Goal: Task Accomplishment & Management: Manage account settings

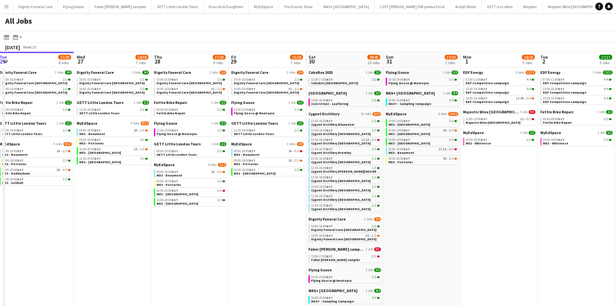
scroll to position [0, 140]
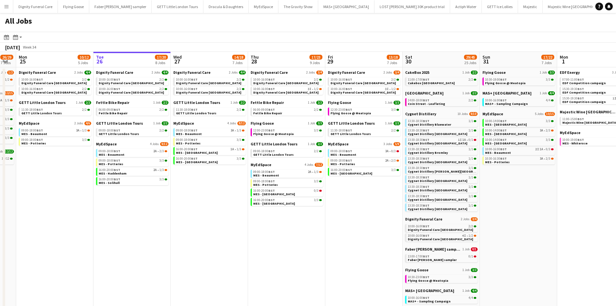
drag, startPoint x: 360, startPoint y: 210, endPoint x: 466, endPoint y: 213, distance: 105.9
click at [466, 213] on app-calendar-viewport "Sat 23 48/57 25 Jobs Sun 24 26/29 7 Jobs Mon 25 10/12 5 Jobs Tue 26 17/20 8 Job…" at bounding box center [308, 247] width 616 height 391
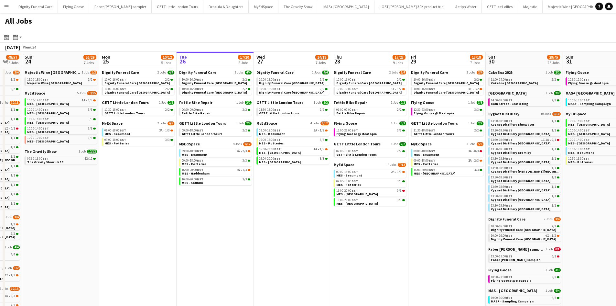
drag, startPoint x: 281, startPoint y: 199, endPoint x: 316, endPoint y: 199, distance: 35.9
click at [316, 199] on app-calendar-viewport "Fri 22 16/17 6 Jobs Sat 23 48/57 25 Jobs Sun 24 26/29 7 Jobs Mon 25 10/12 5 Job…" at bounding box center [308, 247] width 616 height 391
click at [194, 72] on span "Dignity Funeral Care" at bounding box center [198, 72] width 37 height 5
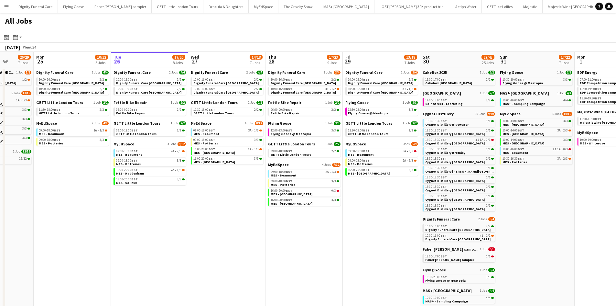
scroll to position [0, 199]
drag, startPoint x: 282, startPoint y: 198, endPoint x: 215, endPoint y: 201, distance: 67.0
click at [215, 201] on app-calendar-viewport "Fri 22 16/17 6 Jobs Sat 23 48/57 25 Jobs Sun 24 26/29 7 Jobs Mon 25 10/12 5 Job…" at bounding box center [308, 247] width 616 height 391
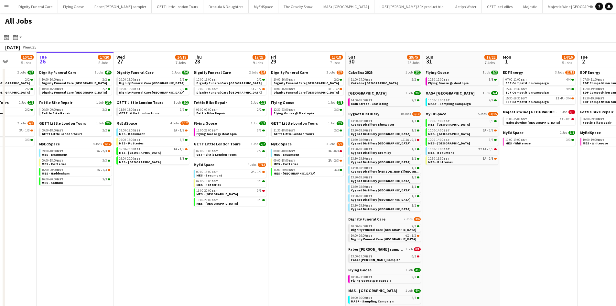
drag, startPoint x: 324, startPoint y: 214, endPoint x: 249, endPoint y: 214, distance: 74.1
click at [249, 214] on app-calendar-viewport "Sat 23 48/57 25 Jobs Sun 24 26/29 7 Jobs Mon 25 10/12 5 Jobs Tue 26 17/20 8 Job…" at bounding box center [308, 247] width 616 height 391
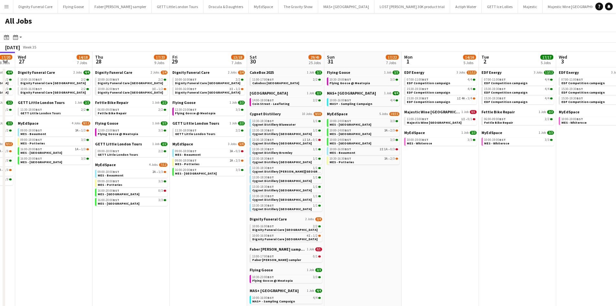
drag, startPoint x: 501, startPoint y: 214, endPoint x: 381, endPoint y: 214, distance: 120.0
click at [381, 214] on app-calendar-viewport "Sun 24 26/29 7 Jobs Mon 25 10/12 5 Jobs Tue 26 17/20 8 Jobs Wed 27 14/18 7 Jobs…" at bounding box center [308, 247] width 616 height 391
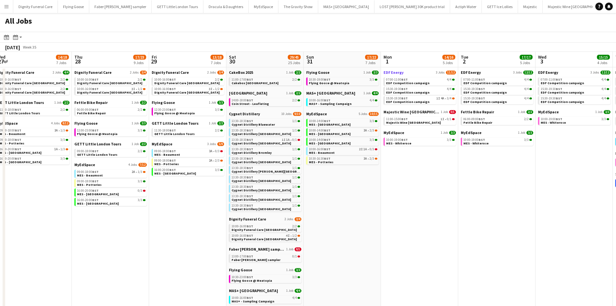
click at [392, 71] on span "EDF Energy" at bounding box center [394, 72] width 20 height 5
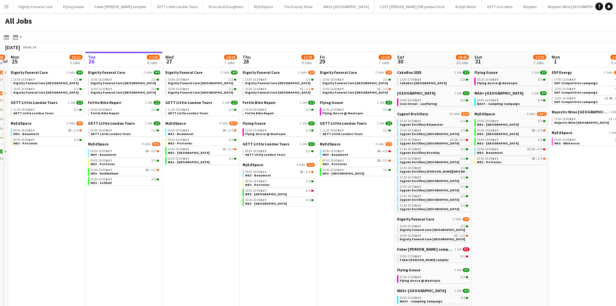
drag, startPoint x: 181, startPoint y: 185, endPoint x: 320, endPoint y: 190, distance: 139.2
click at [321, 189] on app-calendar-viewport "Fri 22 16/17 6 Jobs Sat 23 48/57 25 Jobs Sun 24 26/29 7 Jobs Mon 25 10/12 5 Job…" at bounding box center [308, 247] width 616 height 391
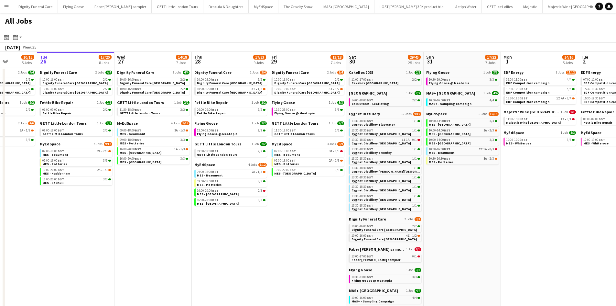
scroll to position [0, 197]
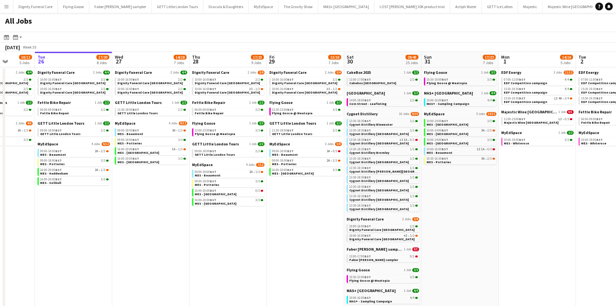
drag, startPoint x: 359, startPoint y: 204, endPoint x: 310, endPoint y: 205, distance: 48.9
click at [310, 205] on app-calendar-viewport "Sat 23 48/57 25 Jobs Sun 24 26/29 7 Jobs Mon 25 10/12 5 Jobs Tue 26 17/20 8 Job…" at bounding box center [308, 247] width 616 height 391
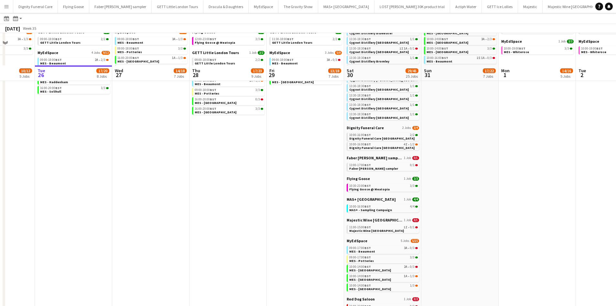
scroll to position [129, 0]
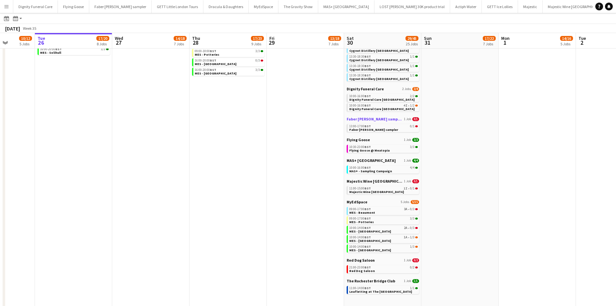
click at [375, 120] on span "Faber [PERSON_NAME] sampler" at bounding box center [375, 118] width 56 height 5
click at [370, 182] on span "Majestic Wine [GEOGRAPHIC_DATA]" at bounding box center [375, 181] width 56 height 5
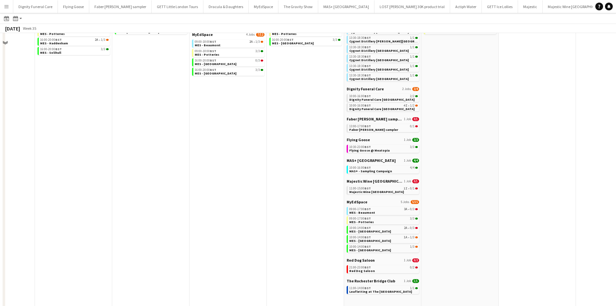
scroll to position [0, 0]
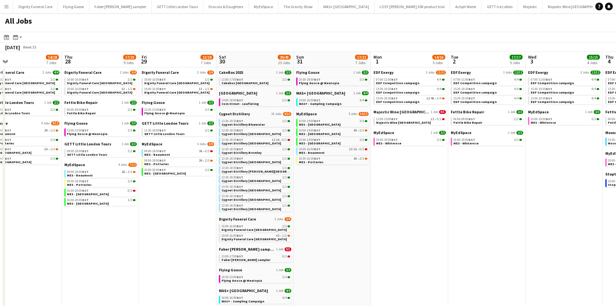
drag, startPoint x: 464, startPoint y: 225, endPoint x: 365, endPoint y: 226, distance: 98.7
click at [369, 225] on app-calendar-viewport "Sun 24 26/29 7 Jobs Mon 25 10/12 5 Jobs Tue 26 17/20 8 Jobs Wed 27 14/18 7 Jobs…" at bounding box center [308, 247] width 616 height 391
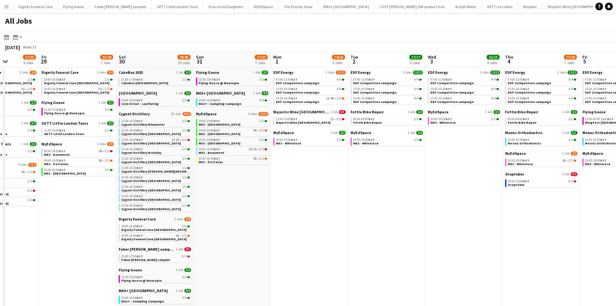
drag, startPoint x: 474, startPoint y: 226, endPoint x: 383, endPoint y: 226, distance: 90.6
click at [385, 225] on app-calendar-viewport "Tue 26 17/20 8 Jobs Wed 27 14/18 7 Jobs Thu 28 17/23 9 Jobs Fri 29 13/18 7 Jobs…" at bounding box center [308, 247] width 616 height 391
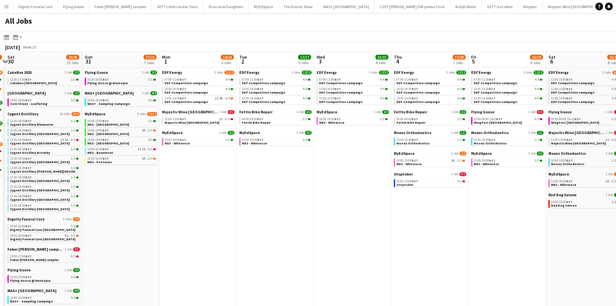
scroll to position [0, 228]
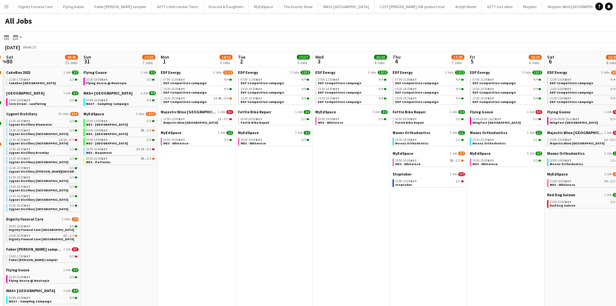
drag, startPoint x: 405, startPoint y: 196, endPoint x: 306, endPoint y: 197, distance: 98.7
click at [306, 197] on app-calendar-viewport "Wed 27 14/18 7 Jobs Thu 28 17/23 9 Jobs Fri 29 13/18 7 Jobs Sat 30 29/45 25 Job…" at bounding box center [308, 247] width 616 height 391
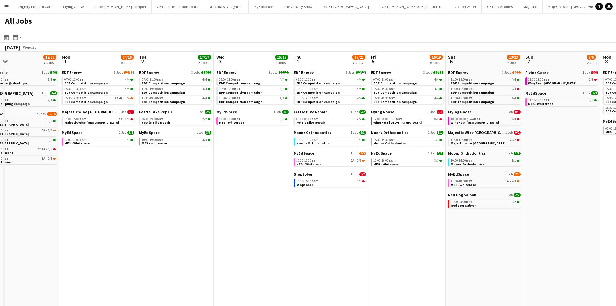
scroll to position [0, 251]
drag, startPoint x: 420, startPoint y: 229, endPoint x: 330, endPoint y: 233, distance: 90.7
click at [330, 233] on app-calendar-viewport "Thu 28 17/23 9 Jobs Fri 29 13/18 7 Jobs Sat 30 29/45 25 Jobs Sun 31 17/22 7 Job…" at bounding box center [308, 247] width 616 height 391
click at [381, 113] on span "Flying Goose" at bounding box center [381, 111] width 23 height 5
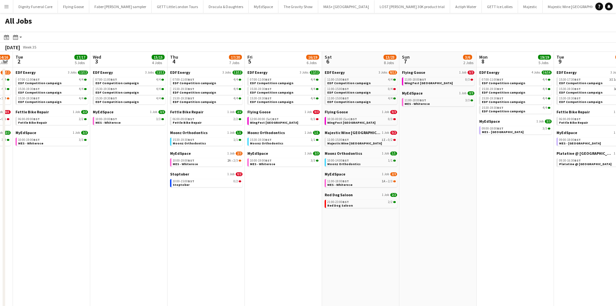
drag, startPoint x: 323, startPoint y: 203, endPoint x: 252, endPoint y: 198, distance: 70.7
click at [252, 198] on app-calendar-viewport "Sat 30 29/45 25 Jobs Sun 31 17/22 7 Jobs Mon 1 14/16 5 Jobs Tue 2 17/17 5 Jobs …" at bounding box center [308, 247] width 616 height 391
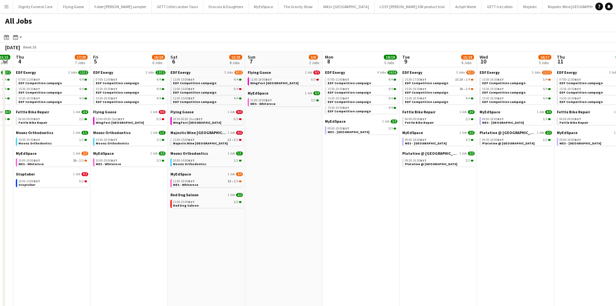
drag, startPoint x: 414, startPoint y: 213, endPoint x: 255, endPoint y: 210, distance: 159.5
click at [255, 210] on app-calendar-viewport "Mon 1 14/16 5 Jobs Tue 2 17/17 5 Jobs Wed 3 15/15 4 Jobs Thu 4 17/20 7 Jobs Fri…" at bounding box center [308, 247] width 616 height 391
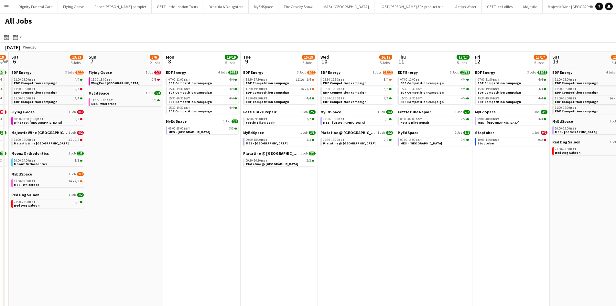
drag, startPoint x: 461, startPoint y: 217, endPoint x: 307, endPoint y: 216, distance: 154.0
click at [307, 216] on app-calendar-viewport "Wed 3 15/15 4 Jobs Thu 4 17/20 7 Jobs Fri 5 16/19 6 Jobs Sat 6 13/23 8 Jobs Sun…" at bounding box center [308, 247] width 616 height 391
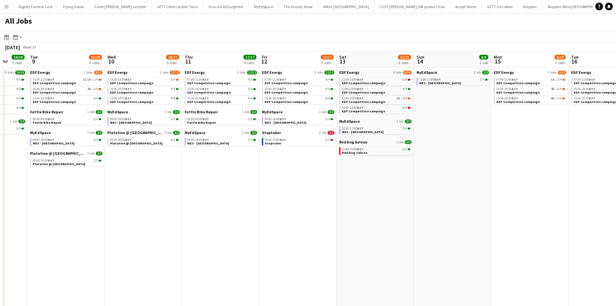
drag, startPoint x: 446, startPoint y: 218, endPoint x: 235, endPoint y: 219, distance: 210.3
click at [232, 222] on app-calendar-viewport "Sat 6 13/23 8 Jobs Sun 7 3/6 2 Jobs Mon 8 19/19 5 Jobs Tue 9 15/19 6 Jobs Wed 1…" at bounding box center [308, 247] width 616 height 391
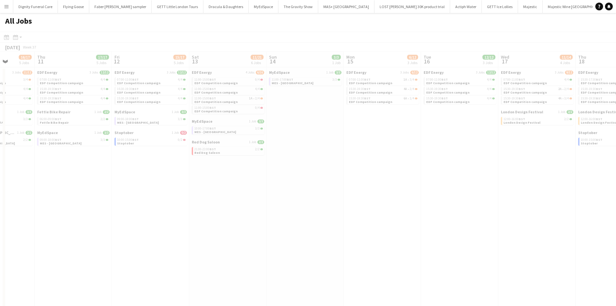
drag, startPoint x: 388, startPoint y: 216, endPoint x: 228, endPoint y: 212, distance: 160.5
click at [224, 215] on app-calendar-viewport "Mon 8 19/19 5 Jobs Tue 9 15/19 6 Jobs Wed 10 16/17 5 Jobs Thu 11 17/17 5 Jobs F…" at bounding box center [308, 247] width 616 height 391
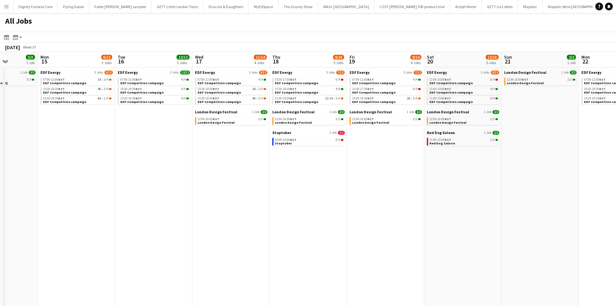
drag, startPoint x: 406, startPoint y: 215, endPoint x: 150, endPoint y: 202, distance: 256.2
click at [150, 203] on app-calendar-viewport "Fri 12 15/17 5 Jobs Sat 13 11/21 6 Jobs Sun 14 3/3 1 Job Mon 15 6/12 3 Jobs Tue…" at bounding box center [308, 247] width 616 height 391
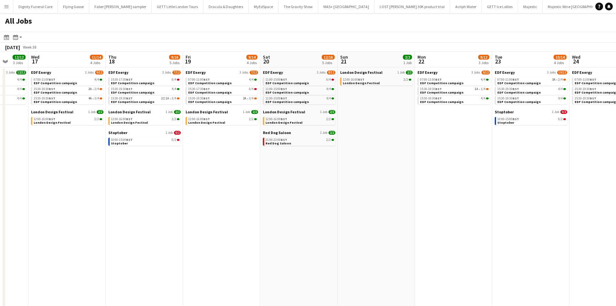
drag, startPoint x: 336, startPoint y: 211, endPoint x: 172, endPoint y: 204, distance: 163.2
click at [172, 204] on app-calendar-viewport "Sun 14 3/3 1 Job Mon 15 6/12 3 Jobs Tue 16 12/12 3 Jobs Wed 17 11/14 4 Jobs Thu…" at bounding box center [308, 247] width 616 height 391
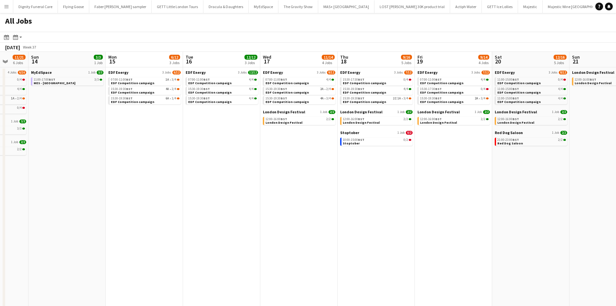
drag, startPoint x: 481, startPoint y: 208, endPoint x: 326, endPoint y: 209, distance: 155.0
click at [514, 210] on app-calendar-viewport "Thu 11 17/17 5 Jobs Fri 12 15/17 5 Jobs Sat 13 11/21 6 Jobs Sun 14 3/3 1 Job Mo…" at bounding box center [308, 247] width 616 height 391
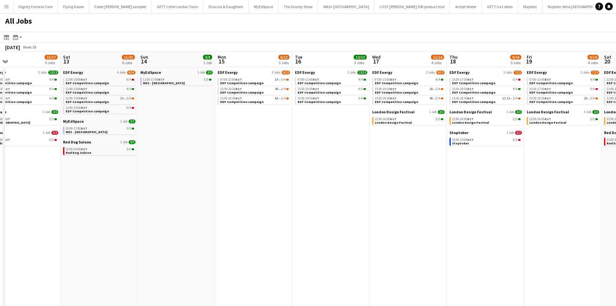
drag, startPoint x: 153, startPoint y: 199, endPoint x: 489, endPoint y: 199, distance: 336.2
click at [490, 199] on app-calendar-viewport "Wed 10 16/17 5 Jobs Thu 11 17/17 5 Jobs Fri 12 15/17 5 Jobs Sat 13 11/21 6 Jobs…" at bounding box center [308, 247] width 616 height 391
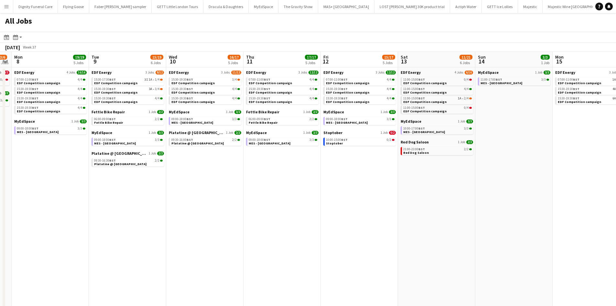
scroll to position [0, 0]
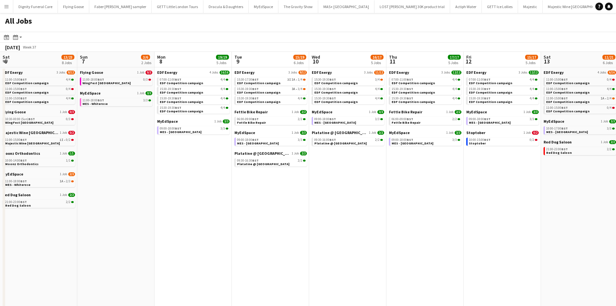
drag, startPoint x: 231, startPoint y: 196, endPoint x: 367, endPoint y: 196, distance: 135.9
click at [505, 196] on app-calendar-viewport "Sat 6 13/23 8 Jobs Sun 7 3/6 2 Jobs Mon 8 19/19 5 Jobs Tue 9 15/19 6 Jobs Wed 1…" at bounding box center [308, 247] width 616 height 391
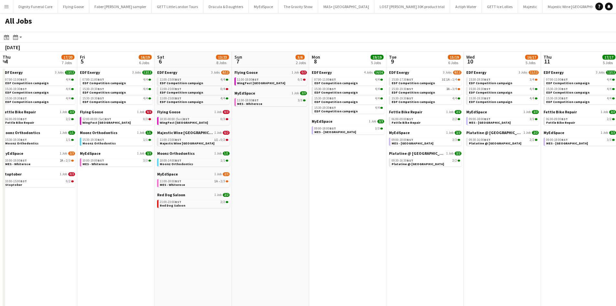
drag, startPoint x: 238, startPoint y: 193, endPoint x: 169, endPoint y: 191, distance: 69.9
click at [526, 197] on app-calendar-viewport "Tue 2 17/17 5 Jobs Wed 3 15/15 4 Jobs Thu 4 17/20 7 Jobs Fri 5 16/19 6 Jobs Sat…" at bounding box center [308, 247] width 616 height 391
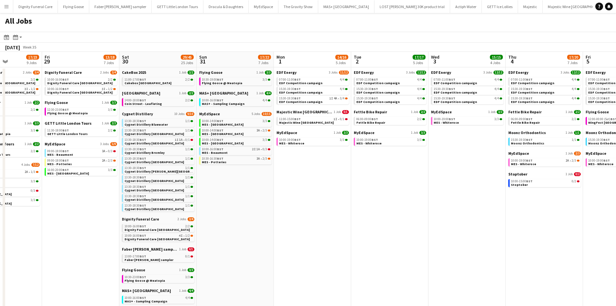
click at [484, 202] on app-calendar-viewport "Tue 26 17/20 8 Jobs Wed 27 14/18 7 Jobs Thu 28 17/23 9 Jobs Fri 29 13/18 7 Jobs…" at bounding box center [308, 247] width 616 height 391
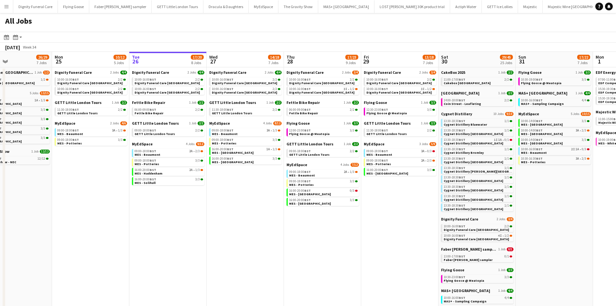
drag, startPoint x: 297, startPoint y: 189, endPoint x: 448, endPoint y: 192, distance: 151.8
click at [448, 192] on app-calendar-viewport "Fri 22 16/17 6 Jobs Sat 23 48/57 25 Jobs Sun 24 26/29 7 Jobs Mon 25 10/12 5 Job…" at bounding box center [308, 247] width 616 height 391
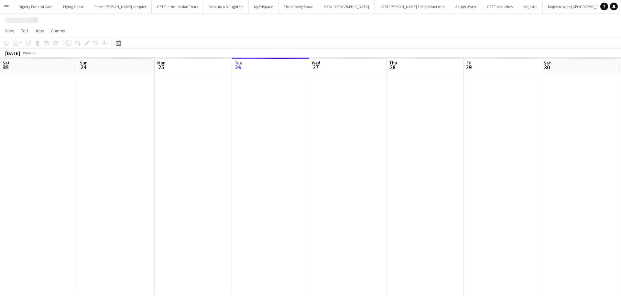
scroll to position [0, 155]
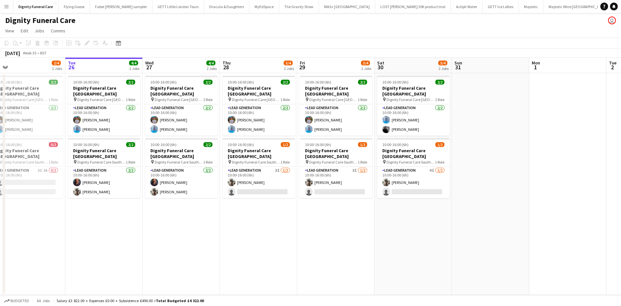
drag, startPoint x: 152, startPoint y: 214, endPoint x: 220, endPoint y: 216, distance: 67.6
click at [219, 216] on app-calendar-viewport "Sat 23 4/4 2 Jobs Sun 24 Mon 25 2/4 2 Jobs Tue 26 4/4 2 Jobs Wed 27 4/4 2 Jobs …" at bounding box center [310, 176] width 621 height 237
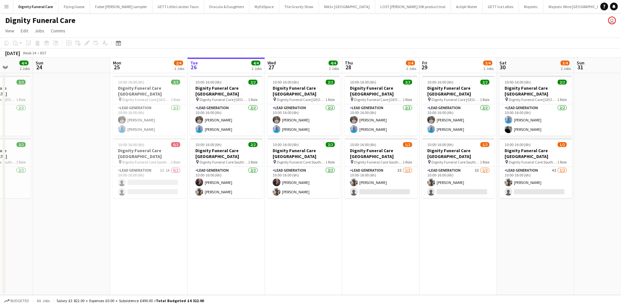
scroll to position [0, 199]
drag, startPoint x: 204, startPoint y: 217, endPoint x: 248, endPoint y: 218, distance: 44.0
click at [248, 218] on app-calendar-viewport "Thu 21 3/4 2 Jobs Fri 22 4/4 2 Jobs Sat 23 4/4 2 Jobs Sun 24 Mon 25 2/4 2 Jobs …" at bounding box center [310, 176] width 621 height 237
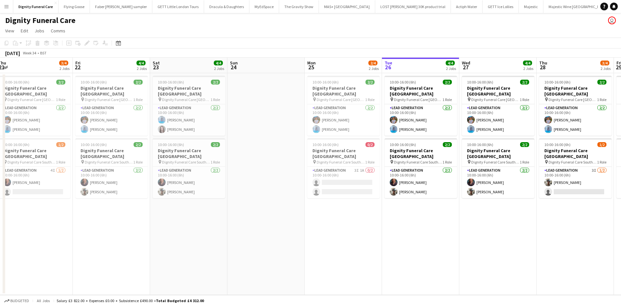
scroll to position [0, 159]
drag, startPoint x: 229, startPoint y: 215, endPoint x: 417, endPoint y: 206, distance: 188.2
click at [417, 206] on app-calendar-viewport "Tue 19 5/5 2 Jobs Wed 20 4/4 2 Jobs Thu 21 3/4 2 Jobs Fri 22 4/4 2 Jobs Sat 23 …" at bounding box center [310, 176] width 621 height 237
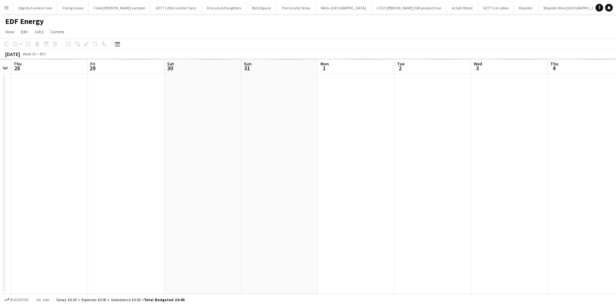
scroll to position [0, 247]
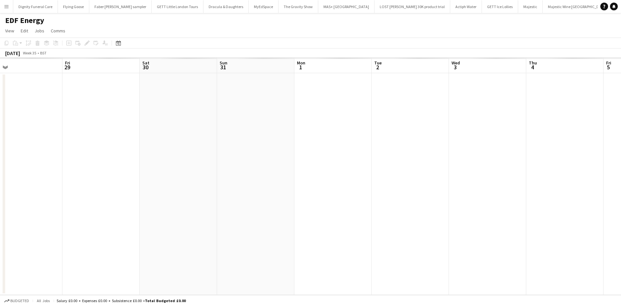
drag, startPoint x: 408, startPoint y: 131, endPoint x: 161, endPoint y: 126, distance: 246.9
click at [161, 126] on app-calendar-viewport "Mon 25 Tue 26 Wed 27 Thu 28 Fri 29 Sat 30 Sun 31 Mon 1 Tue 2 Wed 3 Thu 4 Fri 5 …" at bounding box center [310, 176] width 621 height 237
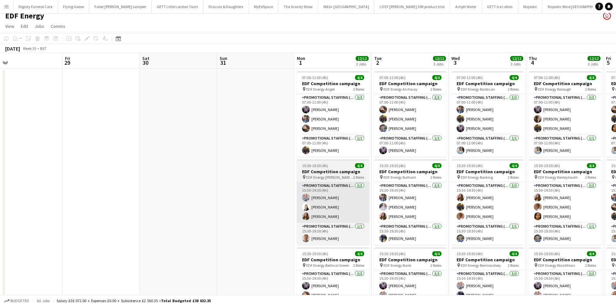
scroll to position [0, 0]
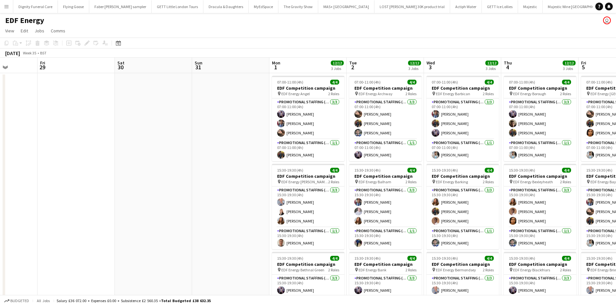
drag, startPoint x: 233, startPoint y: 132, endPoint x: 60, endPoint y: 117, distance: 173.7
click at [53, 117] on app-calendar-viewport "Mon 25 Tue 26 Wed 27 Thu 28 Fri 29 Sat 30 Sun 31 Mon 1 12/12 3 Jobs Tue 2 12/12…" at bounding box center [308, 214] width 616 height 312
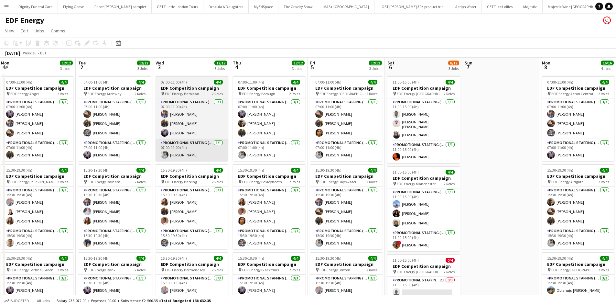
drag, startPoint x: 295, startPoint y: 150, endPoint x: 186, endPoint y: 146, distance: 109.1
click at [166, 141] on app-calendar-viewport "Fri 29 Sat 30 Sun 31 Mon 1 12/12 3 Jobs Tue 2 12/12 3 Jobs Wed 3 12/12 3 Jobs T…" at bounding box center [308, 261] width 616 height 406
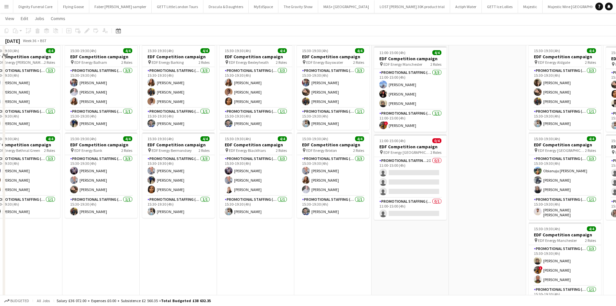
scroll to position [129, 0]
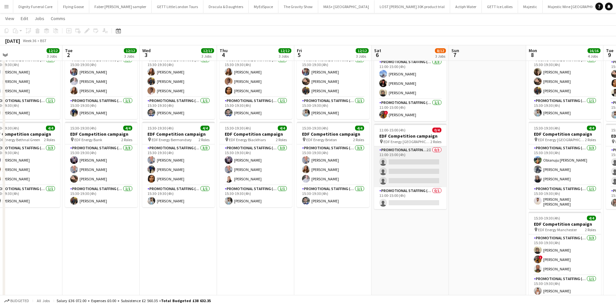
click at [415, 164] on app-card-role "Promotional Staffing (Flyering Staff) 2I 0/3 11:00-15:00 (4h) single-neutral-ac…" at bounding box center [410, 166] width 72 height 41
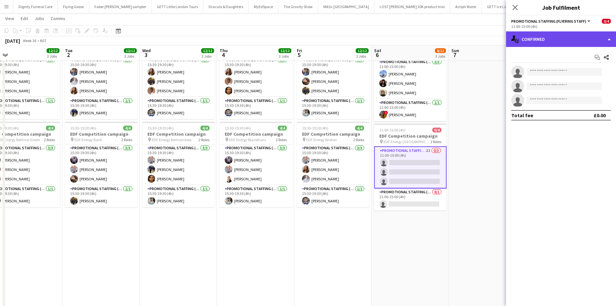
click at [550, 41] on div "single-neutral-actions-check-2 Confirmed" at bounding box center [561, 39] width 110 height 16
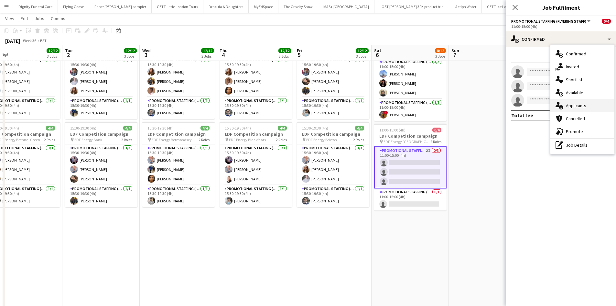
click at [572, 104] on div "single-neutral-actions-information Applicants" at bounding box center [583, 105] width 64 height 13
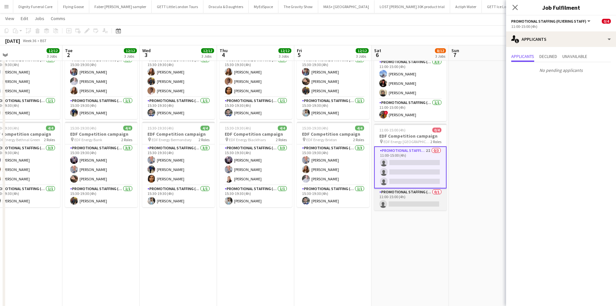
click at [426, 201] on app-card-role "Promotional Staffing (Team Leader) 0/1 11:00-15:00 (4h) single-neutral-actions" at bounding box center [410, 199] width 72 height 22
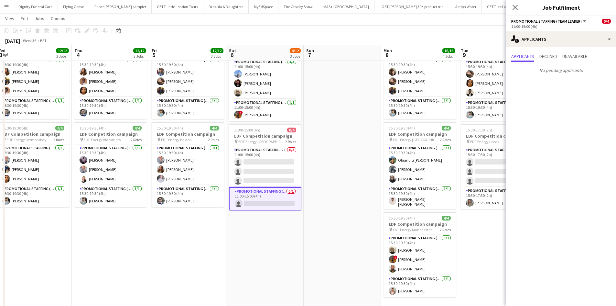
drag, startPoint x: 479, startPoint y: 176, endPoint x: 333, endPoint y: 165, distance: 146.7
click at [333, 165] on app-calendar-viewport "Sun 31 Mon 1 12/12 3 Jobs Tue 2 12/12 3 Jobs Wed 3 12/12 3 Jobs Thu 4 12/12 3 J…" at bounding box center [308, 114] width 616 height 437
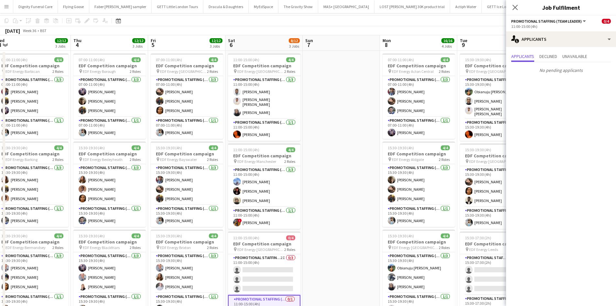
scroll to position [0, 0]
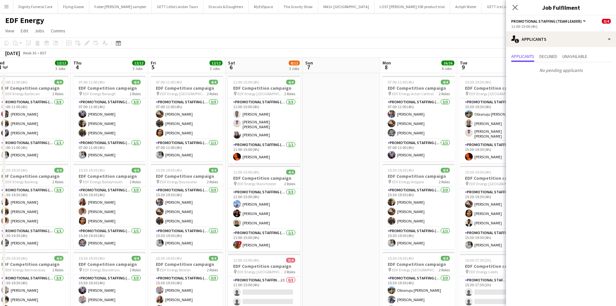
click at [343, 111] on app-date-cell at bounding box center [341, 268] width 77 height 390
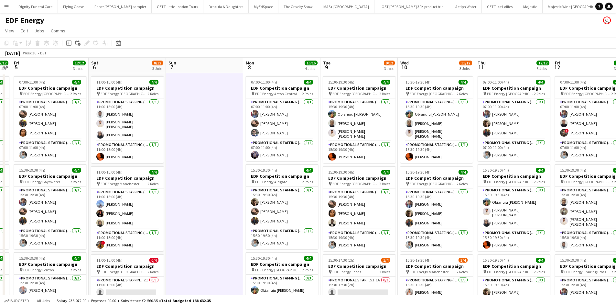
scroll to position [0, 227]
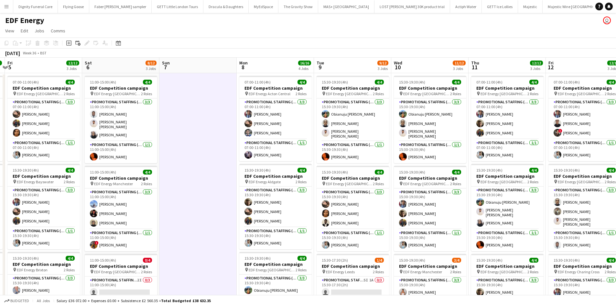
drag, startPoint x: 430, startPoint y: 138, endPoint x: 286, endPoint y: 126, distance: 143.8
click at [286, 126] on app-calendar-viewport "Tue 2 12/12 3 Jobs Wed 3 12/12 3 Jobs Thu 4 12/12 3 Jobs Fri 5 12/12 3 Jobs Sat…" at bounding box center [308, 261] width 616 height 406
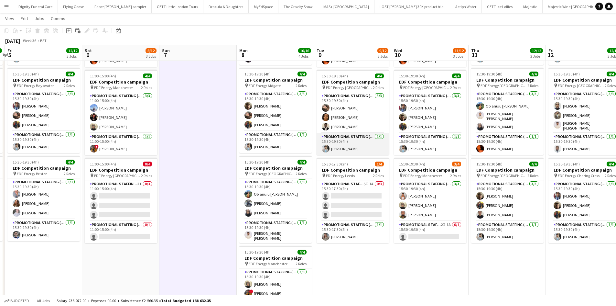
scroll to position [97, 0]
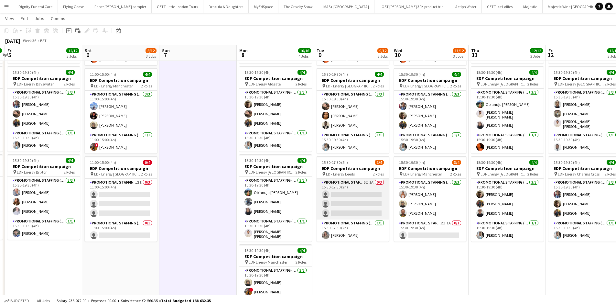
click at [359, 194] on app-card-role "Promotional Staffing (Flyering Staff) 5I 1A 0/3 15:30-17:30 (2h) single-neutral…" at bounding box center [353, 199] width 72 height 41
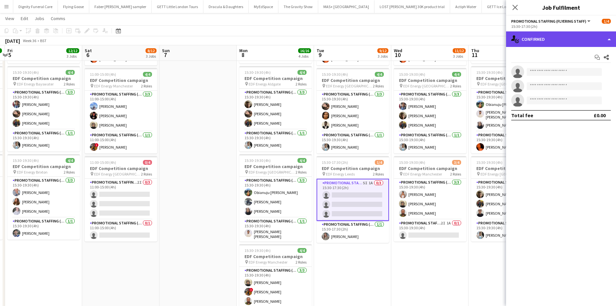
click at [558, 38] on div "single-neutral-actions-check-2 Confirmed" at bounding box center [561, 39] width 110 height 16
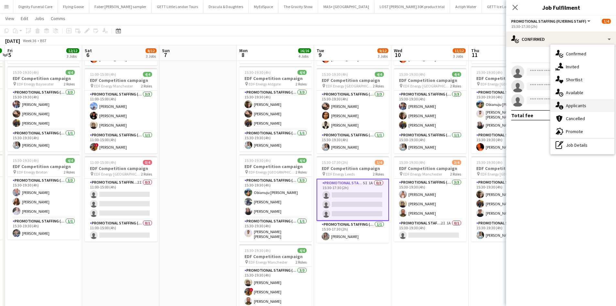
click at [573, 108] on div "single-neutral-actions-information Applicants" at bounding box center [583, 105] width 64 height 13
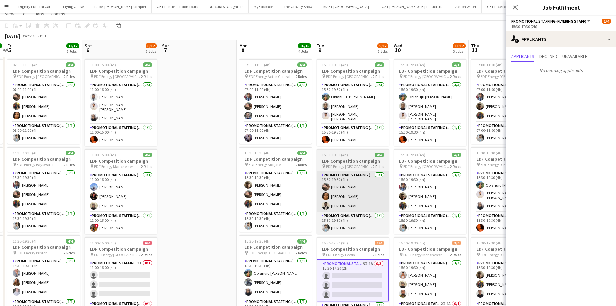
scroll to position [0, 0]
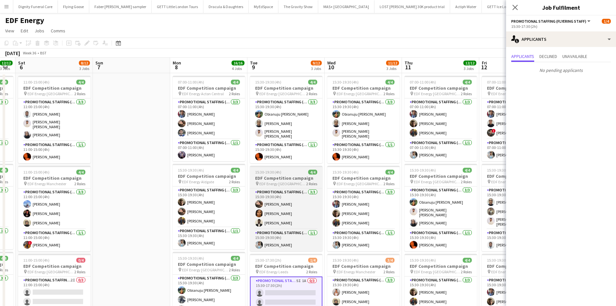
drag, startPoint x: 359, startPoint y: 176, endPoint x: 277, endPoint y: 165, distance: 82.2
click at [276, 166] on app-calendar-viewport "Tue 2 12/12 3 Jobs Wed 3 12/12 3 Jobs Thu 4 12/12 3 Jobs Fri 5 12/12 3 Jobs Sat…" at bounding box center [308, 261] width 616 height 406
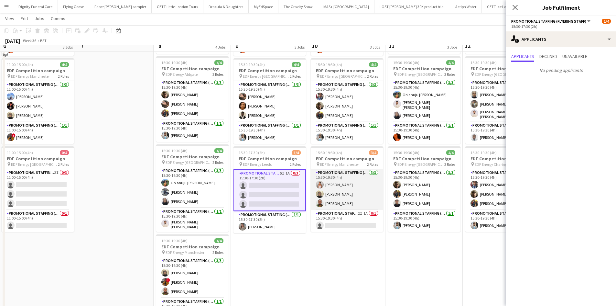
scroll to position [129, 0]
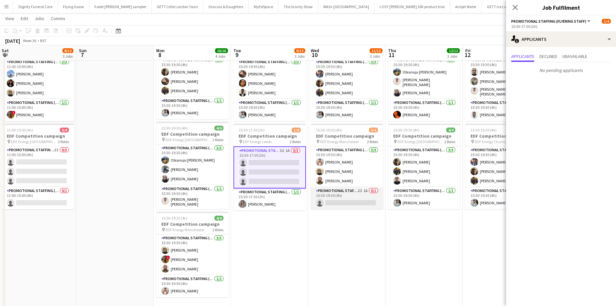
click at [351, 199] on app-card-role "Promotional Staffing (Team Leader) 2I 1A 0/1 15:30-19:30 (4h) single-neutral-ac…" at bounding box center [347, 198] width 72 height 22
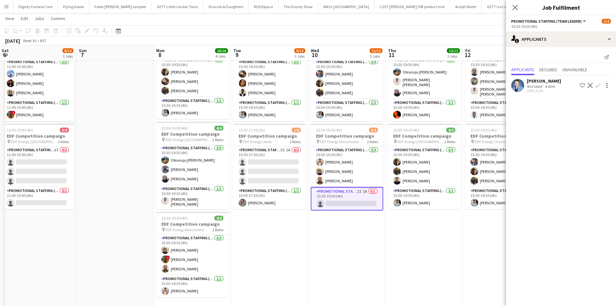
click at [539, 81] on div "Reza Tamizkar" at bounding box center [544, 81] width 34 height 6
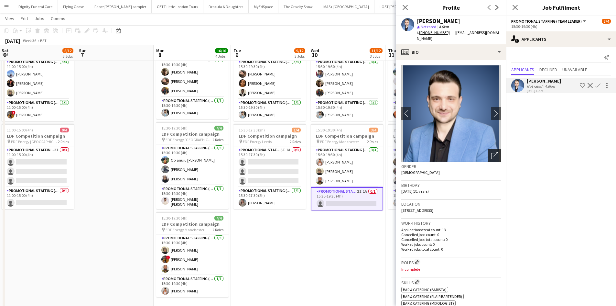
click at [491, 152] on icon "Open photos pop-in" at bounding box center [494, 155] width 7 height 7
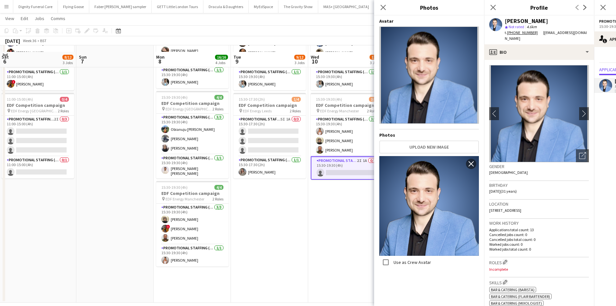
scroll to position [168, 0]
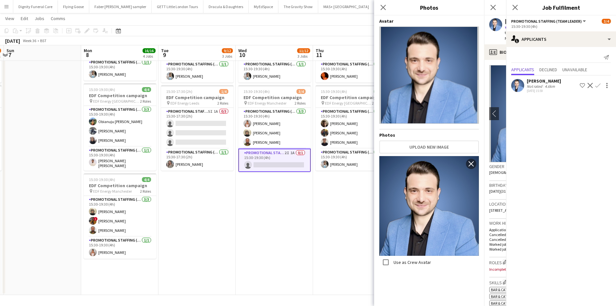
drag, startPoint x: 330, startPoint y: 218, endPoint x: 233, endPoint y: 216, distance: 97.7
click at [233, 216] on app-calendar-viewport "Thu 4 12/12 3 Jobs Fri 5 12/12 3 Jobs Sat 6 8/12 3 Jobs Sun 7 Mon 8 16/16 4 Job…" at bounding box center [308, 75] width 616 height 437
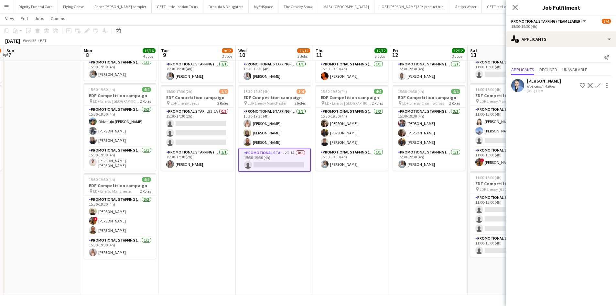
scroll to position [0, 253]
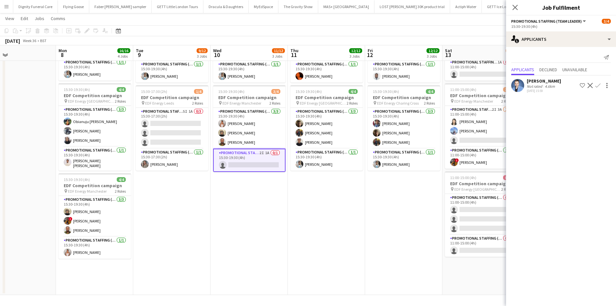
click at [307, 208] on app-date-cell "07:00-11:00 (4h) 4/4 EDF Competition campaign pin EDF Energy Camden Road 2 Role…" at bounding box center [326, 100] width 77 height 390
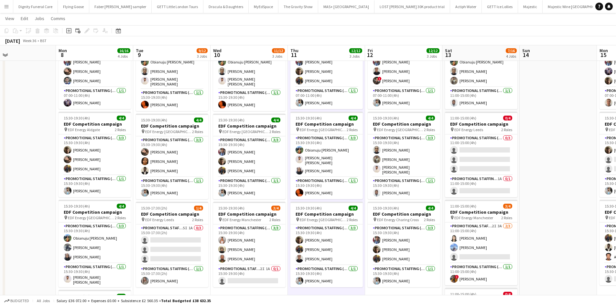
scroll to position [65, 0]
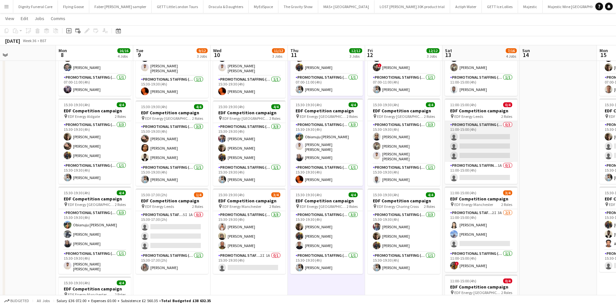
click at [478, 137] on app-card-role "Promotional Staffing (Flyering Staff) 0/3 11:00-15:00 (4h) single-neutral-actio…" at bounding box center [481, 141] width 72 height 41
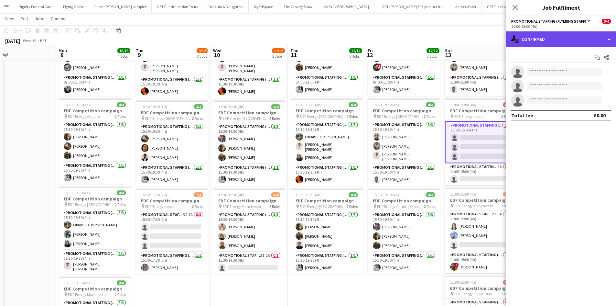
drag, startPoint x: 561, startPoint y: 37, endPoint x: 564, endPoint y: 40, distance: 4.1
click at [561, 36] on div "single-neutral-actions-check-2 Confirmed" at bounding box center [561, 39] width 110 height 16
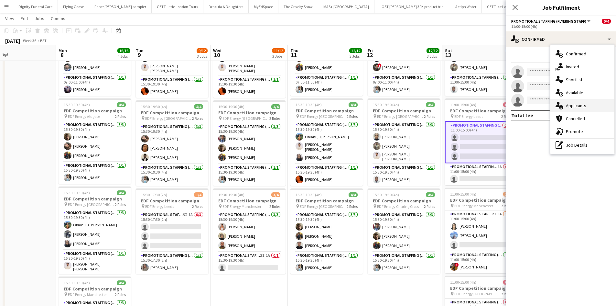
click at [581, 106] on div "single-neutral-actions-information Applicants" at bounding box center [583, 105] width 64 height 13
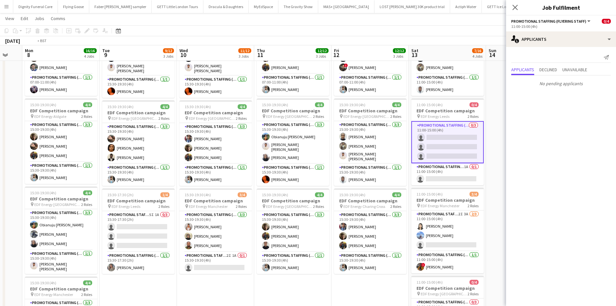
drag, startPoint x: 368, startPoint y: 142, endPoint x: 284, endPoint y: 139, distance: 83.8
click at [284, 139] on app-calendar-viewport "Thu 4 12/12 3 Jobs Fri 5 12/12 3 Jobs Sat 6 8/12 3 Jobs Sun 7 Mon 8 16/16 4 Job…" at bounding box center [308, 179] width 616 height 437
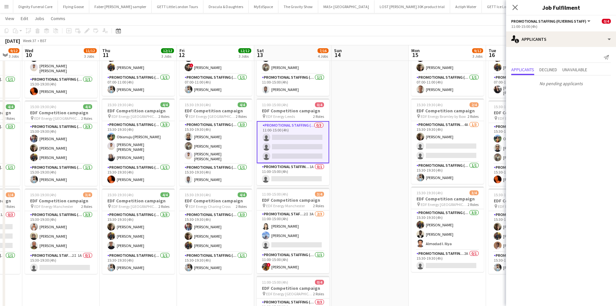
scroll to position [0, 208]
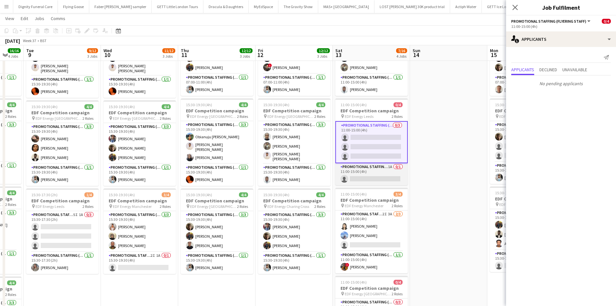
click at [366, 180] on app-card-role "Promotional Staffing (Team Leader) 1A 0/1 11:00-15:00 (4h) single-neutral-actio…" at bounding box center [372, 174] width 72 height 22
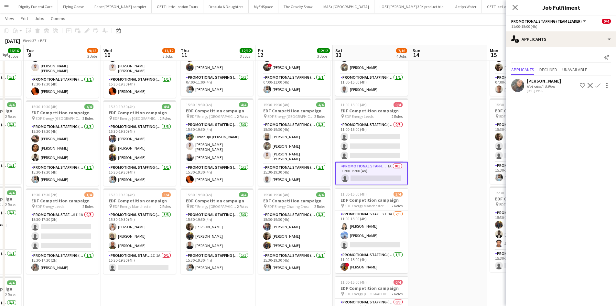
click at [599, 85] on app-icon "Confirm" at bounding box center [598, 85] width 5 height 5
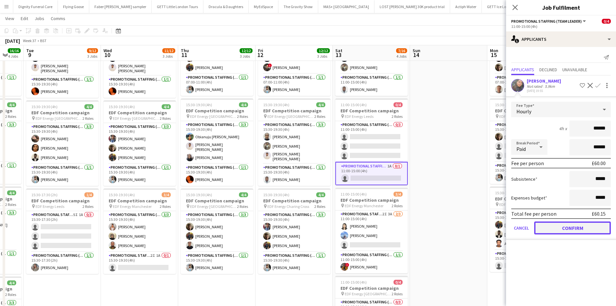
click at [581, 230] on button "Confirm" at bounding box center [572, 227] width 77 height 13
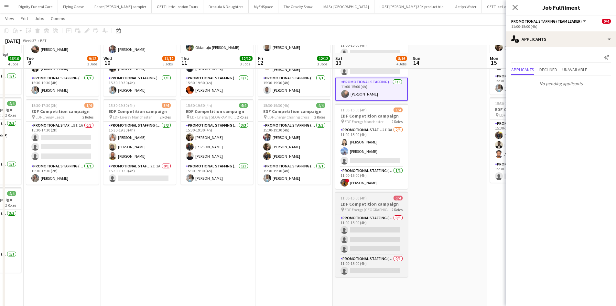
scroll to position [162, 0]
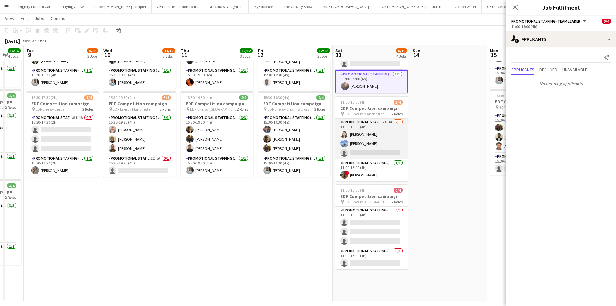
click at [380, 153] on app-card-role "Promotional Staffing (Flyering Staff) 2I 3A 2/3 11:00-15:00 (4h) Winnie Wong An…" at bounding box center [372, 138] width 72 height 41
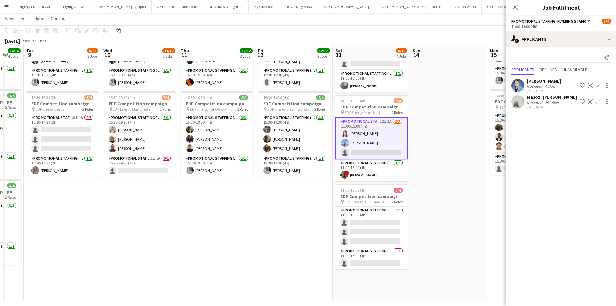
click at [541, 96] on div "Masozi Rachel Mwale" at bounding box center [552, 97] width 50 height 6
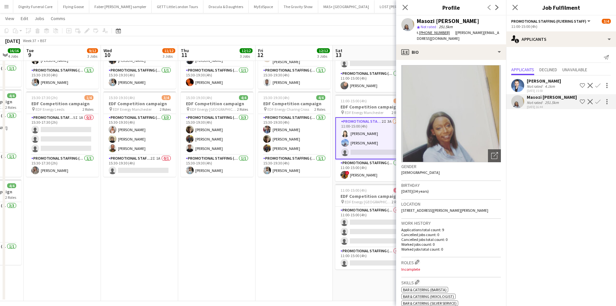
click at [599, 84] on app-icon "Confirm" at bounding box center [598, 85] width 5 height 5
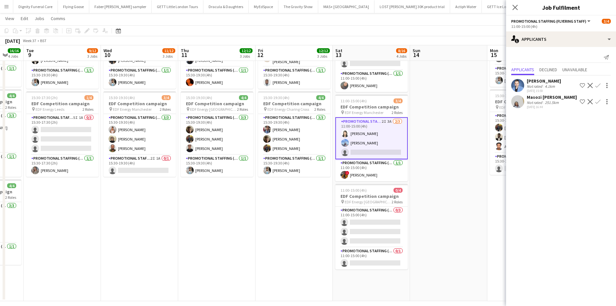
click at [599, 84] on app-icon "Confirm" at bounding box center [598, 85] width 5 height 5
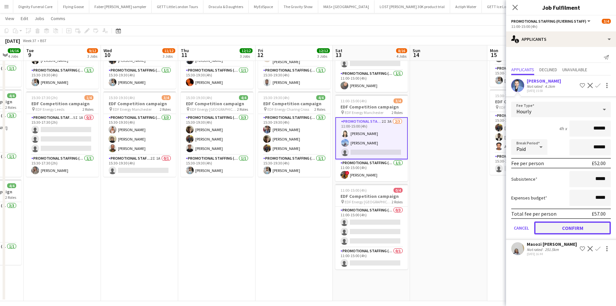
click at [588, 231] on button "Confirm" at bounding box center [572, 227] width 77 height 13
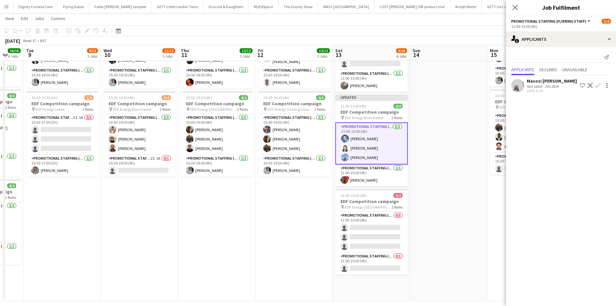
click at [476, 216] on app-date-cell at bounding box center [448, 106] width 77 height 390
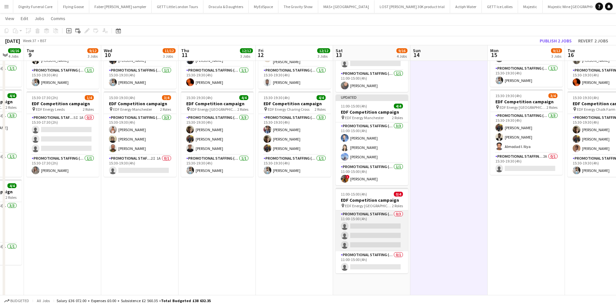
click at [387, 223] on app-card-role "Promotional Staffing (Flyering Staff) 0/3 11:00-15:00 (4h) single-neutral-actio…" at bounding box center [372, 230] width 72 height 41
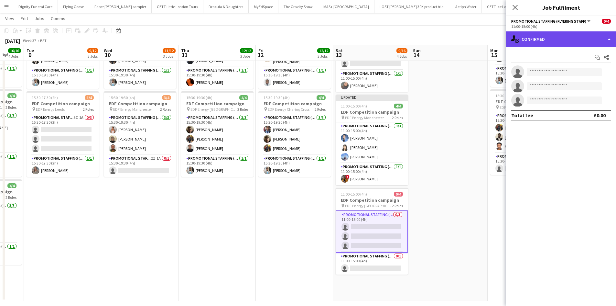
click at [553, 42] on div "single-neutral-actions-check-2 Confirmed" at bounding box center [561, 39] width 110 height 16
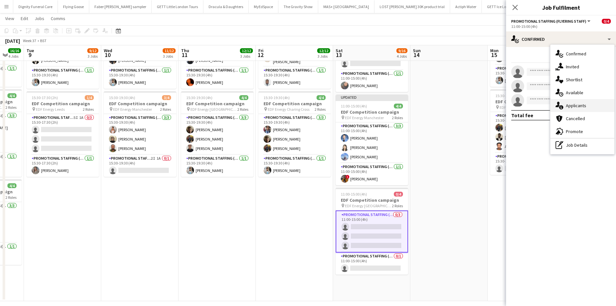
click at [575, 106] on div "single-neutral-actions-information Applicants" at bounding box center [583, 105] width 64 height 13
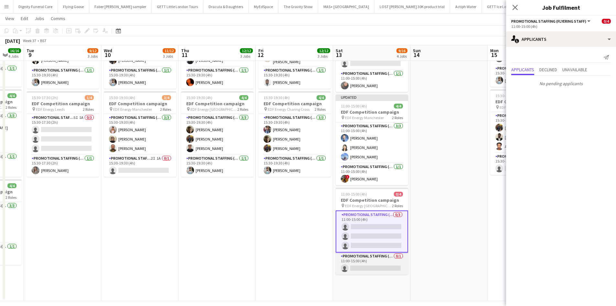
click at [384, 265] on app-card-role "Promotional Staffing (Team Leader) 0/1 11:00-15:00 (4h) single-neutral-actions" at bounding box center [372, 263] width 72 height 22
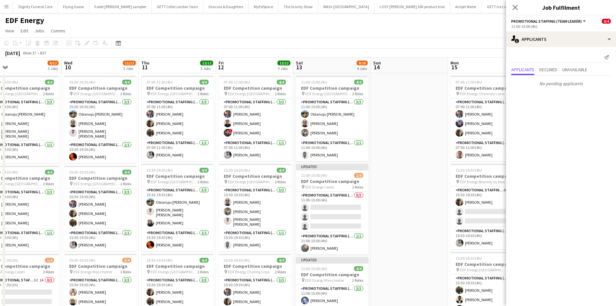
scroll to position [0, 257]
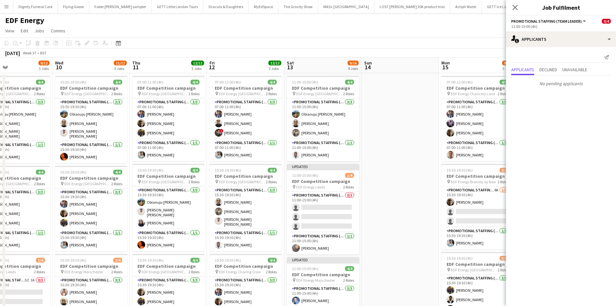
drag, startPoint x: 430, startPoint y: 195, endPoint x: 408, endPoint y: 196, distance: 21.4
click at [408, 196] on app-calendar-viewport "Sat 6 8/12 3 Jobs Sun 7 Mon 8 16/16 4 Jobs Tue 9 9/12 3 Jobs Wed 10 11/12 3 Job…" at bounding box center [308, 261] width 616 height 406
click at [409, 195] on app-date-cell at bounding box center [400, 268] width 77 height 390
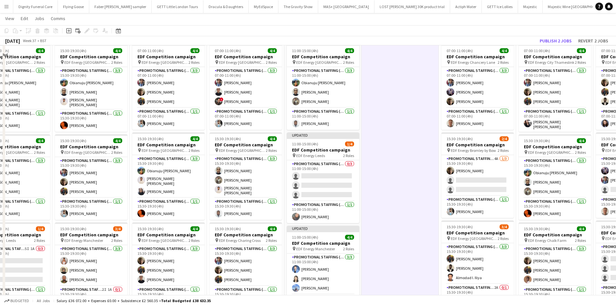
scroll to position [32, 0]
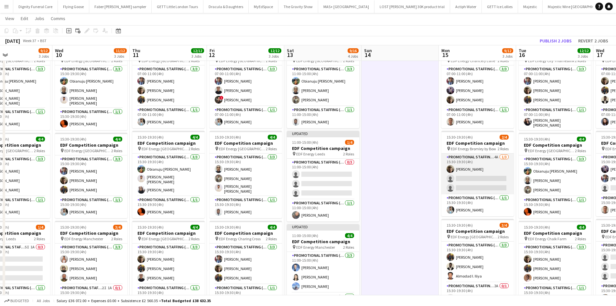
click at [474, 180] on app-card-role "Promotional Staffing (Flyering Staff) 4A 1/3 15:30-19:30 (4h) Alex Jackson-Kemp…" at bounding box center [478, 173] width 72 height 41
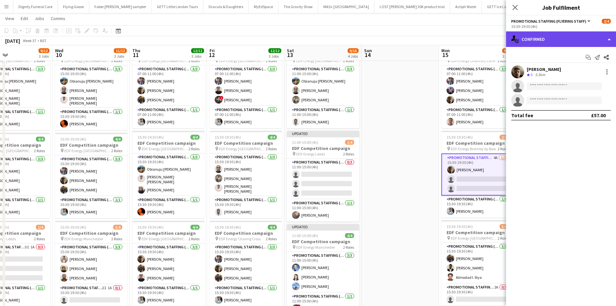
click at [568, 41] on div "single-neutral-actions-check-2 Confirmed" at bounding box center [561, 39] width 110 height 16
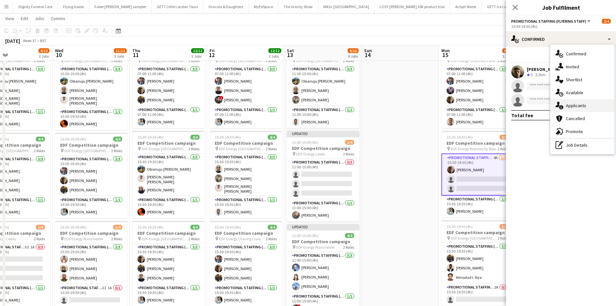
click at [578, 106] on div "single-neutral-actions-information Applicants" at bounding box center [583, 105] width 64 height 13
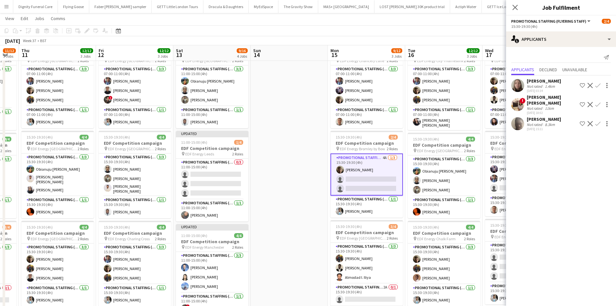
drag, startPoint x: 426, startPoint y: 119, endPoint x: 315, endPoint y: 127, distance: 111.5
click at [315, 127] on app-calendar-viewport "Mon 8 16/16 4 Jobs Tue 9 9/12 3 Jobs Wed 10 11/12 3 Jobs Thu 11 12/12 3 Jobs Fr…" at bounding box center [308, 211] width 616 height 437
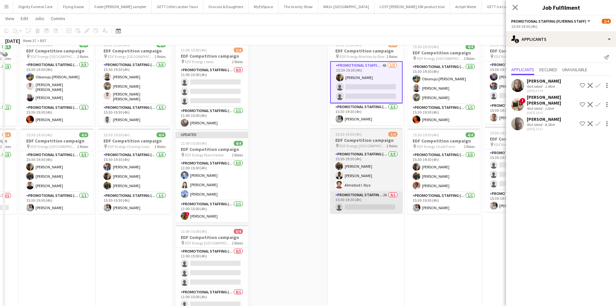
scroll to position [129, 0]
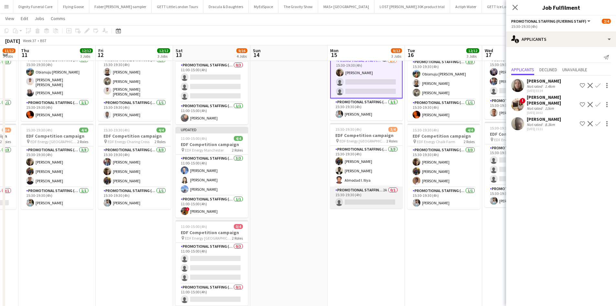
click at [380, 199] on app-card-role "Promotional Staffing (Team Leader) 2A 0/1 15:30-19:30 (4h) single-neutral-actio…" at bounding box center [366, 197] width 72 height 22
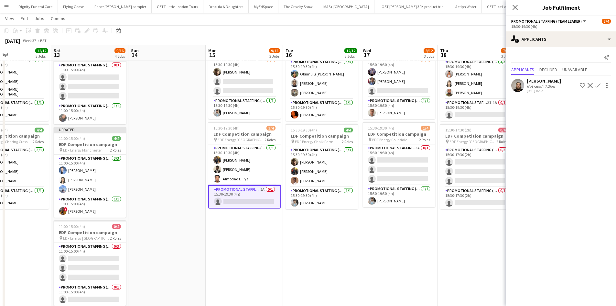
drag, startPoint x: 386, startPoint y: 225, endPoint x: 326, endPoint y: 228, distance: 60.2
click at [304, 227] on app-calendar-viewport "Wed 10 11/12 3 Jobs Thu 11 12/12 3 Jobs Fri 12 12/12 3 Jobs Sat 13 9/16 4 Jobs …" at bounding box center [308, 114] width 616 height 437
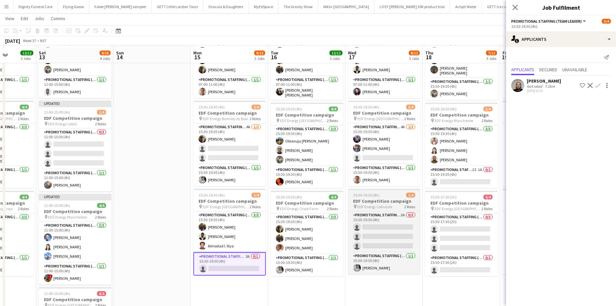
scroll to position [65, 0]
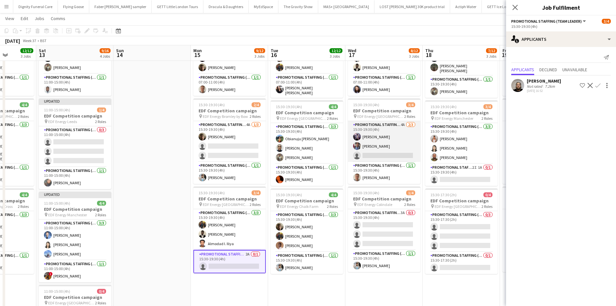
click at [398, 153] on app-card-role "Promotional Staffing (Flyering Staff) 4A 2/3 15:30-19:30 (4h) osahon ogunyemi S…" at bounding box center [384, 141] width 72 height 41
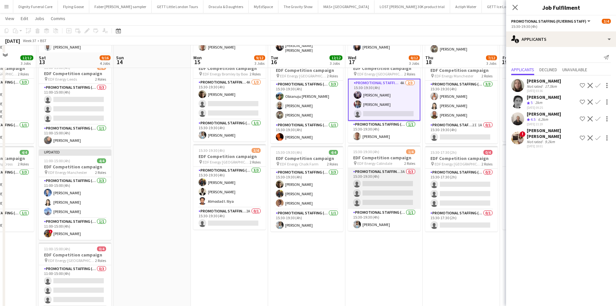
scroll to position [129, 0]
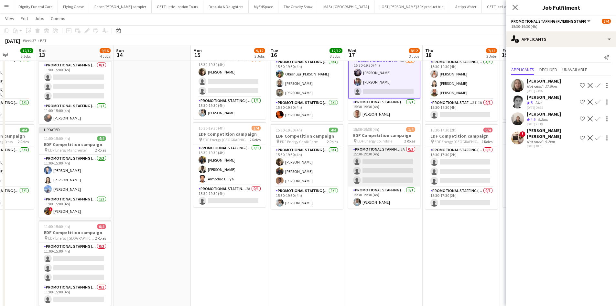
click at [389, 168] on app-card-role "Promotional Staffing (Flyering Staff) 3A 0/3 15:30-19:30 (4h) single-neutral-ac…" at bounding box center [384, 166] width 72 height 41
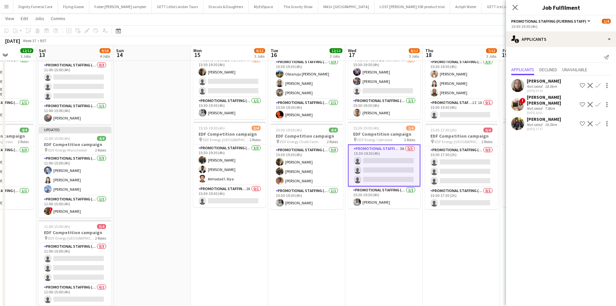
drag, startPoint x: 597, startPoint y: 116, endPoint x: 596, endPoint y: 119, distance: 3.6
click at [597, 121] on app-icon "Confirm" at bounding box center [598, 123] width 5 height 5
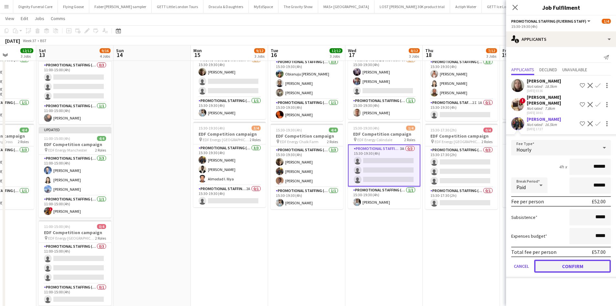
click at [588, 259] on button "Confirm" at bounding box center [572, 265] width 77 height 13
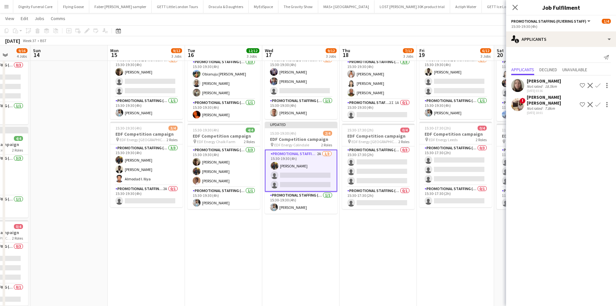
drag, startPoint x: 446, startPoint y: 251, endPoint x: 362, endPoint y: 241, distance: 83.8
click at [362, 241] on app-calendar-viewport "Wed 10 11/12 3 Jobs Thu 11 12/12 3 Jobs Fri 12 12/12 3 Jobs Sat 13 9/16 4 Jobs …" at bounding box center [308, 114] width 616 height 437
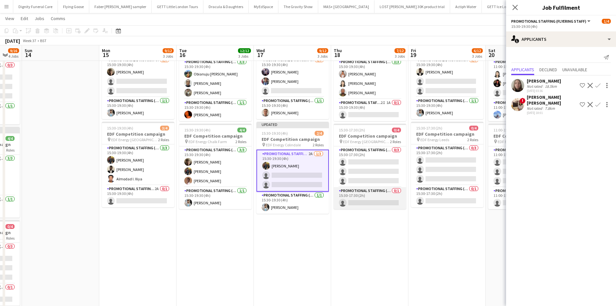
click at [374, 203] on app-card-role "Promotional Staffing (Team Leader) 0/1 15:30-17:30 (2h) single-neutral-actions" at bounding box center [370, 198] width 72 height 22
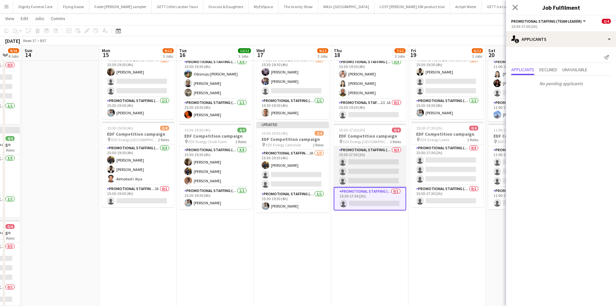
click at [376, 177] on app-card-role "Promotional Staffing (Flyering Staff) 0/3 15:30-17:30 (2h) single-neutral-actio…" at bounding box center [370, 166] width 72 height 41
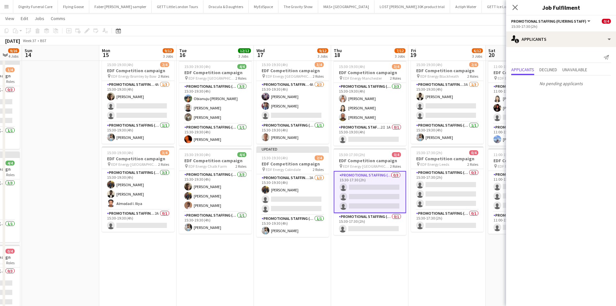
scroll to position [97, 0]
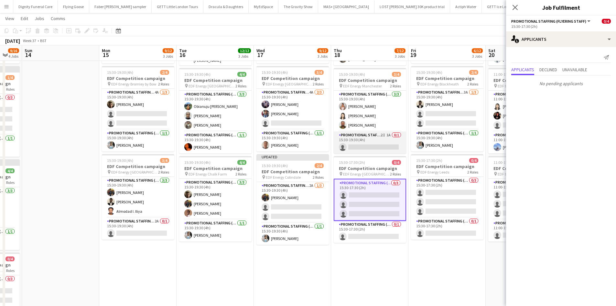
click at [380, 145] on app-card-role "Promotional Staffing (Team Leader) 2I 1A 0/1 15:30-19:30 (4h) single-neutral-ac…" at bounding box center [370, 142] width 72 height 22
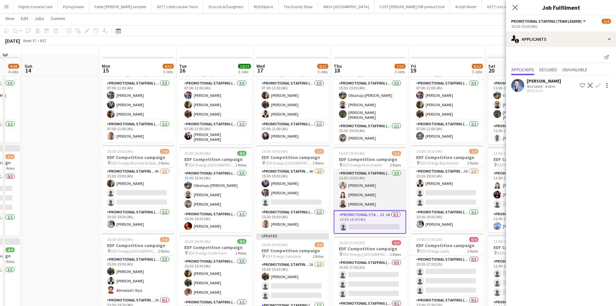
scroll to position [0, 0]
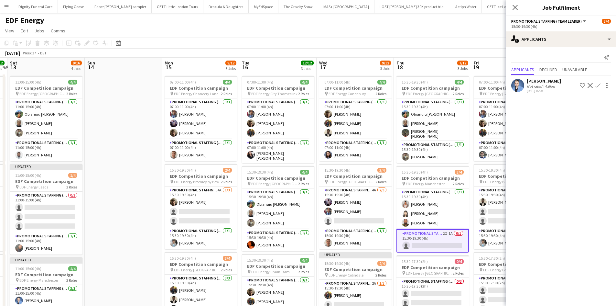
drag, startPoint x: 380, startPoint y: 194, endPoint x: 285, endPoint y: 183, distance: 96.1
click at [285, 183] on app-calendar-viewport "Wed 10 11/12 3 Jobs Thu 11 12/12 3 Jobs Fri 12 12/12 3 Jobs Sat 13 9/16 4 Jobs …" at bounding box center [308, 261] width 616 height 406
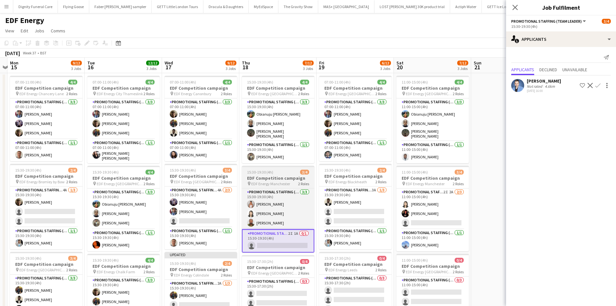
scroll to position [0, 228]
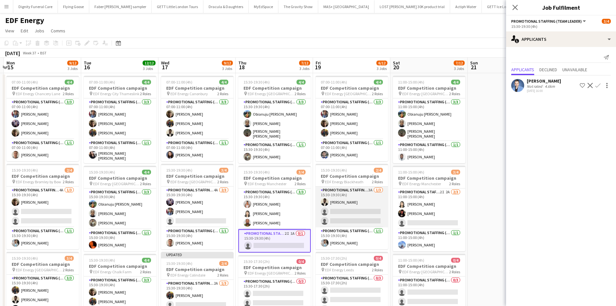
click at [348, 210] on app-card-role "Promotional Staffing (Flyering Staff) 3A 1/3 15:30-19:30 (4h) Daniel Ajetunmobi…" at bounding box center [352, 206] width 72 height 41
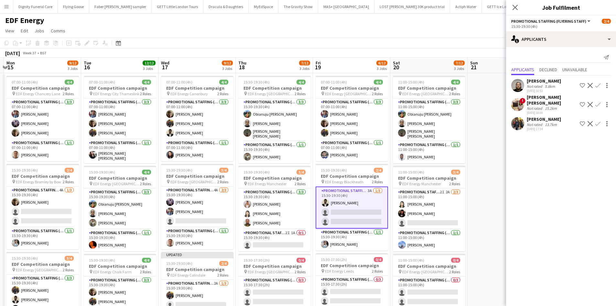
click at [598, 121] on app-icon "Confirm" at bounding box center [598, 123] width 5 height 5
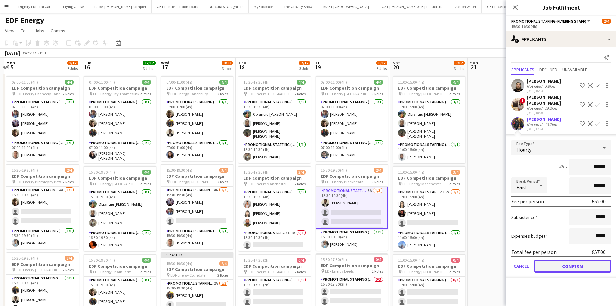
click at [578, 259] on button "Confirm" at bounding box center [572, 265] width 77 height 13
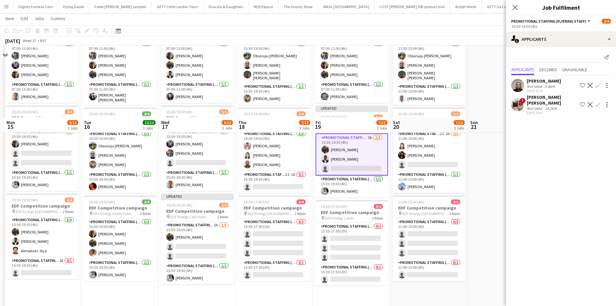
scroll to position [129, 0]
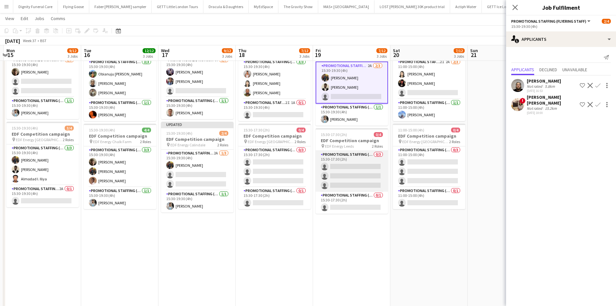
click at [358, 182] on app-card-role "Promotional Staffing (Flyering Staff) 0/3 15:30-17:30 (2h) single-neutral-actio…" at bounding box center [352, 171] width 72 height 41
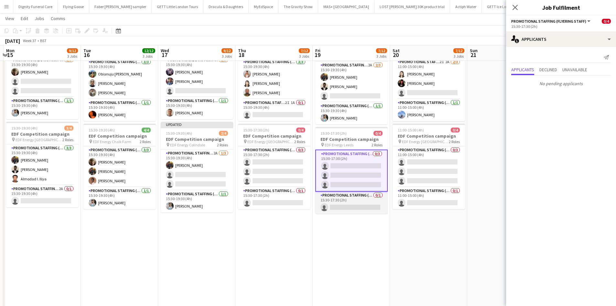
click at [359, 205] on app-card-role "Promotional Staffing (Team Leader) 0/1 15:30-17:30 (2h) single-neutral-actions" at bounding box center [351, 203] width 72 height 22
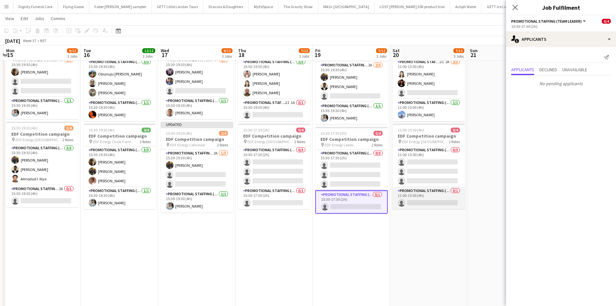
scroll to position [0, 228]
click at [424, 199] on app-card-role "Promotional Staffing (Team Leader) 0/1 11:00-15:00 (4h) single-neutral-actions" at bounding box center [429, 198] width 72 height 22
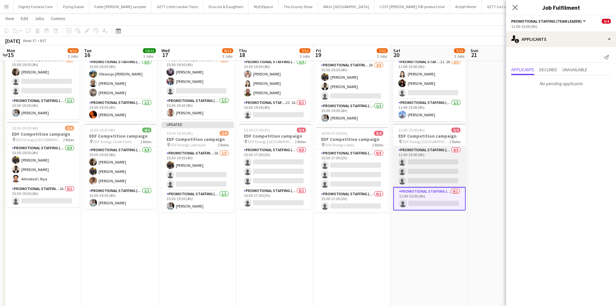
click at [442, 164] on app-card-role "Promotional Staffing (Flyering Staff) 0/3 11:00-15:00 (4h) single-neutral-actio…" at bounding box center [429, 166] width 72 height 41
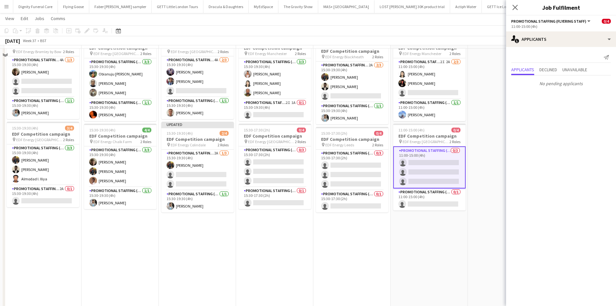
scroll to position [65, 0]
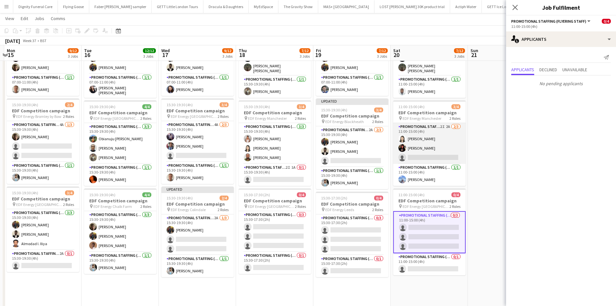
click at [444, 148] on app-card-role "Promotional Staffing (Flyering Staff) 2I 2A 2/3 11:00-15:00 (4h) Winnie Wong Ph…" at bounding box center [429, 143] width 72 height 41
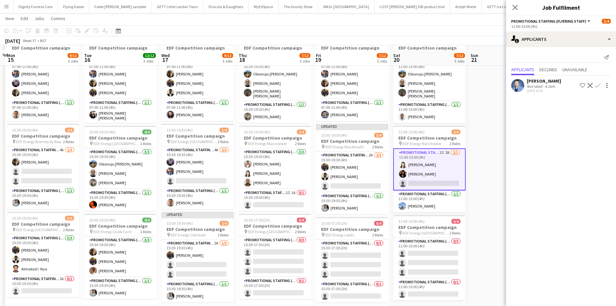
scroll to position [32, 0]
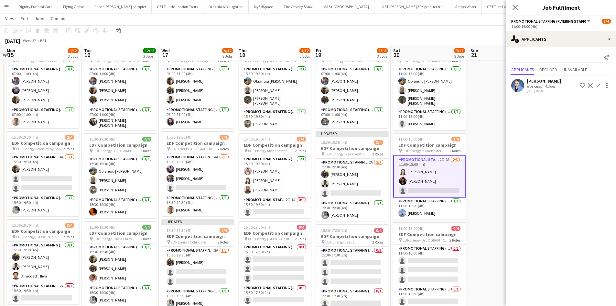
click at [599, 84] on app-icon "Confirm" at bounding box center [598, 85] width 5 height 5
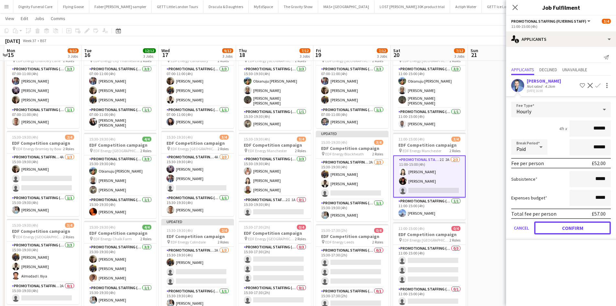
click at [570, 225] on button "Confirm" at bounding box center [572, 227] width 77 height 13
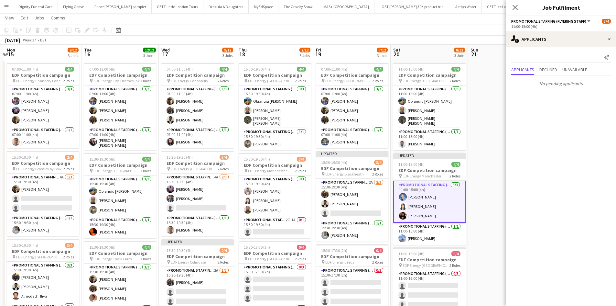
scroll to position [0, 0]
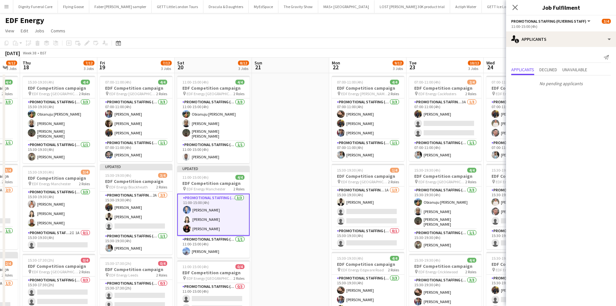
drag, startPoint x: 481, startPoint y: 184, endPoint x: 264, endPoint y: 173, distance: 217.4
click at [264, 173] on app-calendar-viewport "Sun 14 Mon 15 9/12 3 Jobs Tue 16 12/12 3 Jobs Wed 17 9/12 3 Jobs Thu 18 7/12 3 …" at bounding box center [308, 261] width 616 height 406
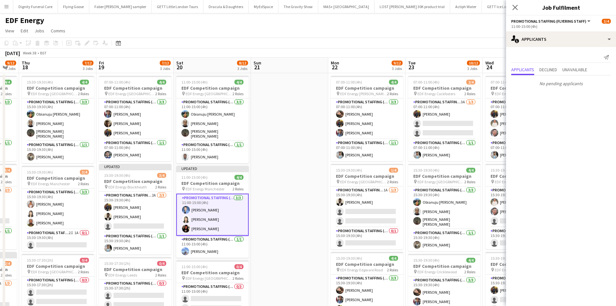
scroll to position [65, 0]
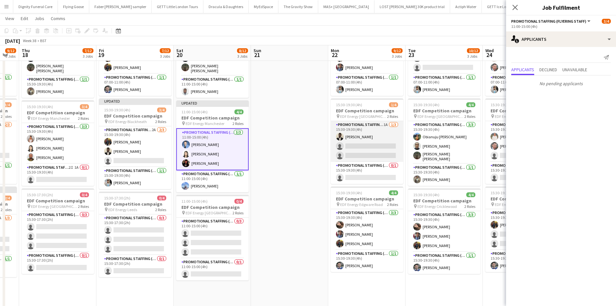
click at [362, 146] on app-card-role "Promotional Staffing (Flyering Staff) 1A 1/3 15:30-19:30 (4h) Daniel Ajetunmobi…" at bounding box center [367, 141] width 72 height 41
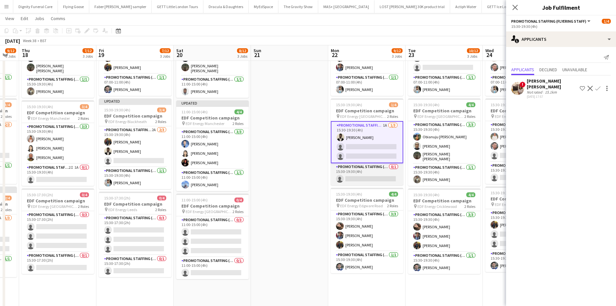
click at [369, 181] on app-card-role "Promotional Staffing (Team Leader) 0/1 15:30-19:30 (4h) single-neutral-actions" at bounding box center [367, 174] width 72 height 22
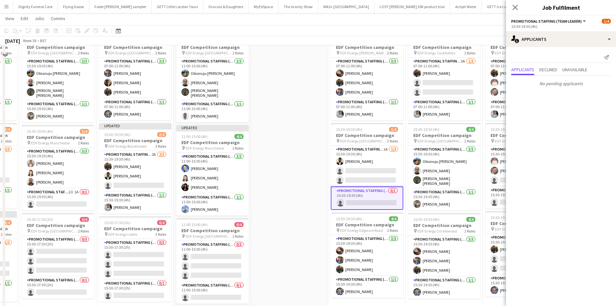
scroll to position [0, 0]
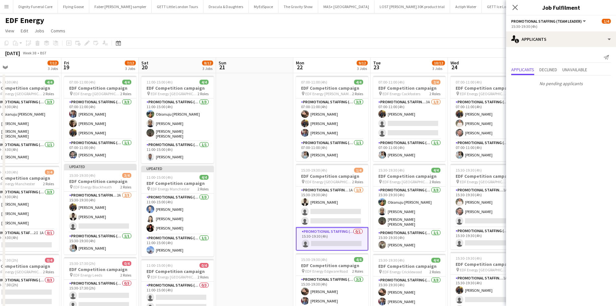
drag, startPoint x: 307, startPoint y: 146, endPoint x: 204, endPoint y: 144, distance: 102.9
click at [205, 144] on app-calendar-viewport "Sun 14 Mon 15 9/12 3 Jobs Tue 16 12/12 3 Jobs Wed 17 9/12 3 Jobs Thu 18 7/12 3 …" at bounding box center [308, 261] width 616 height 406
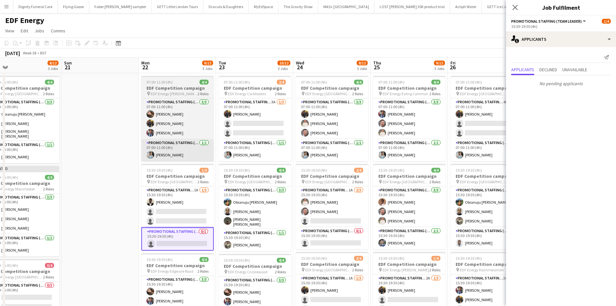
scroll to position [0, 237]
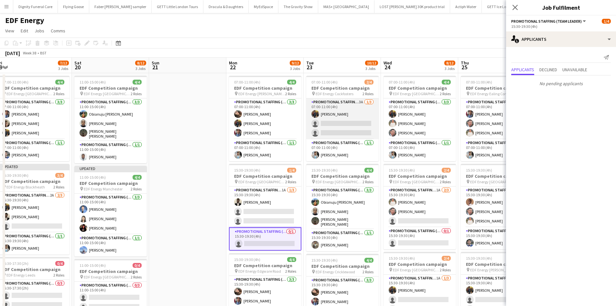
click at [338, 135] on app-card-role "Promotional Staffing (Flyering Staff) 3A 1/3 07:00-11:00 (4h) Martin Brady sing…" at bounding box center [342, 118] width 72 height 41
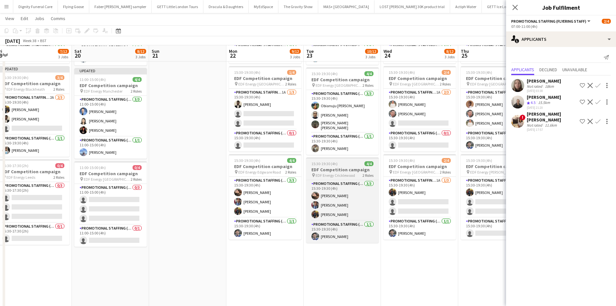
scroll to position [129, 0]
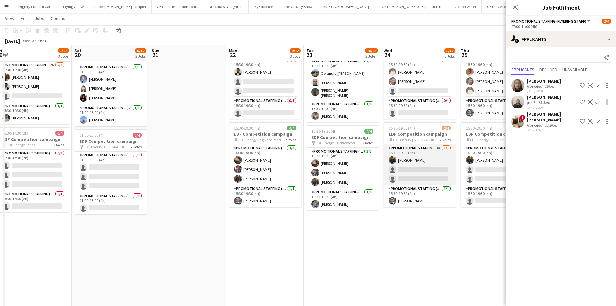
click at [423, 160] on app-card-role "Promotional Staffing (Flyering Staff) 1A 1/3 15:30-19:30 (4h) Martin Brady sing…" at bounding box center [420, 164] width 72 height 41
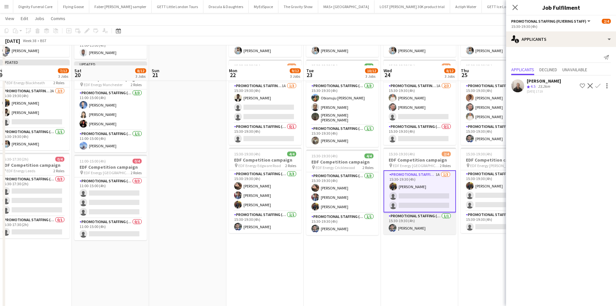
scroll to position [65, 0]
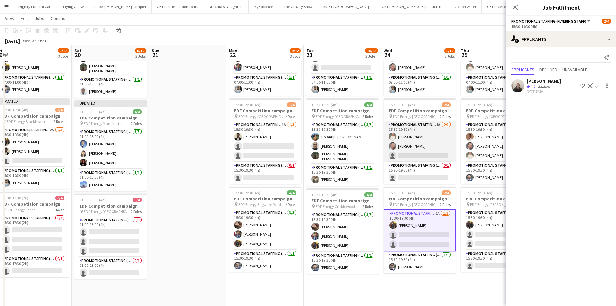
click at [421, 153] on app-card-role "Promotional Staffing (Flyering Staff) 1A 2/3 15:30-19:30 (4h) Melinda Kirkwood …" at bounding box center [420, 141] width 72 height 41
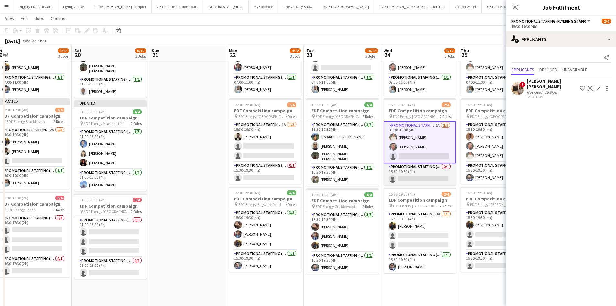
click at [429, 176] on app-card-role "Promotional Staffing (Team Leader) 0/1 15:30-19:30 (4h) single-neutral-actions" at bounding box center [420, 174] width 72 height 22
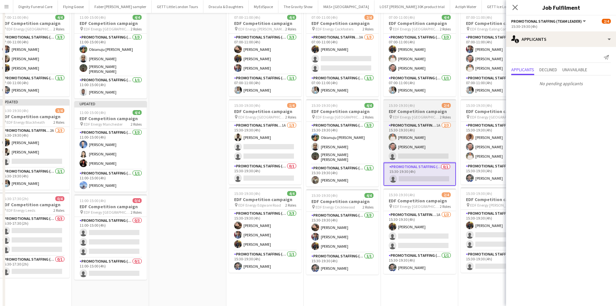
scroll to position [0, 0]
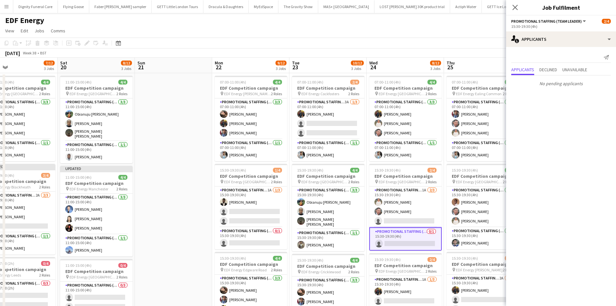
drag, startPoint x: 443, startPoint y: 185, endPoint x: 252, endPoint y: 172, distance: 191.3
click at [252, 172] on app-calendar-viewport "Tue 16 12/12 3 Jobs Wed 17 9/12 3 Jobs Thu 18 7/12 3 Jobs Fri 19 7/12 3 Jobs Sa…" at bounding box center [308, 261] width 616 height 406
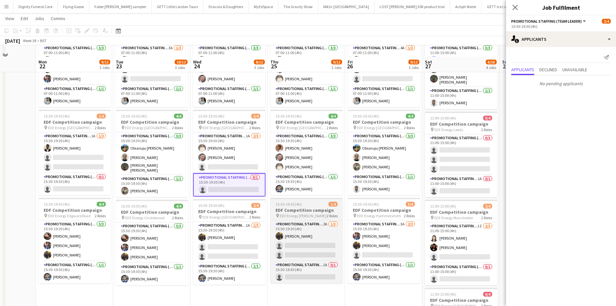
scroll to position [65, 0]
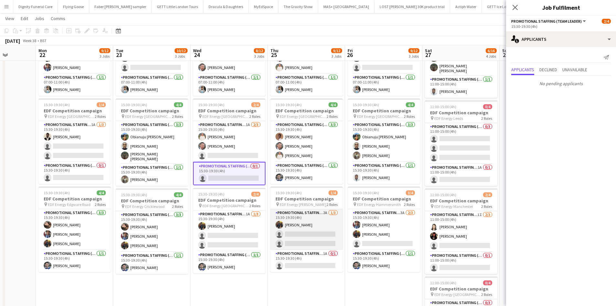
click at [311, 230] on app-card-role "Promotional Staffing (Flyering Staff) 2A 1/3 15:30-19:30 (4h) Martin Brady sing…" at bounding box center [306, 229] width 72 height 41
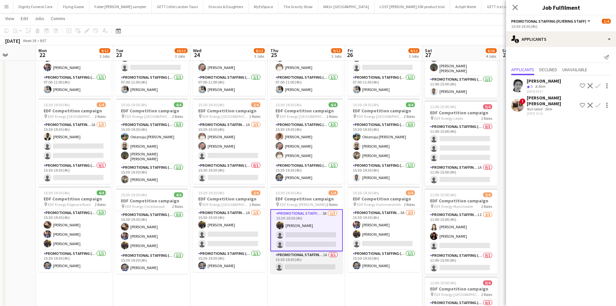
click at [311, 265] on app-card-role "Promotional Staffing (Team Leader) 1A 0/1 15:30-19:30 (4h) single-neutral-actio…" at bounding box center [306, 262] width 72 height 22
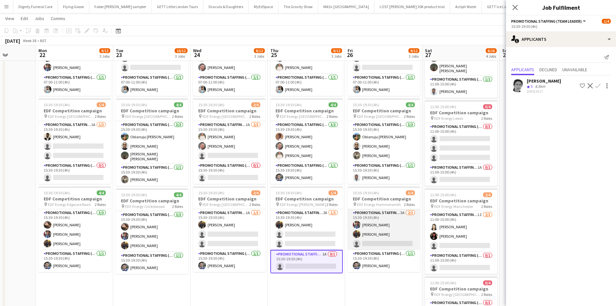
click at [373, 241] on app-card-role "Promotional Staffing (Flyering Staff) 3A 2/3 15:30-19:30 (4h) Seyi Ogunyemi Mar…" at bounding box center [384, 229] width 72 height 41
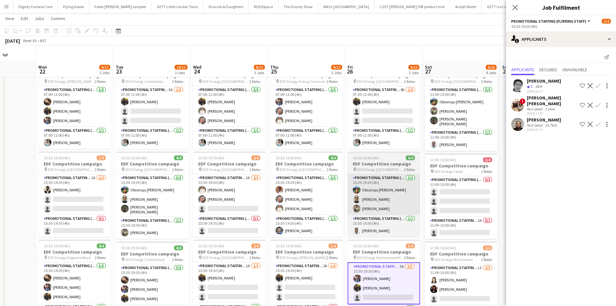
scroll to position [0, 0]
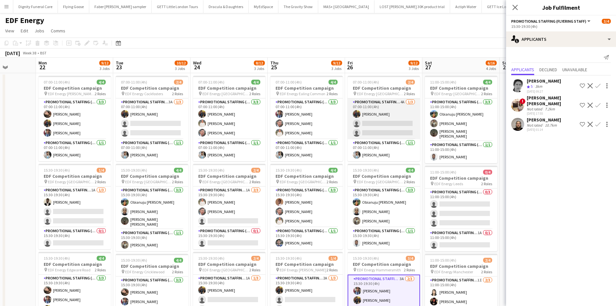
click at [377, 122] on app-card-role "Promotional Staffing (Flyering Staff) 4A 1/3 07:00-11:00 (4h) Martin Brady sing…" at bounding box center [384, 118] width 72 height 41
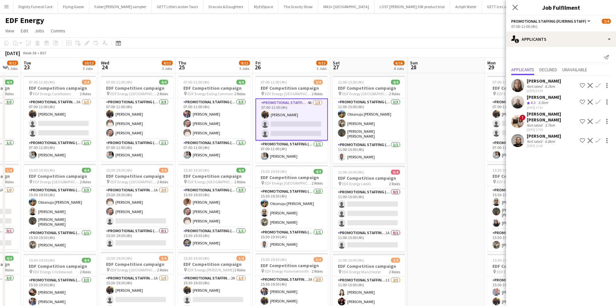
drag, startPoint x: 370, startPoint y: 189, endPoint x: 266, endPoint y: 186, distance: 104.2
click at [265, 186] on app-calendar-viewport "Sat 20 8/12 3 Jobs Sun 21 Mon 22 9/12 3 Jobs Tue 23 10/12 3 Jobs Wed 24 8/12 3 …" at bounding box center [308, 261] width 616 height 406
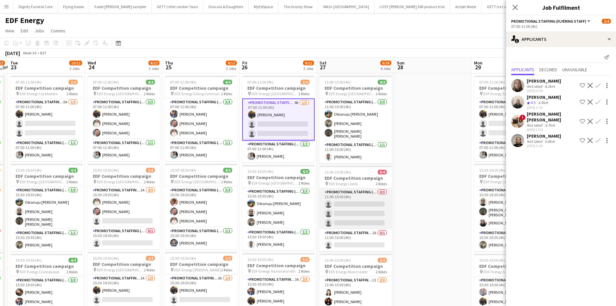
click at [358, 205] on app-card-role "Promotional Staffing (Flyering Staff) 0/3 11:00-15:00 (4h) single-neutral-actio…" at bounding box center [356, 208] width 72 height 41
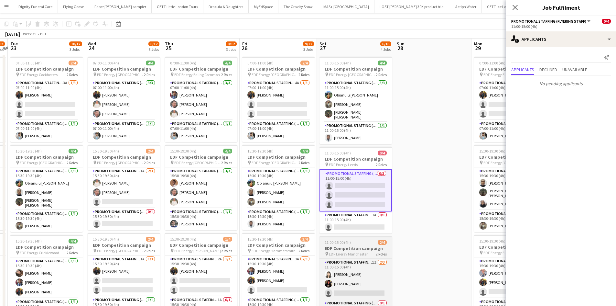
scroll to position [65, 0]
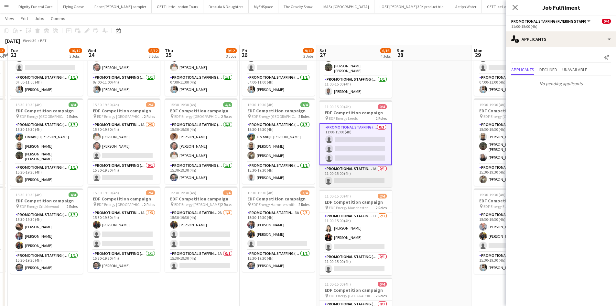
click at [356, 180] on app-card-role "Promotional Staffing (Team Leader) 1A 0/1 11:00-15:00 (4h) single-neutral-actio…" at bounding box center [356, 176] width 72 height 22
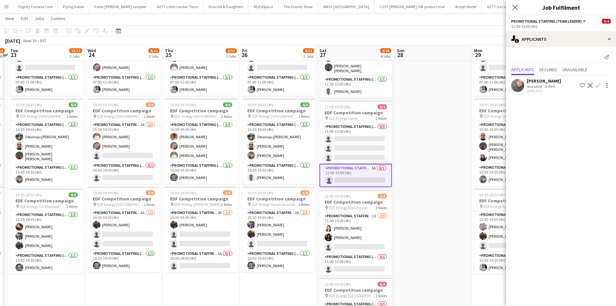
click at [599, 83] on app-icon "Confirm" at bounding box center [598, 85] width 5 height 5
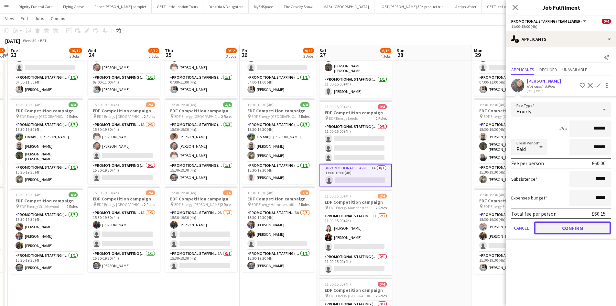
click at [579, 228] on button "Confirm" at bounding box center [572, 227] width 77 height 13
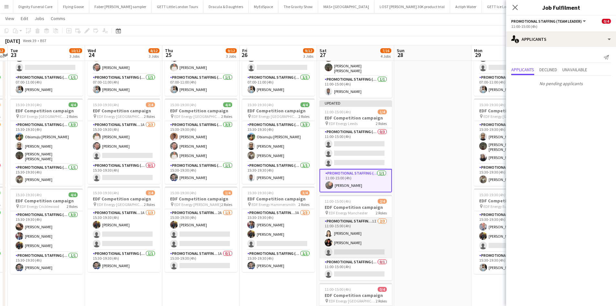
click at [352, 252] on app-card-role "Promotional Staffing (Flyering Staff) 1I 2/3 11:00-15:00 (4h) Winnie Wong Phoeb…" at bounding box center [356, 237] width 72 height 41
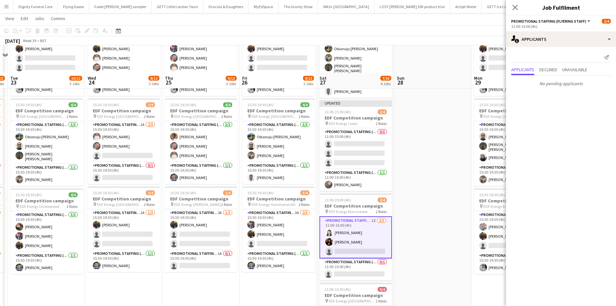
scroll to position [129, 0]
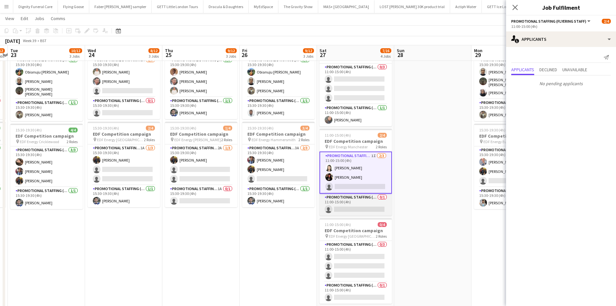
click at [360, 206] on app-card-role "Promotional Staffing (Team Leader) 0/1 11:00-15:00 (4h) single-neutral-actions" at bounding box center [356, 204] width 72 height 22
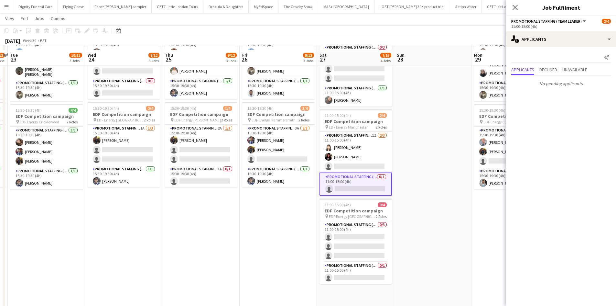
scroll to position [168, 0]
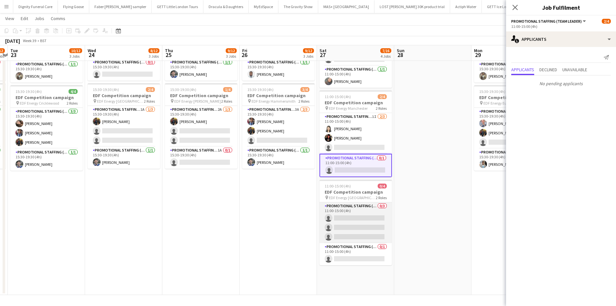
click at [365, 220] on app-card-role "Promotional Staffing (Flyering Staff) 0/3 11:00-15:00 (4h) single-neutral-actio…" at bounding box center [356, 222] width 72 height 41
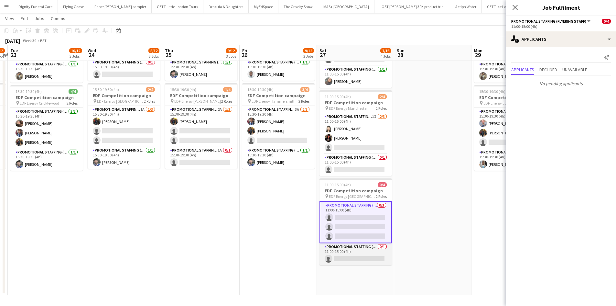
click at [374, 258] on app-card-role "Promotional Staffing (Team Leader) 0/1 11:00-15:00 (4h) single-neutral-actions" at bounding box center [356, 254] width 72 height 22
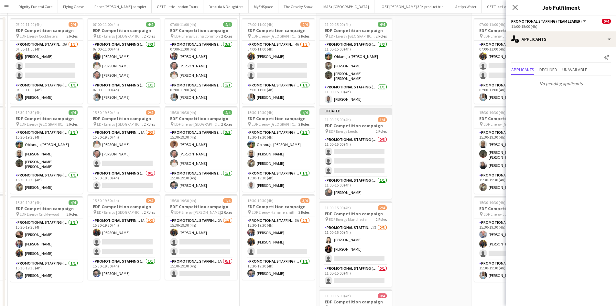
scroll to position [0, 0]
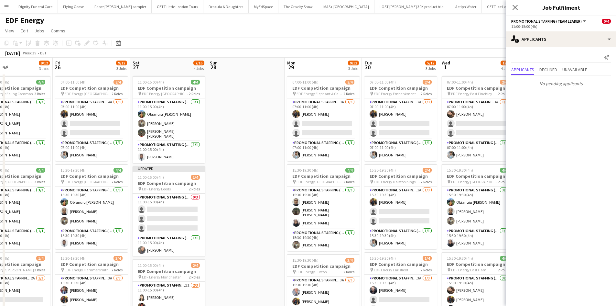
drag, startPoint x: 456, startPoint y: 164, endPoint x: 262, endPoint y: 159, distance: 193.5
click at [263, 159] on app-calendar-viewport "Mon 22 9/12 3 Jobs Tue 23 10/12 3 Jobs Wed 24 8/12 3 Jobs Thu 25 9/12 3 Jobs Fr…" at bounding box center [308, 261] width 616 height 406
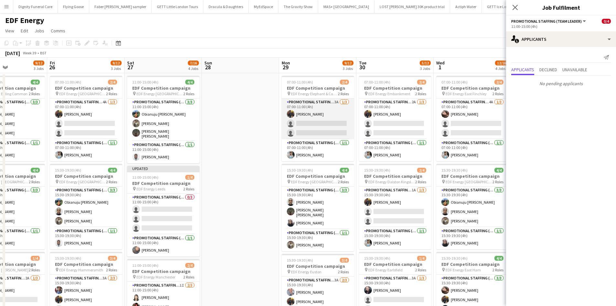
click at [328, 126] on app-card-role "Promotional Staffing (Flyering Staff) 3A 1/3 07:00-11:00 (4h) Martin Brady sing…" at bounding box center [318, 118] width 72 height 41
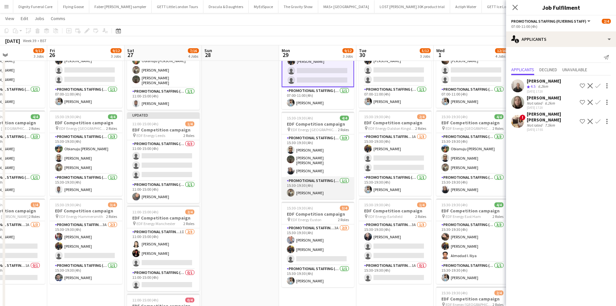
scroll to position [65, 0]
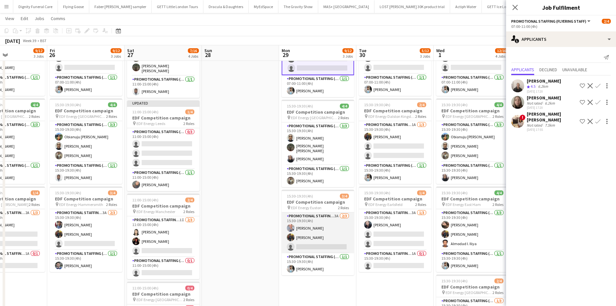
click at [319, 244] on app-card-role "Promotional Staffing (Flyering Staff) 3A 2/3 15:30-19:30 (4h) SIMON GREIFF Mart…" at bounding box center [318, 232] width 72 height 41
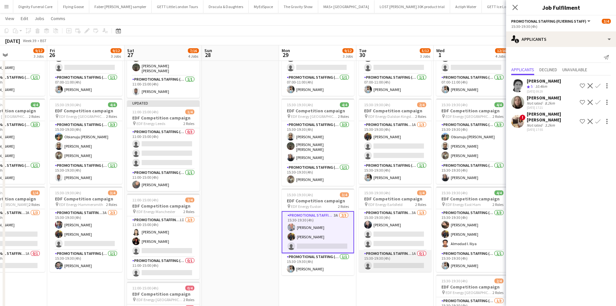
click at [394, 268] on app-card-role "Promotional Staffing (Team Leader) 1A 0/1 15:30-19:30 (4h) single-neutral-actio…" at bounding box center [395, 261] width 72 height 22
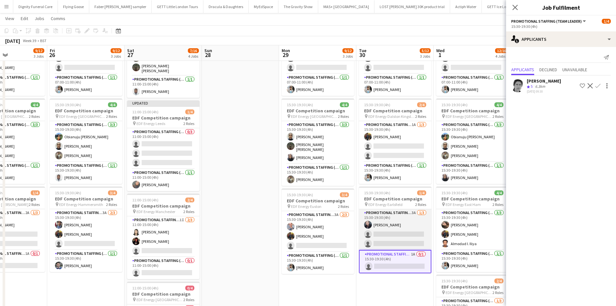
click at [391, 234] on app-card-role "Promotional Staffing (Flyering Staff) 3A 1/3 15:30-19:30 (4h) Adam Stickler sin…" at bounding box center [395, 229] width 72 height 41
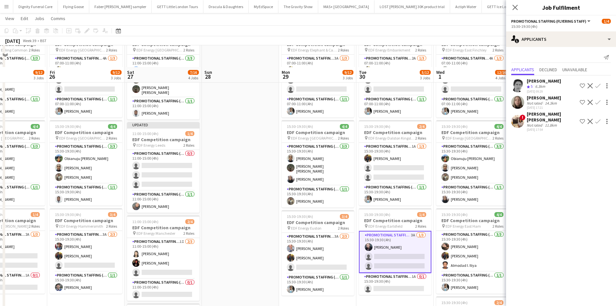
scroll to position [32, 0]
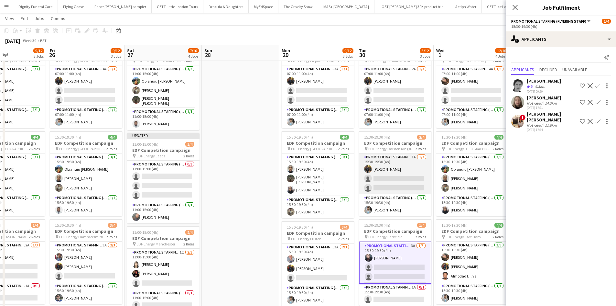
click at [393, 182] on app-card-role "Promotional Staffing (Flyering Staff) 1A 1/3 15:30-19:30 (4h) Martin Brady sing…" at bounding box center [395, 173] width 72 height 41
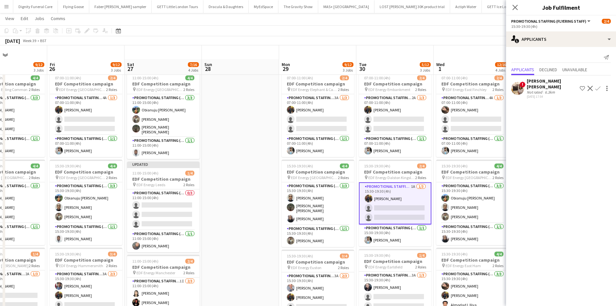
scroll to position [0, 0]
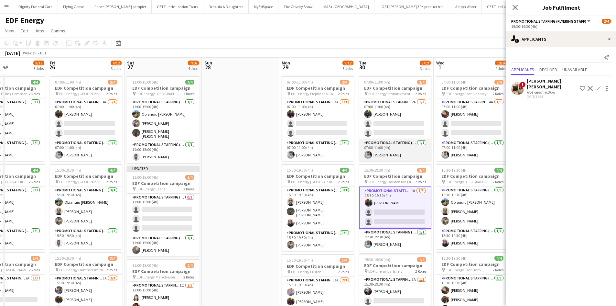
drag, startPoint x: 402, startPoint y: 125, endPoint x: 402, endPoint y: 141, distance: 15.9
click at [402, 125] on app-card-role "Promotional Staffing (Flyering Staff) 2A 1/3 07:00-11:00 (4h) Martin Brady sing…" at bounding box center [395, 118] width 72 height 41
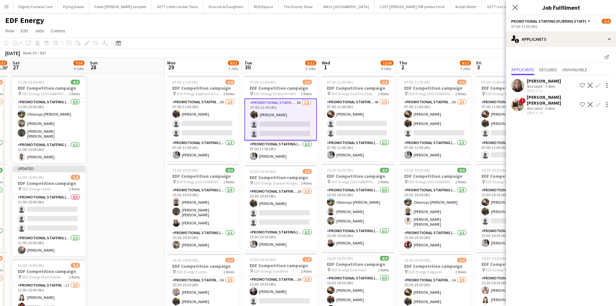
drag, startPoint x: 407, startPoint y: 166, endPoint x: 296, endPoint y: 157, distance: 110.8
click at [286, 163] on app-calendar-viewport "Wed 24 8/12 3 Jobs Thu 25 9/12 3 Jobs Fri 26 9/12 3 Jobs Sat 27 7/16 4 Jobs Sun…" at bounding box center [308, 261] width 616 height 406
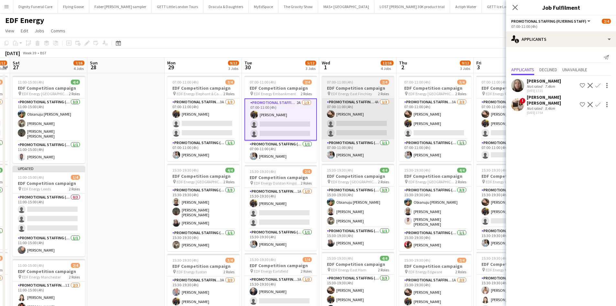
scroll to position [0, 228]
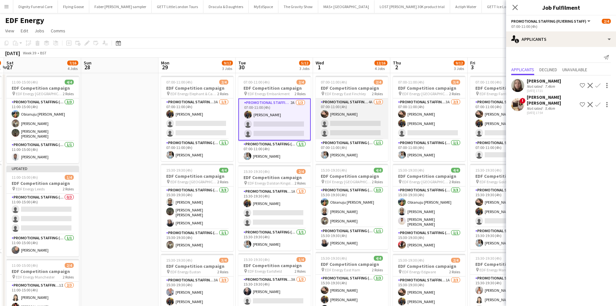
click at [361, 128] on app-card-role "Promotional Staffing (Flyering Staff) 4A 1/3 07:00-11:00 (4h) Anastasiia Melesh…" at bounding box center [352, 118] width 72 height 41
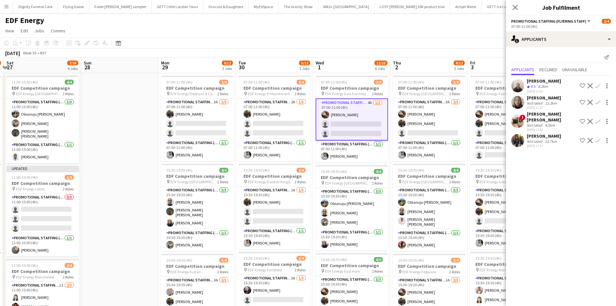
click at [599, 138] on app-icon "Confirm" at bounding box center [598, 140] width 5 height 5
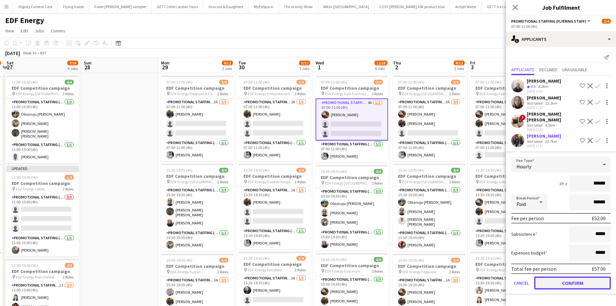
click at [574, 277] on button "Confirm" at bounding box center [572, 282] width 77 height 13
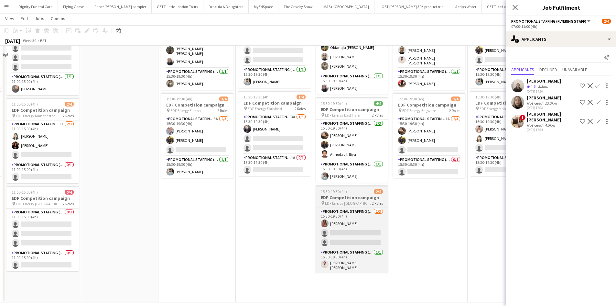
scroll to position [162, 0]
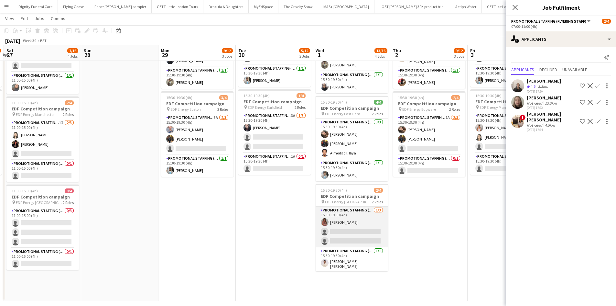
click at [356, 237] on app-card-role "Promotional Staffing (Flyering Staff) 1/3 15:30-19:30 (4h) Sally Whitworth sing…" at bounding box center [352, 226] width 72 height 41
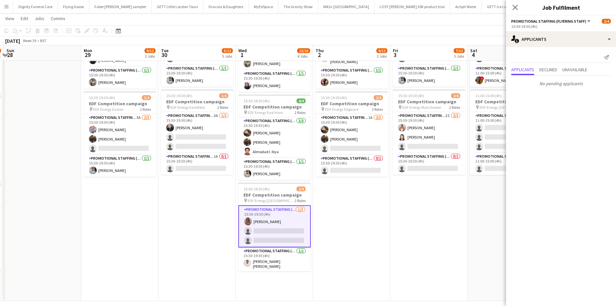
drag, startPoint x: 427, startPoint y: 251, endPoint x: 352, endPoint y: 203, distance: 89.4
click at [349, 248] on app-calendar-viewport "Wed 24 8/12 3 Jobs Thu 25 9/12 3 Jobs Fri 26 9/12 3 Jobs Sat 27 7/16 4 Jobs Sun…" at bounding box center [308, 81] width 616 height 437
click at [357, 165] on app-card-role "Promotional Staffing (Team Leader) 0/1 15:30-19:30 (4h) single-neutral-actions" at bounding box center [351, 166] width 72 height 22
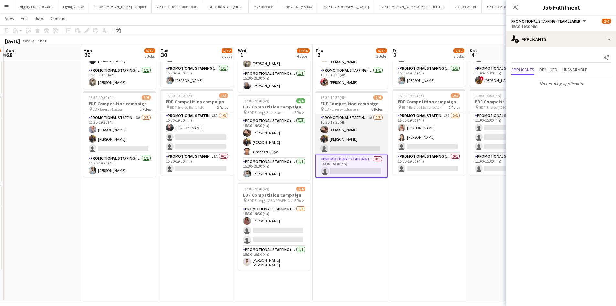
click at [361, 143] on app-card-role "Promotional Staffing (Flyering Staff) 1A 2/3 15:30-19:30 (4h) Anastasiia Melesh…" at bounding box center [351, 134] width 72 height 41
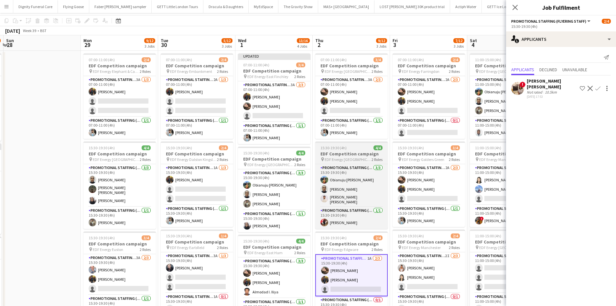
scroll to position [0, 0]
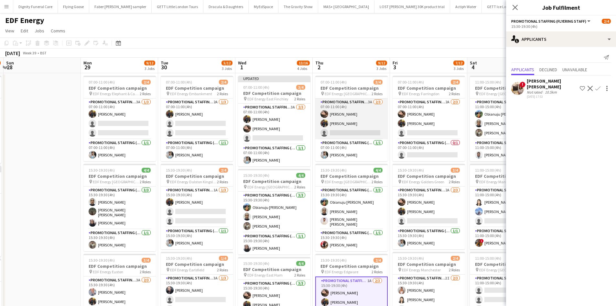
click at [372, 132] on app-card-role "Promotional Staffing (Flyering Staff) 3A 2/3 07:00-11:00 (4h) Anastasiia Melesh…" at bounding box center [351, 118] width 72 height 41
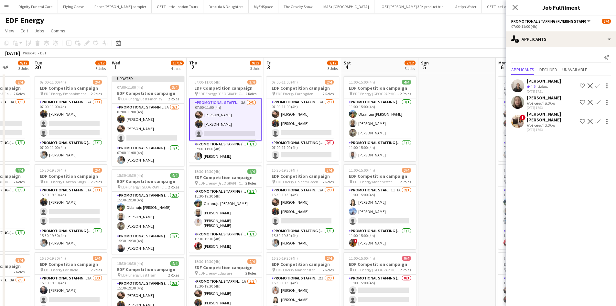
drag, startPoint x: 337, startPoint y: 159, endPoint x: 237, endPoint y: 151, distance: 100.3
click at [237, 151] on app-calendar-viewport "Fri 26 9/12 3 Jobs Sat 27 7/16 4 Jobs Sun 28 Mon 29 9/12 3 Jobs Tue 30 5/12 3 J…" at bounding box center [308, 261] width 616 height 406
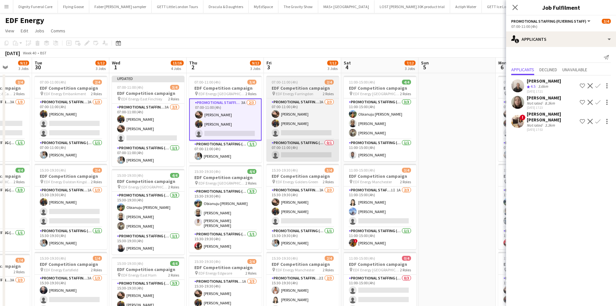
scroll to position [0, 278]
click at [322, 135] on app-card-role "Promotional Staffing (Flyering Staff) 2A 2/3 07:00-11:00 (4h) Anastasiia Melesh…" at bounding box center [302, 118] width 72 height 41
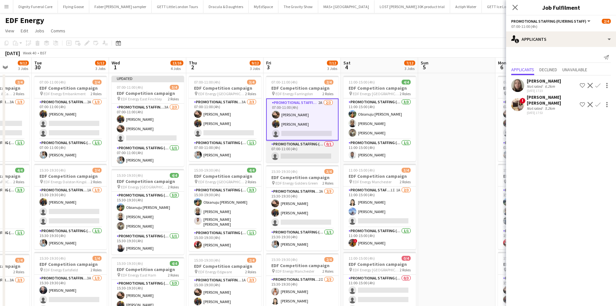
click at [317, 153] on app-card-role "Promotional Staffing (Team Leader) 0/1 07:00-11:00 (4h) single-neutral-actions" at bounding box center [302, 151] width 72 height 22
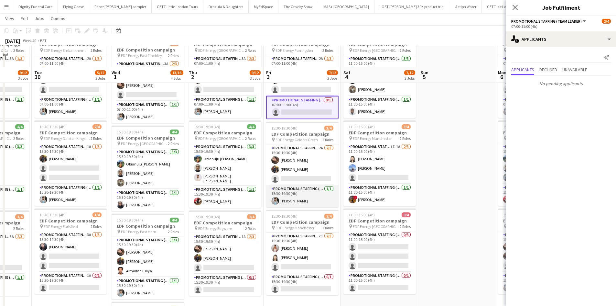
scroll to position [65, 0]
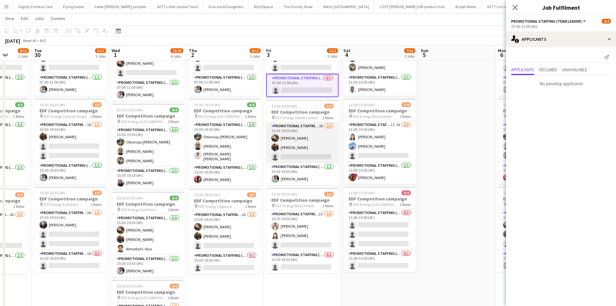
click at [313, 154] on app-card-role "Promotional Staffing (Flyering Staff) 2A 2/3 15:30-19:30 (4h) Anastasiia Melesh…" at bounding box center [302, 142] width 72 height 41
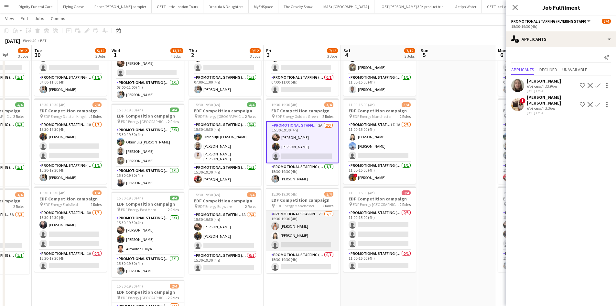
click at [305, 246] on app-card-role "Promotional Staffing (Flyering Staff) 2I 2/3 15:30-19:30 (4h) Jessica Montogmer…" at bounding box center [302, 230] width 72 height 41
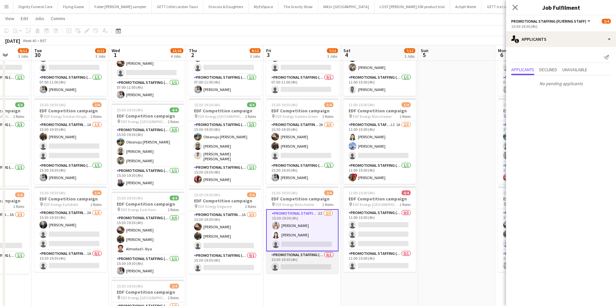
click at [301, 263] on app-card-role "Promotional Staffing (Team Leader) 0/1 15:30-19:30 (4h) single-neutral-actions" at bounding box center [302, 262] width 72 height 22
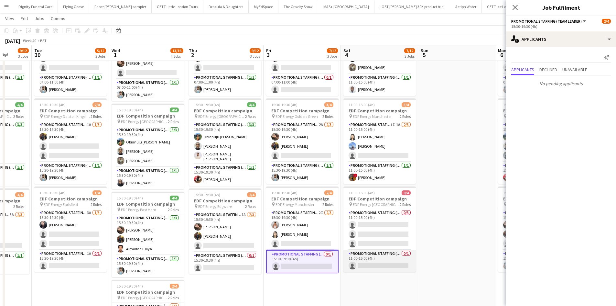
click at [382, 268] on app-card-role "Promotional Staffing (Team Leader) 0/1 11:00-15:00 (4h) single-neutral-actions" at bounding box center [380, 261] width 72 height 22
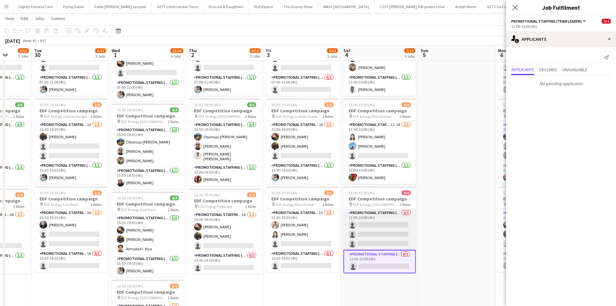
click at [383, 231] on app-card-role "Promotional Staffing (Flyering Staff) 0/3 11:00-15:00 (4h) single-neutral-actio…" at bounding box center [380, 229] width 72 height 41
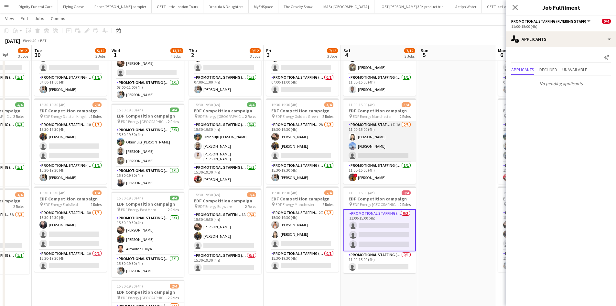
click at [372, 158] on app-card-role "Promotional Staffing (Flyering Staff) 1I 1A 2/3 11:00-15:00 (4h) Winnie Wong An…" at bounding box center [380, 141] width 72 height 41
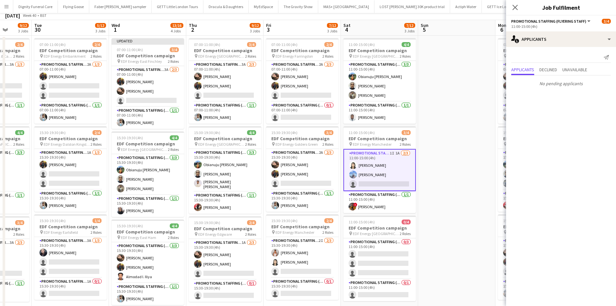
scroll to position [0, 0]
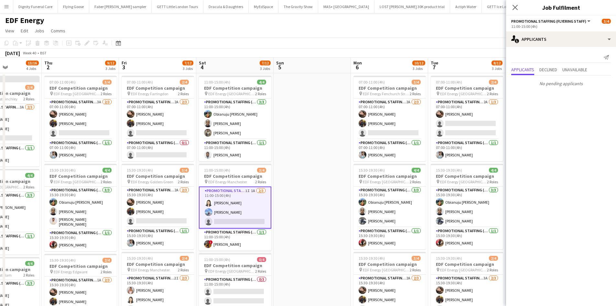
drag, startPoint x: 454, startPoint y: 182, endPoint x: 252, endPoint y: 167, distance: 202.4
click at [252, 167] on app-calendar-viewport "Sun 28 Mon 29 9/12 3 Jobs Tue 30 5/12 3 Jobs Wed 1 13/16 4 Jobs Thu 2 9/12 3 Jo…" at bounding box center [308, 261] width 616 height 406
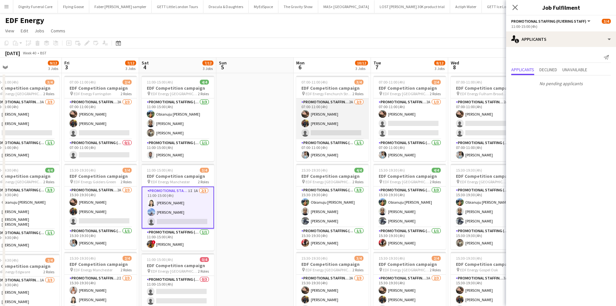
click at [341, 133] on app-card-role "Promotional Staffing (Flyering Staff) 2A 2/3 07:00-11:00 (4h) Anastasiia Melesh…" at bounding box center [332, 118] width 72 height 41
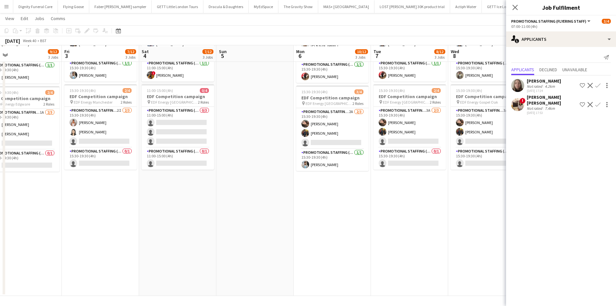
scroll to position [168, 0]
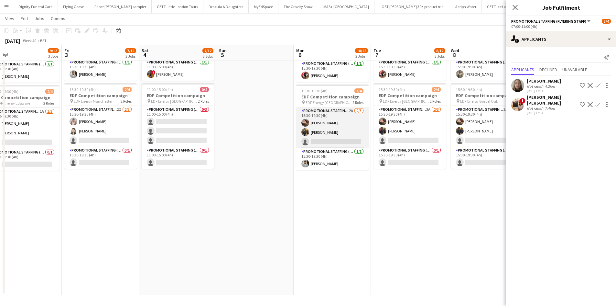
click at [338, 142] on app-card-role "Promotional Staffing (Flyering Staff) 2A 2/3 15:30-19:30 (4h) Anastasiia Melesh…" at bounding box center [332, 127] width 72 height 41
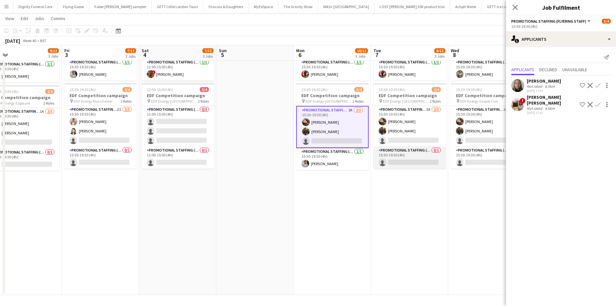
click at [396, 160] on app-card-role "Promotional Staffing (Team Leader) 0/1 15:30-19:30 (4h) single-neutral-actions" at bounding box center [410, 158] width 72 height 22
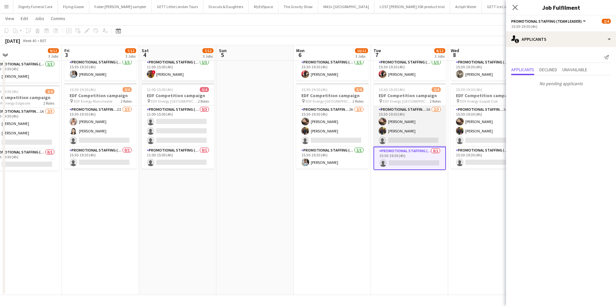
click at [417, 143] on app-card-role "Promotional Staffing (Flyering Staff) 3A 2/3 15:30-19:30 (4h) Anastasiia Melesh…" at bounding box center [410, 126] width 72 height 41
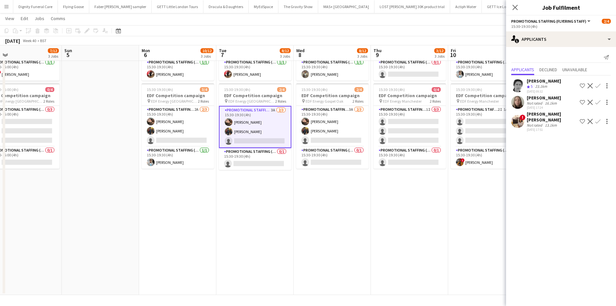
drag, startPoint x: 379, startPoint y: 215, endPoint x: 273, endPoint y: 212, distance: 106.2
click at [263, 216] on app-calendar-viewport "Tue 30 5/12 3 Jobs Wed 1 13/16 4 Jobs Thu 2 9/12 3 Jobs Fri 3 7/12 3 Jobs Sat 4…" at bounding box center [308, 75] width 616 height 437
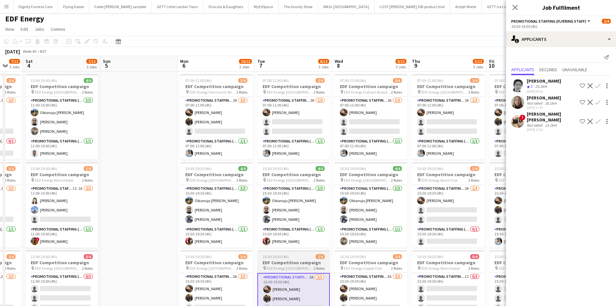
scroll to position [0, 0]
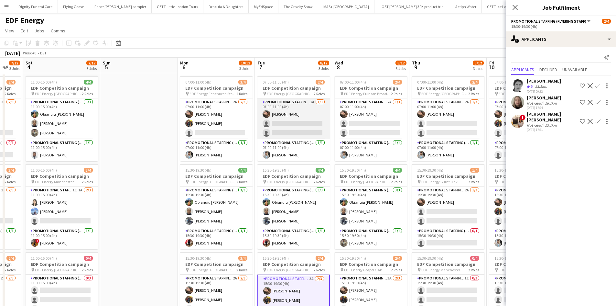
click at [292, 124] on app-card-role "Promotional Staffing (Flyering Staff) 2A 1/3 07:00-11:00 (4h) Anastasiia Melesh…" at bounding box center [294, 118] width 72 height 41
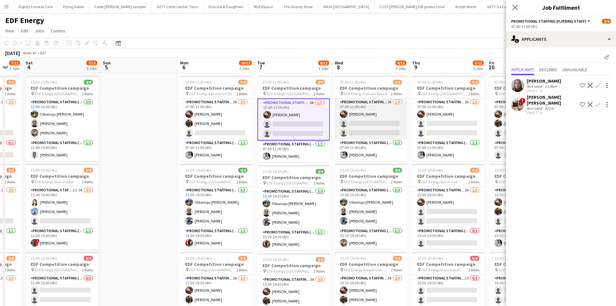
click at [372, 124] on app-card-role "Promotional Staffing (Flyering Staff) 2A 1/3 07:00-11:00 (4h) Anastasiia Melesh…" at bounding box center [371, 118] width 72 height 41
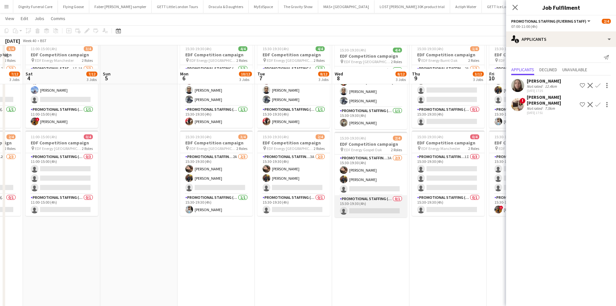
scroll to position [162, 0]
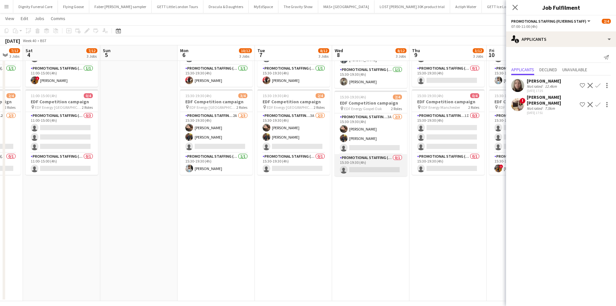
click at [383, 171] on app-card-role "Promotional Staffing (Team Leader) 0/1 15:30-19:30 (4h) single-neutral-actions" at bounding box center [371, 165] width 72 height 22
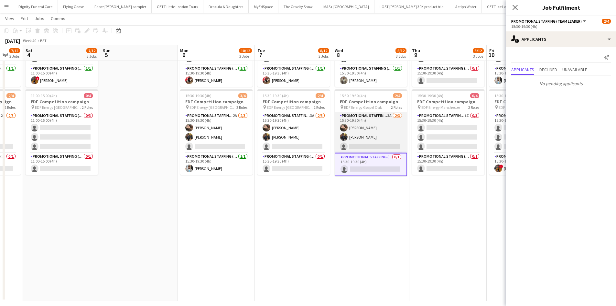
click at [372, 146] on app-card-role "Promotional Staffing (Flyering Staff) 3A 2/3 15:30-19:30 (4h) Anastasiia Melesh…" at bounding box center [371, 132] width 72 height 41
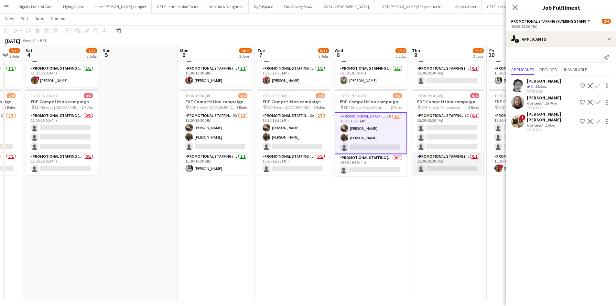
click at [449, 165] on app-card-role "Promotional Staffing (Team Leader) 0/1 15:30-19:30 (4h) single-neutral-actions" at bounding box center [448, 164] width 72 height 22
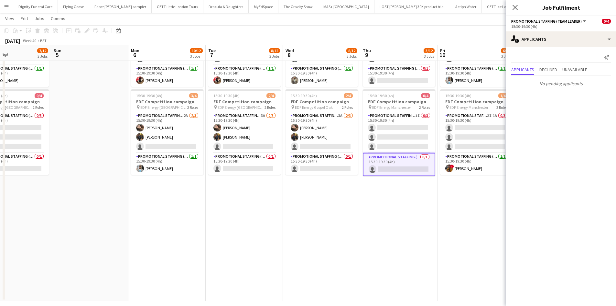
drag, startPoint x: 412, startPoint y: 200, endPoint x: 316, endPoint y: 202, distance: 95.8
click at [316, 202] on app-calendar-viewport "Tue 30 5/12 3 Jobs Wed 1 13/16 4 Jobs Thu 2 9/12 3 Jobs Fri 3 7/12 3 Jobs Sat 4…" at bounding box center [308, 81] width 616 height 437
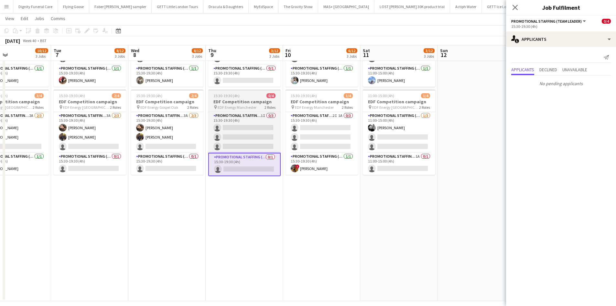
scroll to position [0, 245]
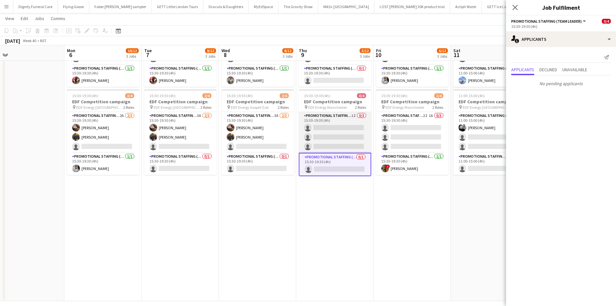
click at [348, 139] on app-card-role "Promotional Staffing (Flyering Staff) 1I 0/3 15:30-19:30 (4h) single-neutral-ac…" at bounding box center [335, 132] width 72 height 41
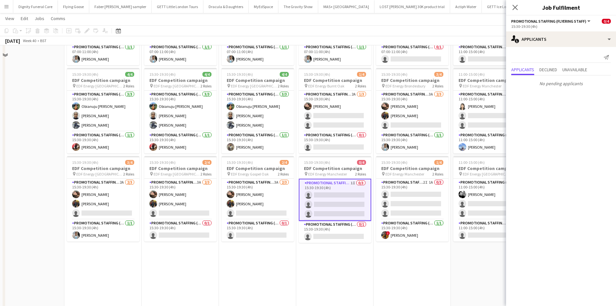
scroll to position [65, 0]
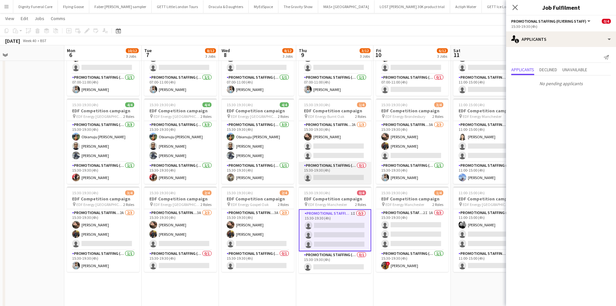
click at [333, 174] on app-card-role "Promotional Staffing (Team Leader) 0/1 15:30-19:30 (4h) single-neutral-actions" at bounding box center [335, 173] width 72 height 22
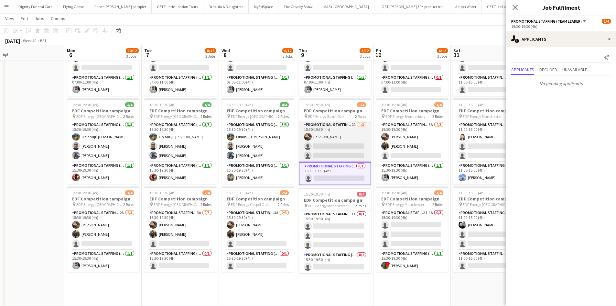
click at [331, 147] on app-card-role "Promotional Staffing (Flyering Staff) 2A 1/3 15:30-19:30 (4h) Anastasiia Melesh…" at bounding box center [335, 141] width 72 height 41
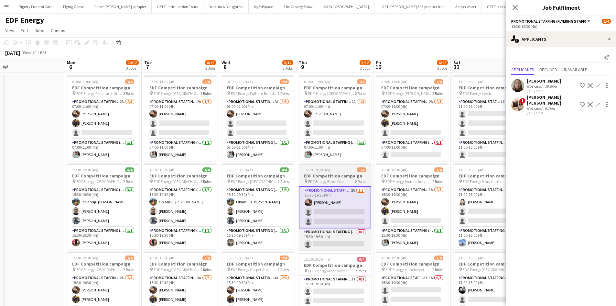
scroll to position [0, 0]
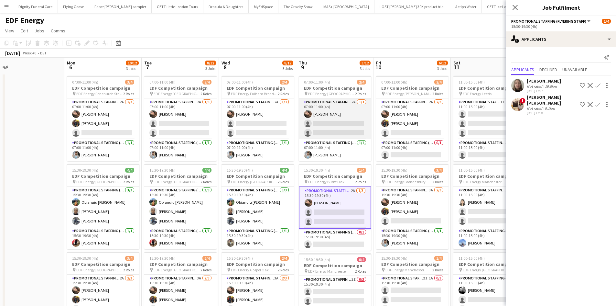
click at [348, 130] on app-card-role "Promotional Staffing (Flyering Staff) 2A 1/3 07:00-11:00 (4h) Anastasiia Melesh…" at bounding box center [335, 118] width 72 height 41
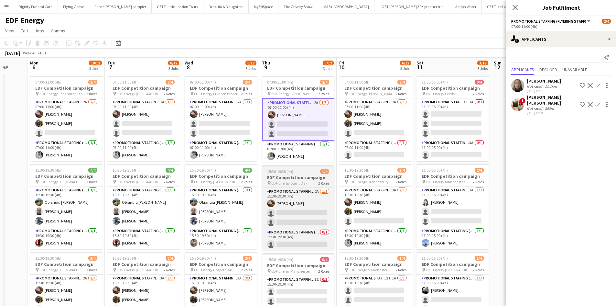
scroll to position [0, 306]
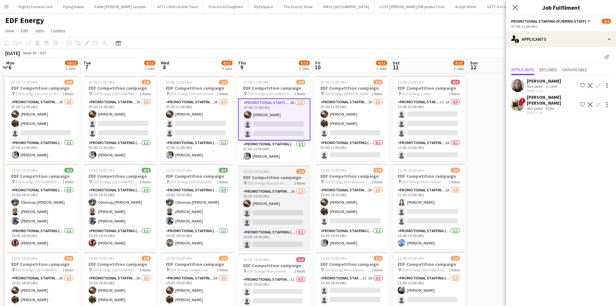
drag, startPoint x: 346, startPoint y: 170, endPoint x: 289, endPoint y: 165, distance: 57.1
click at [286, 169] on app-calendar-viewport "Thu 2 9/12 3 Jobs Fri 3 7/12 3 Jobs Sat 4 7/12 3 Jobs Sun 5 Mon 6 10/12 3 Jobs …" at bounding box center [308, 261] width 616 height 406
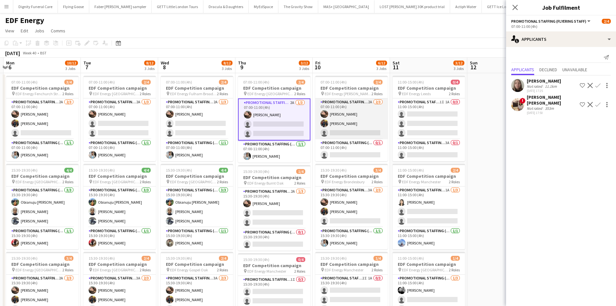
click at [346, 132] on app-card-role "Promotional Staffing (Flyering Staff) 2A 2/3 07:00-11:00 (4h) Anastasiia Melesh…" at bounding box center [351, 118] width 72 height 41
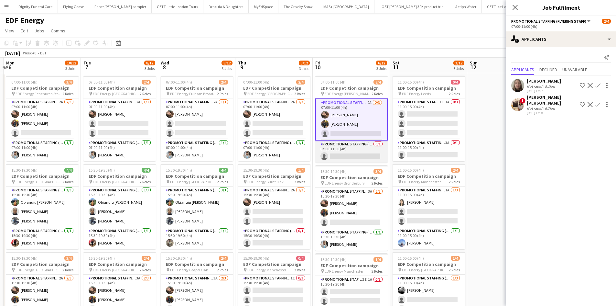
click at [365, 152] on app-card-role "Promotional Staffing (Team Leader) 0/1 07:00-11:00 (4h) single-neutral-actions" at bounding box center [351, 151] width 72 height 22
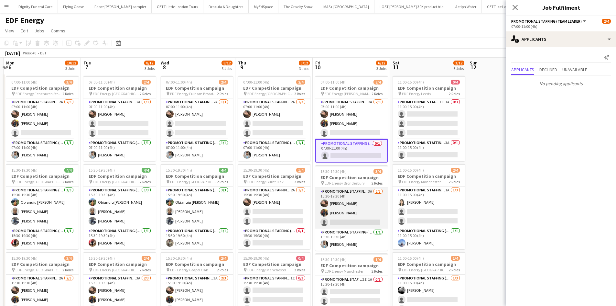
click at [359, 222] on app-card-role "Promotional Staffing (Flyering Staff) 3A 2/3 15:30-19:30 (4h) Anastasiia Melesh…" at bounding box center [351, 208] width 72 height 41
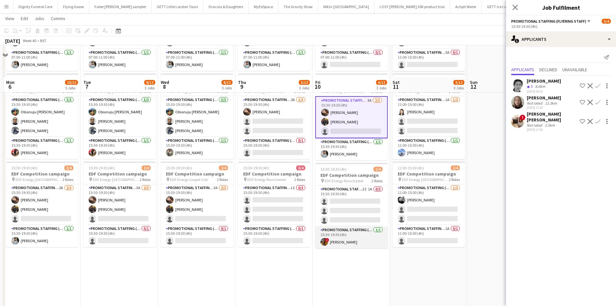
scroll to position [129, 0]
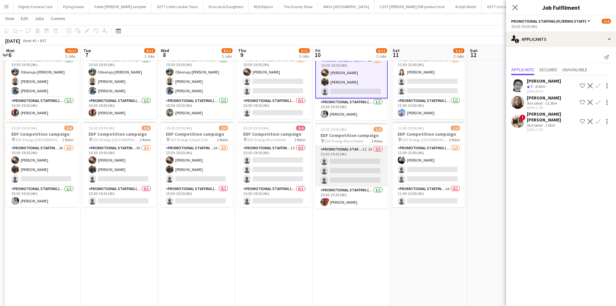
click at [354, 166] on app-card-role "Promotional Staffing (Flyering Staff) 2I 1A 0/3 15:30-19:30 (4h) single-neutral…" at bounding box center [351, 166] width 72 height 41
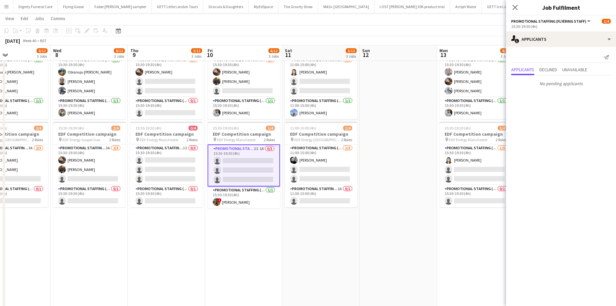
drag, startPoint x: 380, startPoint y: 231, endPoint x: 271, endPoint y: 226, distance: 108.2
click at [271, 226] on app-calendar-viewport "Sat 4 7/12 3 Jobs Sun 5 Mon 6 10/12 3 Jobs Tue 7 8/12 3 Jobs Wed 8 8/12 3 Jobs …" at bounding box center [308, 114] width 616 height 437
click at [323, 199] on app-card-role "Promotional Staffing (Team Leader) 1A 0/1 11:00-15:00 (4h) single-neutral-actio…" at bounding box center [321, 196] width 72 height 22
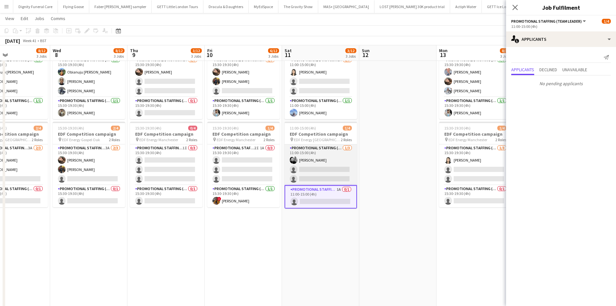
click at [313, 169] on app-card-role "Promotional Staffing (Flyering Staff) 1/3 11:00-15:00 (4h) Dan Vasey single-neu…" at bounding box center [321, 164] width 72 height 41
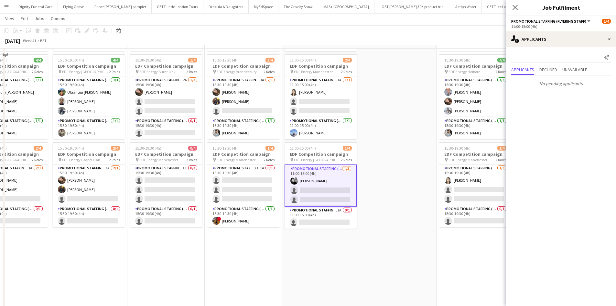
scroll to position [97, 0]
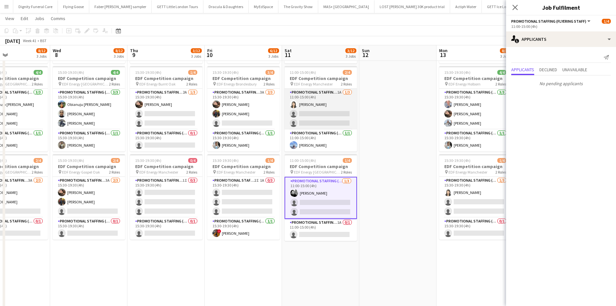
click at [330, 117] on app-card-role "Promotional Staffing (Flyering Staff) 1A 1/3 11:00-15:00 (4h) Winnie Wong singl…" at bounding box center [321, 109] width 72 height 41
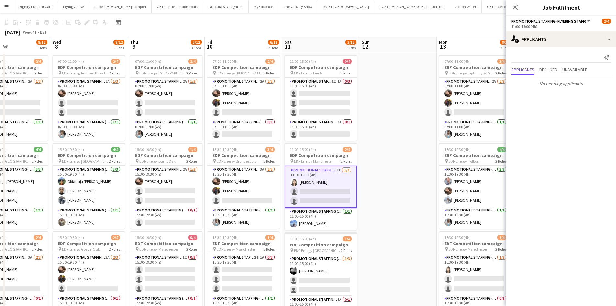
scroll to position [0, 0]
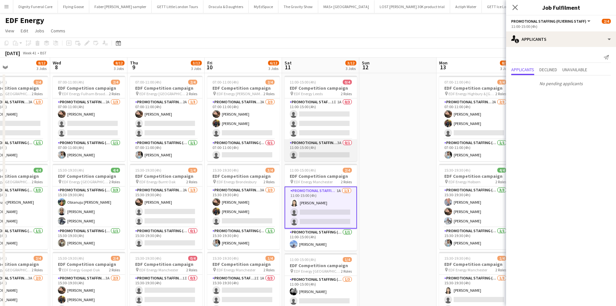
click at [320, 153] on app-card-role "Promotional Staffing (Team Leader) 3A 0/1 11:00-15:00 (4h) single-neutral-actio…" at bounding box center [321, 150] width 72 height 22
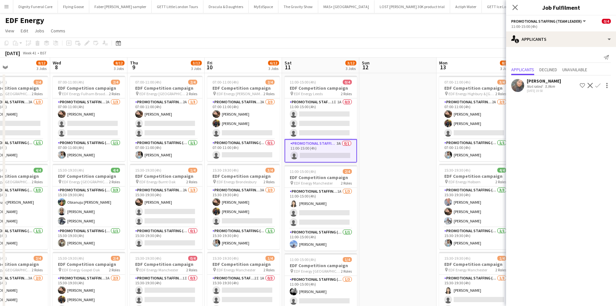
click at [599, 83] on button "Confirm" at bounding box center [598, 86] width 8 height 8
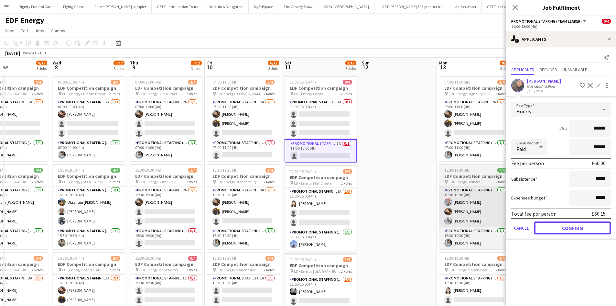
click at [570, 225] on button "Confirm" at bounding box center [572, 227] width 77 height 13
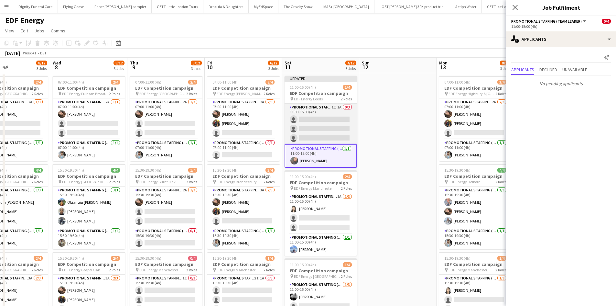
click at [326, 119] on app-card-role "Promotional Staffing (Flyering Staff) 1I 1A 0/3 11:00-15:00 (4h) single-neutral…" at bounding box center [321, 124] width 72 height 41
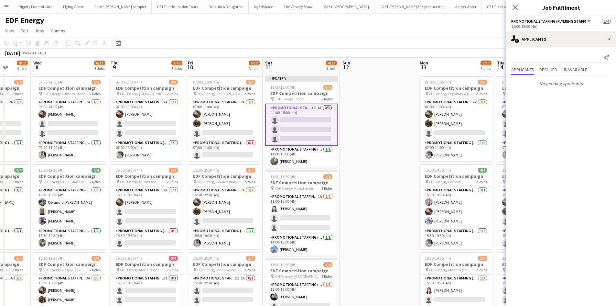
drag, startPoint x: 371, startPoint y: 136, endPoint x: 341, endPoint y: 135, distance: 29.8
click at [341, 135] on app-calendar-viewport "Sat 4 7/12 3 Jobs Sun 5 Mon 6 10/12 3 Jobs Tue 7 8/12 3 Jobs Wed 8 8/12 3 Jobs …" at bounding box center [308, 261] width 616 height 406
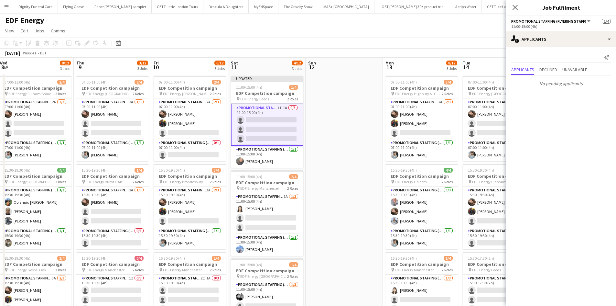
click at [344, 133] on app-date-cell at bounding box center [344, 268] width 77 height 390
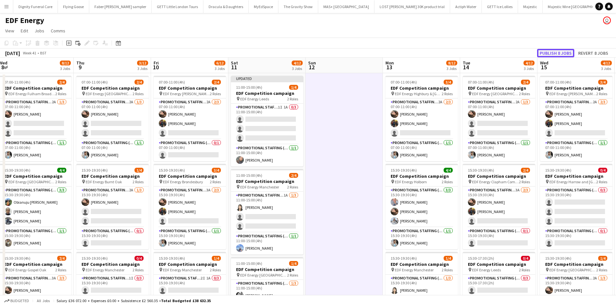
click at [553, 52] on button "Publish 8 jobs" at bounding box center [555, 53] width 37 height 8
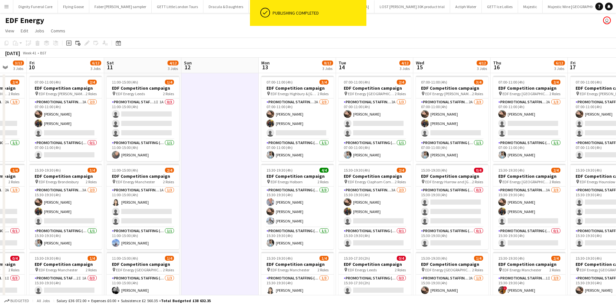
drag, startPoint x: 335, startPoint y: 150, endPoint x: 206, endPoint y: 151, distance: 129.4
click at [204, 152] on app-calendar-viewport "Mon 6 10/12 3 Jobs Tue 7 8/12 3 Jobs Wed 8 8/12 3 Jobs Thu 9 3/12 3 Jobs Fri 10…" at bounding box center [308, 261] width 616 height 406
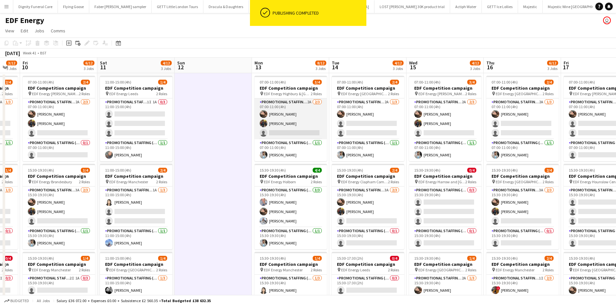
click at [284, 133] on app-card-role "Promotional Staffing (Flyering Staff) 2A 2/3 07:00-11:00 (4h) Anastasiia Melesh…" at bounding box center [291, 118] width 72 height 41
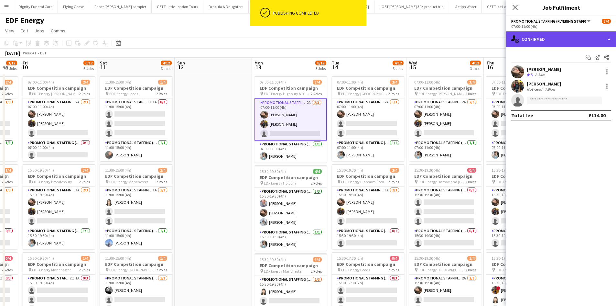
drag, startPoint x: 547, startPoint y: 38, endPoint x: 547, endPoint y: 55, distance: 17.5
click at [547, 38] on div "single-neutral-actions-check-2 Confirmed" at bounding box center [561, 39] width 110 height 16
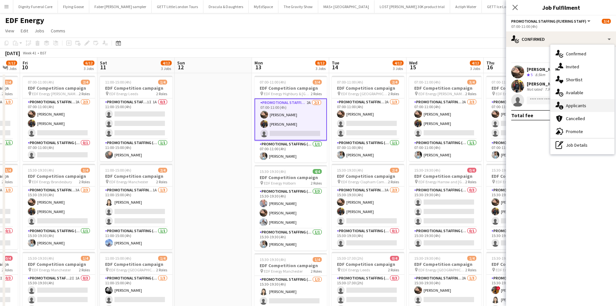
click at [576, 105] on div "single-neutral-actions-information Applicants" at bounding box center [583, 105] width 64 height 13
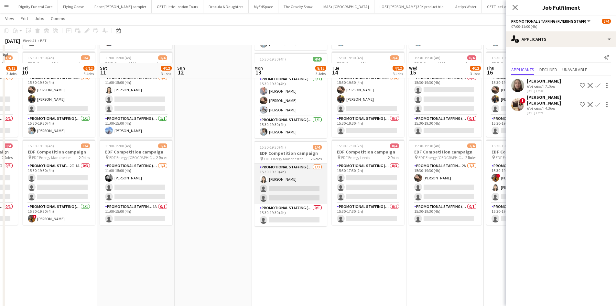
scroll to position [129, 0]
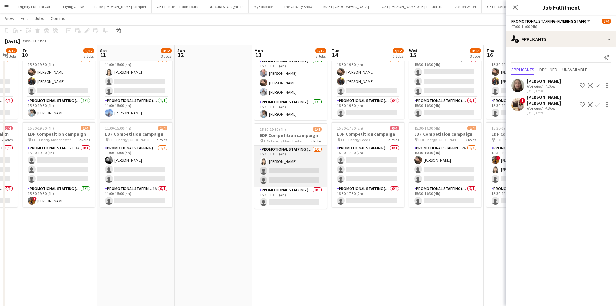
click at [297, 167] on app-card-role "Promotional Staffing (Flyering Staff) 1/3 15:30-19:30 (4h) Winnie Wong single-n…" at bounding box center [291, 166] width 72 height 41
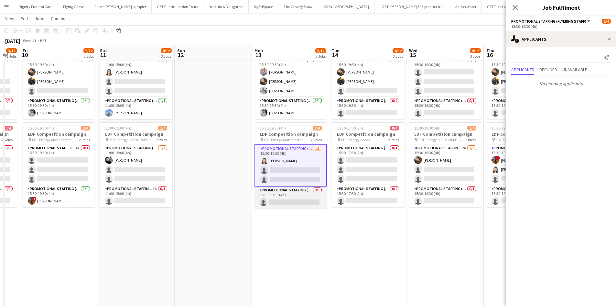
click at [302, 204] on app-card-role "Promotional Staffing (Team Leader) 0/1 15:30-19:30 (4h) single-neutral-actions" at bounding box center [291, 197] width 72 height 22
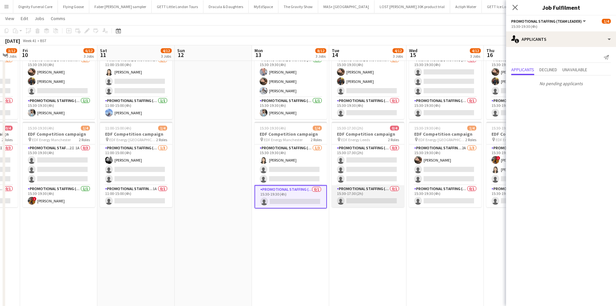
scroll to position [0, 289]
click at [371, 200] on app-card-role "Promotional Staffing (Team Leader) 0/1 15:30-17:30 (2h) single-neutral-actions" at bounding box center [368, 196] width 72 height 22
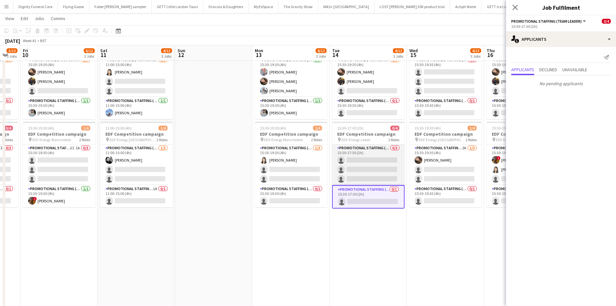
click at [375, 164] on app-card-role "Promotional Staffing (Flyering Staff) 0/3 15:30-17:30 (2h) single-neutral-actio…" at bounding box center [368, 164] width 72 height 41
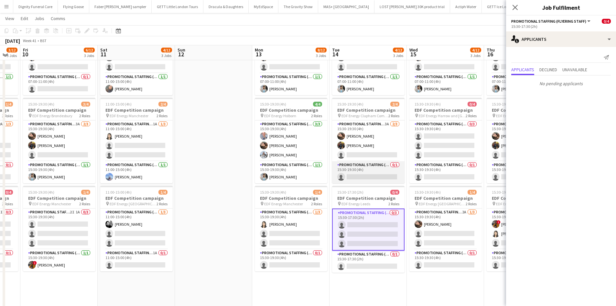
scroll to position [65, 0]
click at [367, 173] on app-card-role "Promotional Staffing (Team Leader) 0/1 15:30-19:30 (4h) single-neutral-actions" at bounding box center [368, 173] width 72 height 22
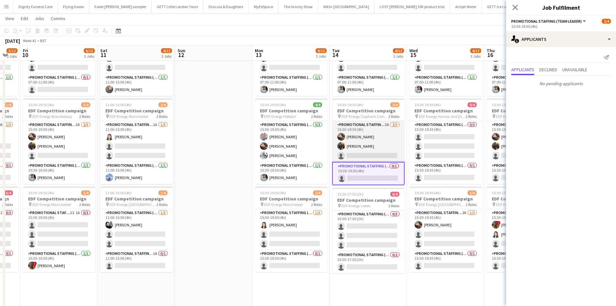
click at [364, 154] on app-card-role "Promotional Staffing (Flyering Staff) 3A 2/3 15:30-19:30 (4h) Anastasiia Melesh…" at bounding box center [368, 141] width 72 height 41
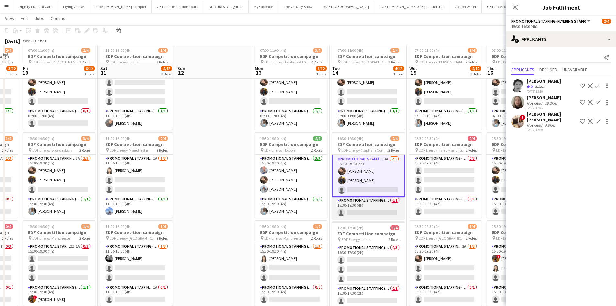
scroll to position [0, 0]
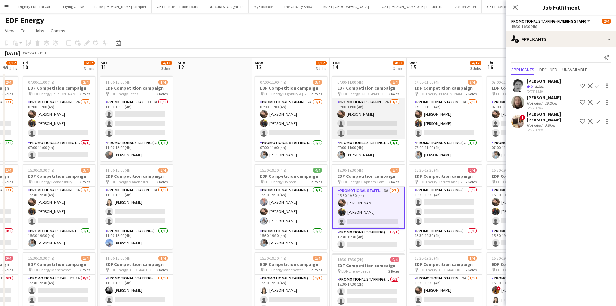
click at [379, 119] on app-card-role "Promotional Staffing (Flyering Staff) 2A 1/3 07:00-11:00 (4h) Anastasiia Melesh…" at bounding box center [368, 118] width 72 height 41
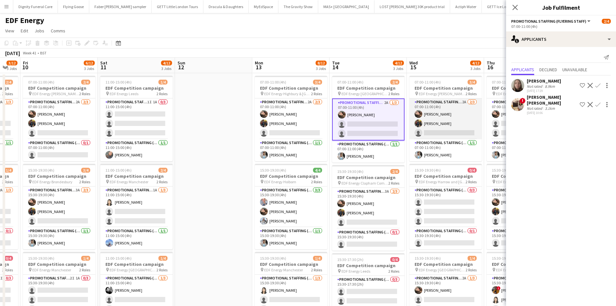
click at [447, 129] on app-card-role "Promotional Staffing (Flyering Staff) 2A 2/3 07:00-11:00 (4h) Anastasiia Melesh…" at bounding box center [446, 118] width 72 height 41
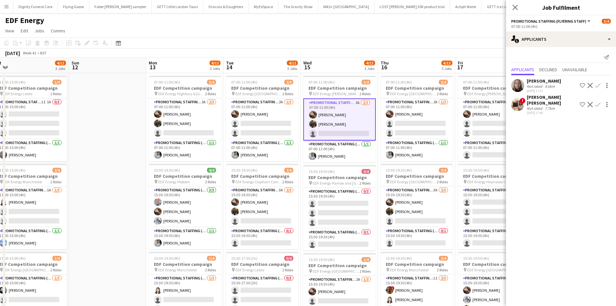
drag, startPoint x: 409, startPoint y: 162, endPoint x: 280, endPoint y: 159, distance: 128.8
click at [280, 159] on app-calendar-viewport "Wed 8 8/12 3 Jobs Thu 9 3/12 3 Jobs Fri 10 6/12 3 Jobs Sat 11 4/12 3 Jobs Sun 1…" at bounding box center [308, 261] width 616 height 406
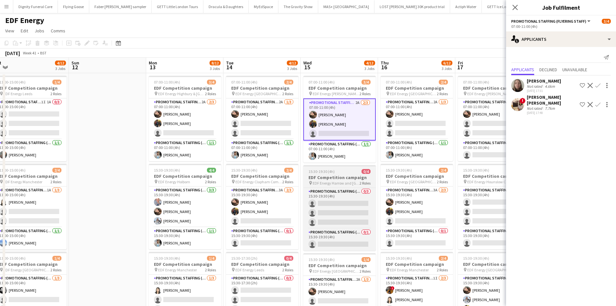
scroll to position [0, 263]
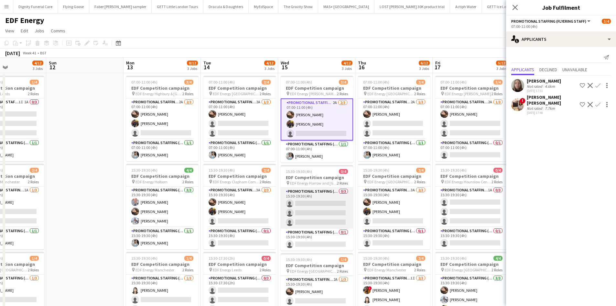
click at [317, 208] on app-card-role "Promotional Staffing (Flyering Staff) 0/3 15:30-19:30 (4h) single-neutral-actio…" at bounding box center [317, 208] width 72 height 41
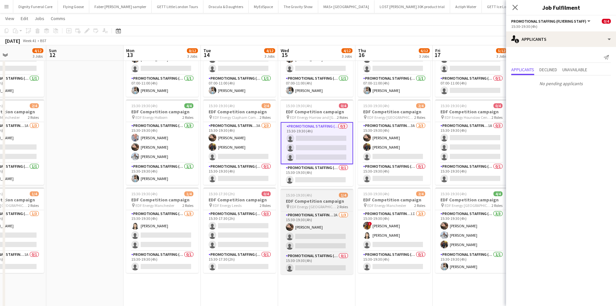
scroll to position [65, 0]
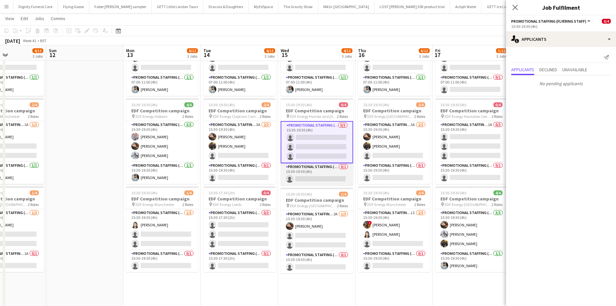
click at [322, 173] on app-card-role "Promotional Staffing (Team Leader) 0/1 15:30-19:30 (4h) single-neutral-actions" at bounding box center [317, 174] width 72 height 22
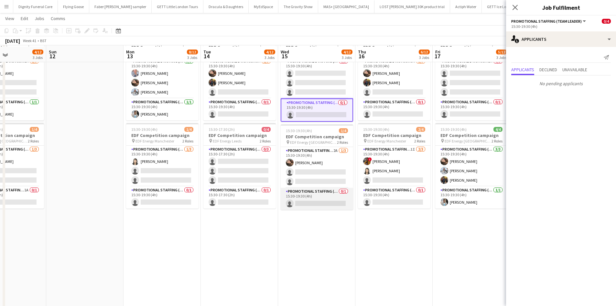
scroll to position [129, 0]
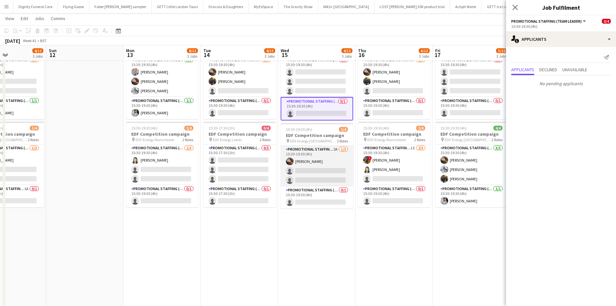
click at [316, 171] on app-card-role "Promotional Staffing (Flyering Staff) 2A 1/3 15:30-19:30 (4h) Anastasiia Melesh…" at bounding box center [317, 166] width 72 height 41
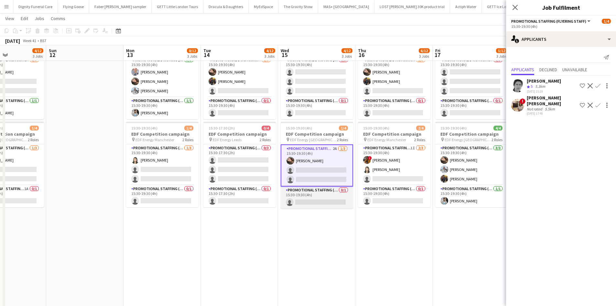
click at [331, 202] on app-card-role "Promotional Staffing (Team Leader) 0/1 15:30-19:30 (4h) single-neutral-actions" at bounding box center [317, 197] width 72 height 22
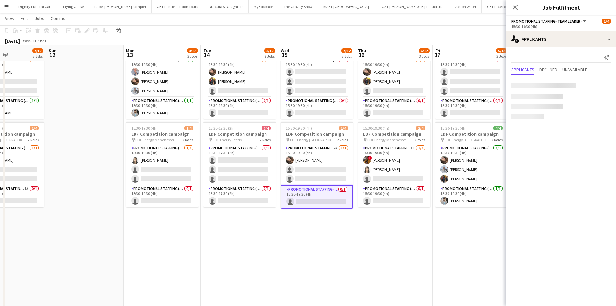
scroll to position [0, 263]
click at [402, 197] on app-card-role "Promotional Staffing (Team Leader) 0/1 15:30-19:30 (4h) single-neutral-actions" at bounding box center [394, 196] width 72 height 22
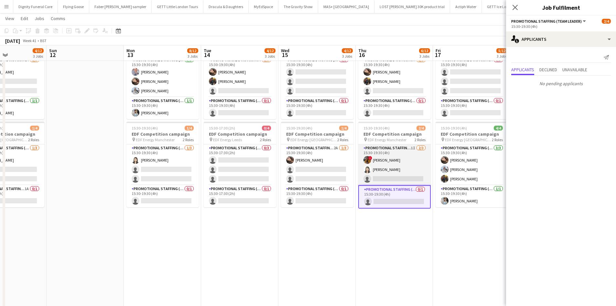
click at [407, 179] on app-card-role "Promotional Staffing (Flyering Staff) 1I 2/3 15:30-19:30 (4h) ! Sean Porter Win…" at bounding box center [394, 164] width 72 height 41
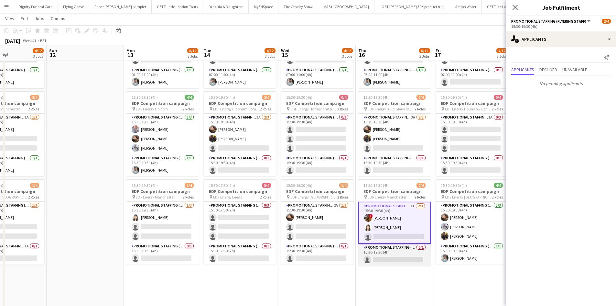
scroll to position [65, 0]
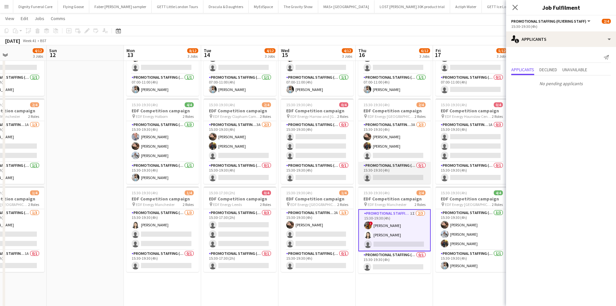
click at [397, 176] on app-card-role "Promotional Staffing (Team Leader) 0/1 15:30-19:30 (4h) single-neutral-actions" at bounding box center [394, 173] width 72 height 22
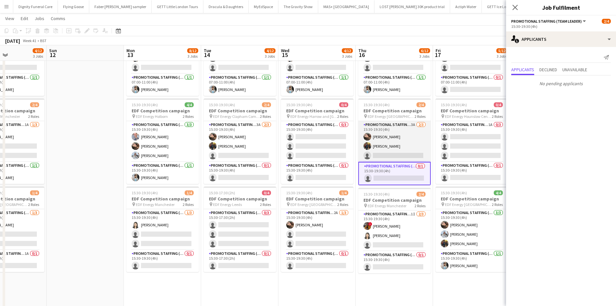
click at [407, 157] on app-card-role "Promotional Staffing (Flyering Staff) 3A 2/3 15:30-19:30 (4h) Anastasiia Melesh…" at bounding box center [394, 141] width 72 height 41
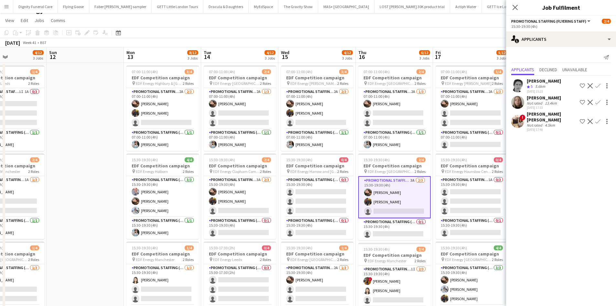
scroll to position [0, 0]
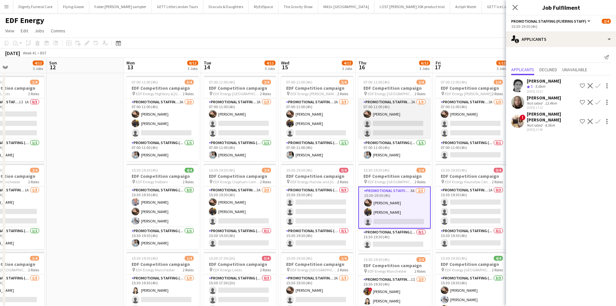
click at [402, 126] on app-card-role "Promotional Staffing (Flyering Staff) 2A 1/3 07:00-11:00 (4h) Anastasiia Melesh…" at bounding box center [394, 118] width 72 height 41
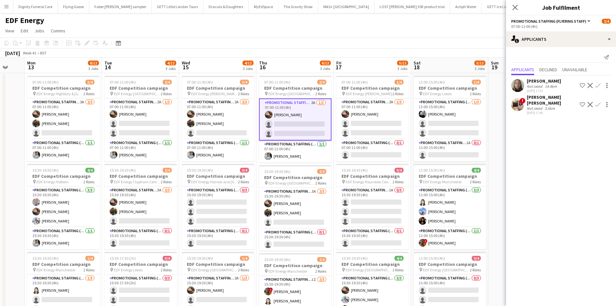
drag, startPoint x: 405, startPoint y: 173, endPoint x: 371, endPoint y: 161, distance: 36.6
click at [300, 174] on app-calendar-viewport "Fri 10 6/12 3 Jobs Sat 11 4/12 3 Jobs Sun 12 Mon 13 8/12 3 Jobs Tue 14 4/12 3 J…" at bounding box center [308, 261] width 616 height 406
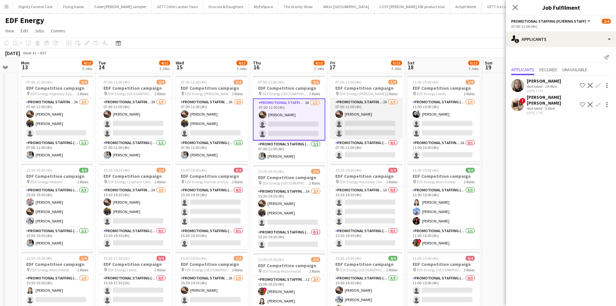
click at [381, 129] on app-card-role "Promotional Staffing (Flyering Staff) 2A 1/3 07:00-11:00 (4h) Anastasiia Melesh…" at bounding box center [366, 118] width 72 height 41
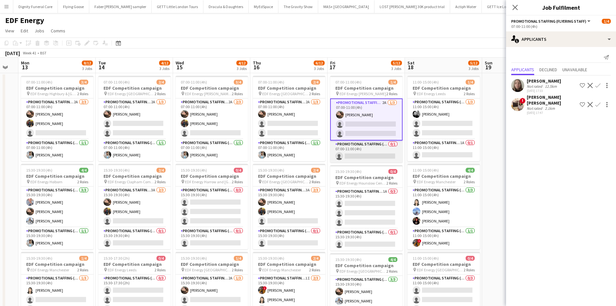
click at [377, 157] on app-card-role "Promotional Staffing (Team Leader) 0/1 07:00-11:00 (4h) single-neutral-actions" at bounding box center [366, 151] width 72 height 22
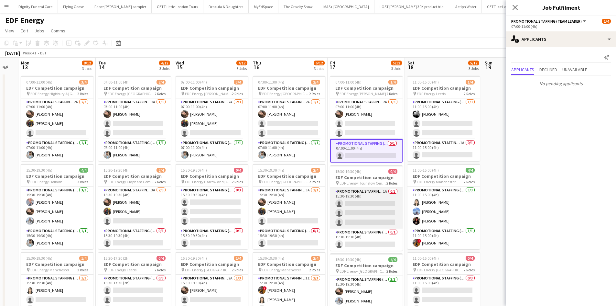
click at [385, 207] on app-card-role "Promotional Staffing (Flyering Staff) 1A 0/3 15:30-19:30 (4h) single-neutral-ac…" at bounding box center [366, 208] width 72 height 41
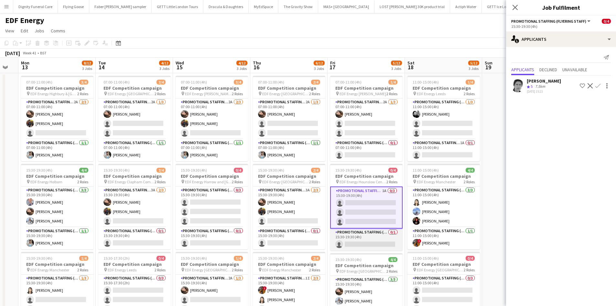
click at [381, 244] on app-card-role "Promotional Staffing (Team Leader) 0/1 15:30-19:30 (4h) single-neutral-actions" at bounding box center [366, 239] width 72 height 22
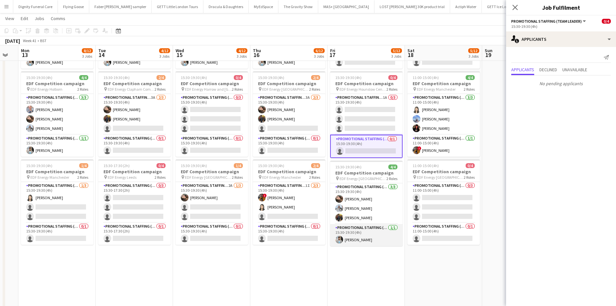
scroll to position [97, 0]
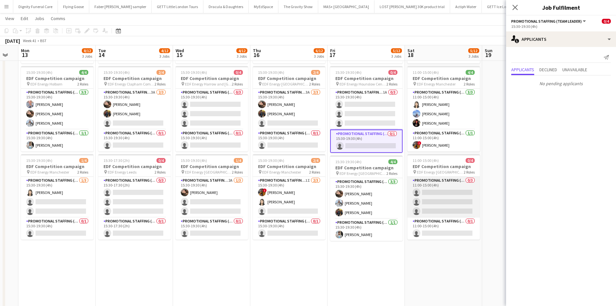
click at [445, 193] on app-card-role "Promotional Staffing (Flyering Staff) 0/3 11:00-15:00 (4h) single-neutral-actio…" at bounding box center [444, 197] width 72 height 41
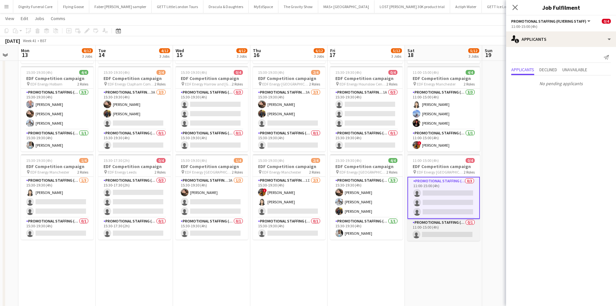
click at [447, 235] on app-card-role "Promotional Staffing (Team Leader) 0/1 11:00-15:00 (4h) single-neutral-actions" at bounding box center [444, 230] width 72 height 22
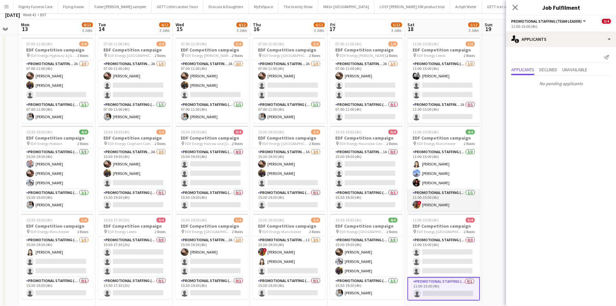
scroll to position [0, 0]
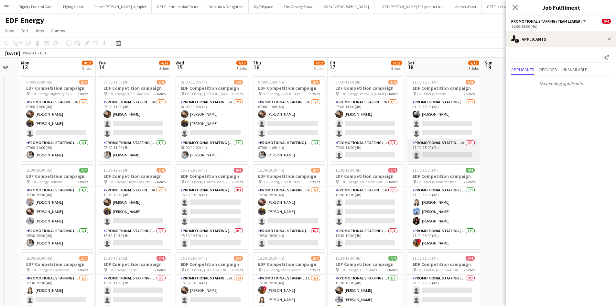
click at [447, 153] on app-card-role "Promotional Staffing (Team Leader) 1A 0/1 11:00-15:00 (4h) single-neutral-actio…" at bounding box center [444, 150] width 72 height 22
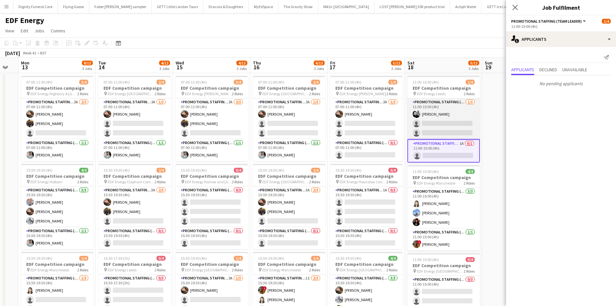
click at [446, 120] on app-card-role "Promotional Staffing (Flyering Staff) 1/3 11:00-15:00 (4h) Dan Vasey single-neu…" at bounding box center [444, 118] width 72 height 41
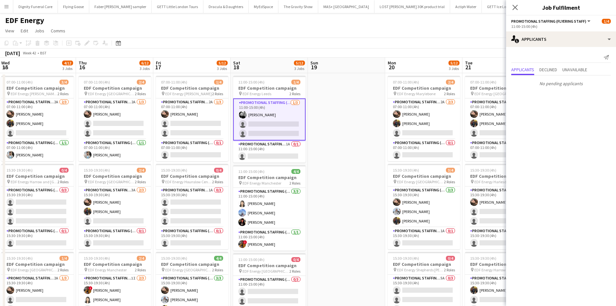
scroll to position [0, 254]
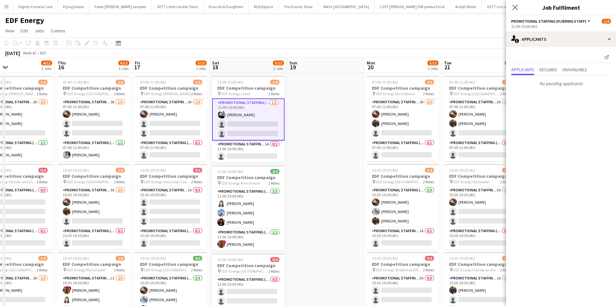
drag, startPoint x: 490, startPoint y: 158, endPoint x: 294, endPoint y: 164, distance: 195.5
click at [294, 164] on app-calendar-viewport "Sun 12 Mon 13 8/12 3 Jobs Tue 14 4/12 3 Jobs Wed 15 4/12 3 Jobs Thu 16 6/12 3 J…" at bounding box center [308, 261] width 616 height 406
click at [418, 133] on app-card-role "Promotional Staffing (Flyering Staff) 2A 2/3 07:00-11:00 (4h) Anastasiia Melesh…" at bounding box center [403, 118] width 72 height 41
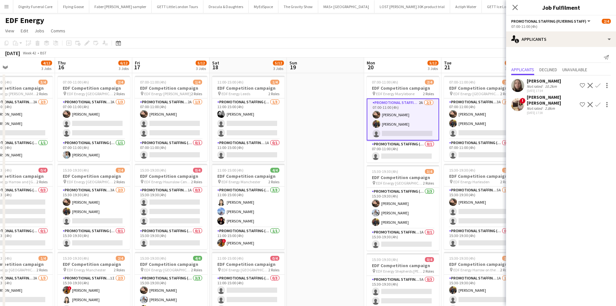
click at [544, 82] on div "Dana Holloway" at bounding box center [544, 81] width 34 height 6
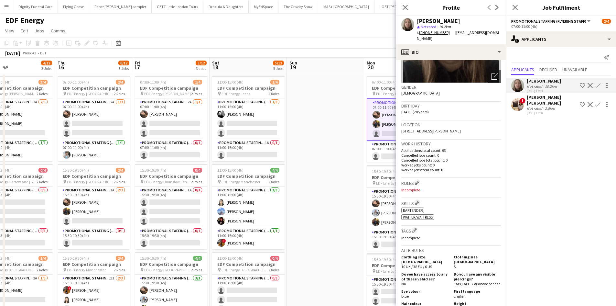
scroll to position [0, 0]
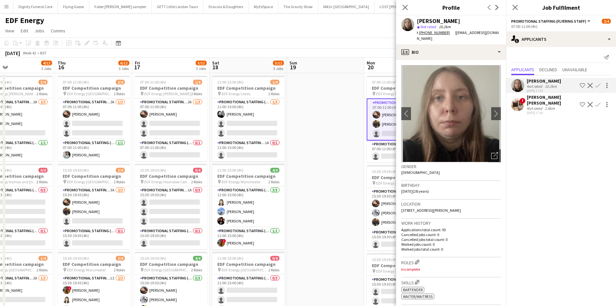
click at [336, 156] on app-date-cell at bounding box center [325, 268] width 77 height 390
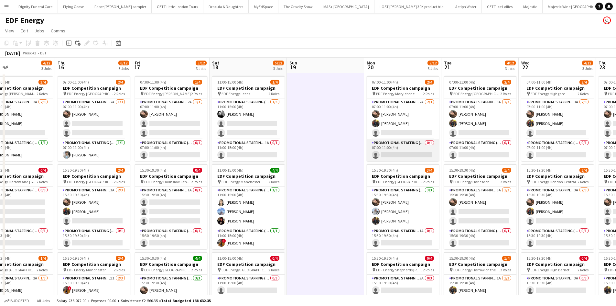
click at [403, 155] on app-card-role "Promotional Staffing (Team Leader) 0/1 07:00-11:00 (4h) single-neutral-actions" at bounding box center [403, 150] width 72 height 22
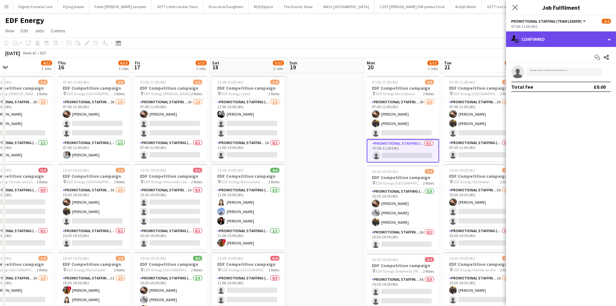
click at [566, 41] on div "single-neutral-actions-check-2 Confirmed" at bounding box center [561, 39] width 110 height 16
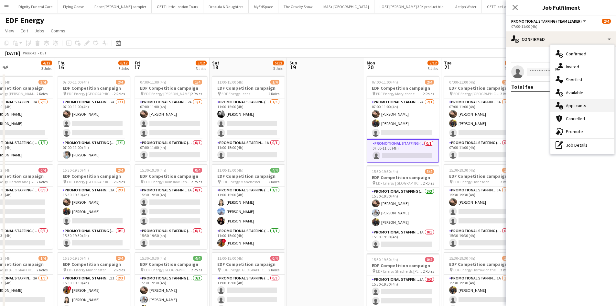
click at [575, 104] on div "single-neutral-actions-information Applicants" at bounding box center [583, 105] width 64 height 13
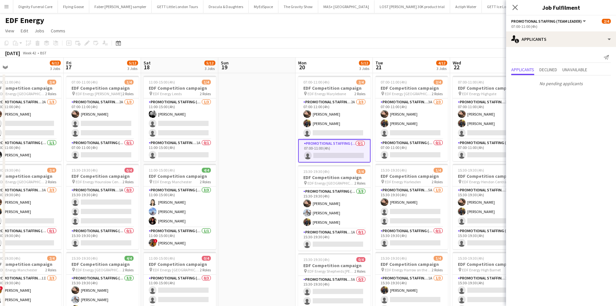
drag, startPoint x: 345, startPoint y: 138, endPoint x: 270, endPoint y: 143, distance: 75.5
click at [270, 143] on app-calendar-viewport "Sun 12 Mon 13 8/12 3 Jobs Tue 14 4/12 3 Jobs Wed 15 4/12 3 Jobs Thu 16 6/12 3 J…" at bounding box center [308, 261] width 616 height 406
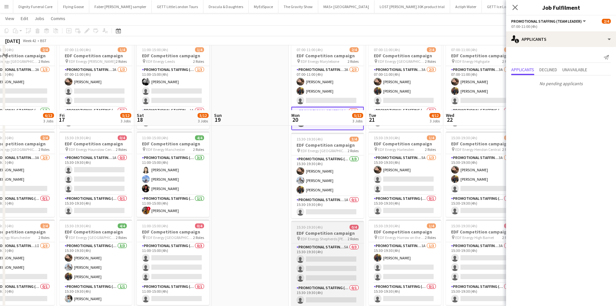
scroll to position [97, 0]
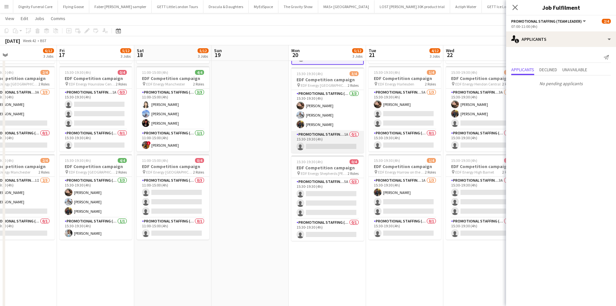
click at [327, 148] on app-card-role "Promotional Staffing (Team Leader) 1A 0/1 15:30-19:30 (4h) single-neutral-actio…" at bounding box center [328, 142] width 72 height 22
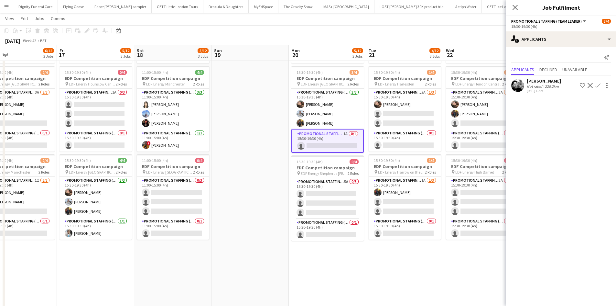
click at [535, 80] on div "Dan Vasey" at bounding box center [544, 81] width 34 height 6
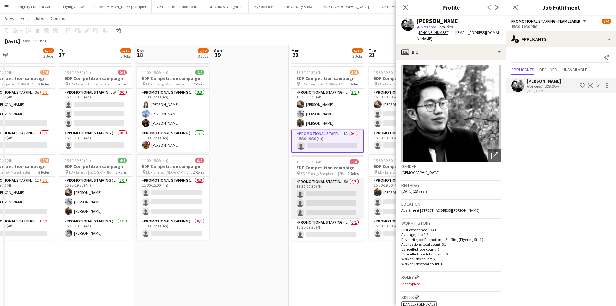
click at [320, 197] on app-card-role "Promotional Staffing (Flyering Staff) 5A 0/3 15:30-19:30 (4h) single-neutral-ac…" at bounding box center [328, 198] width 72 height 41
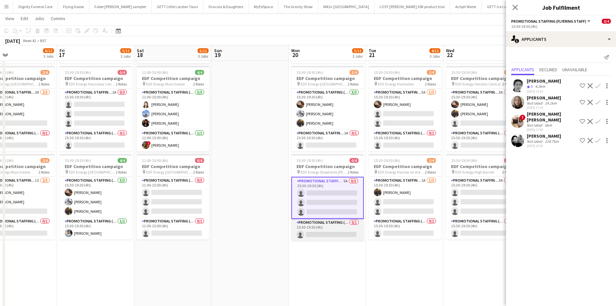
click at [331, 236] on app-card-role "Promotional Staffing (Team Leader) 0/1 15:30-19:30 (4h) single-neutral-actions" at bounding box center [328, 230] width 72 height 22
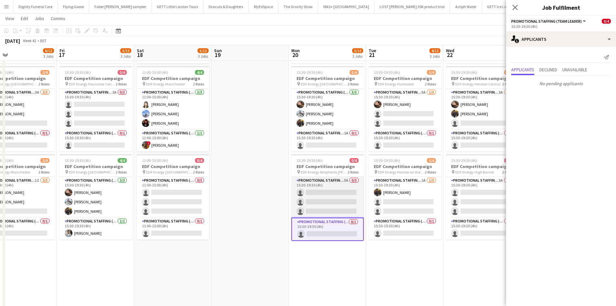
click at [326, 197] on app-card-role "Promotional Staffing (Flyering Staff) 5A 0/3 15:30-19:30 (4h) single-neutral-ac…" at bounding box center [328, 197] width 72 height 41
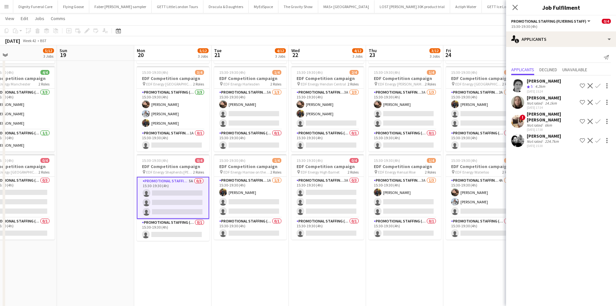
scroll to position [0, 242]
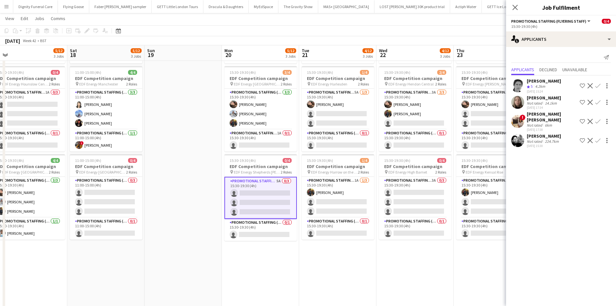
drag, startPoint x: 374, startPoint y: 259, endPoint x: 307, endPoint y: 249, distance: 67.8
click at [307, 249] on app-calendar-viewport "Tue 14 4/12 3 Jobs Wed 15 4/12 3 Jobs Thu 16 6/12 3 Jobs Fri 17 5/12 3 Jobs Sat…" at bounding box center [308, 146] width 616 height 437
click at [340, 233] on app-card-role "Promotional Staffing (Team Leader) 0/1 15:30-19:30 (4h) single-neutral-actions" at bounding box center [338, 228] width 72 height 22
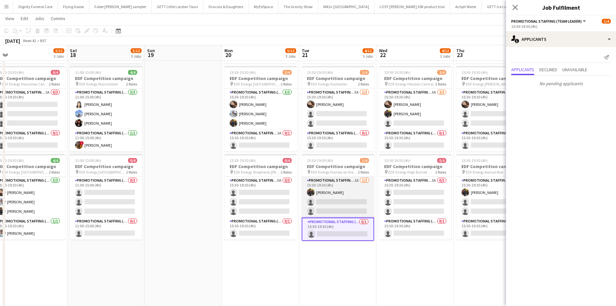
click at [338, 204] on app-card-role "Promotional Staffing (Flyering Staff) 1A 1/3 15:30-19:30 (4h) Martin Brady sing…" at bounding box center [338, 197] width 72 height 41
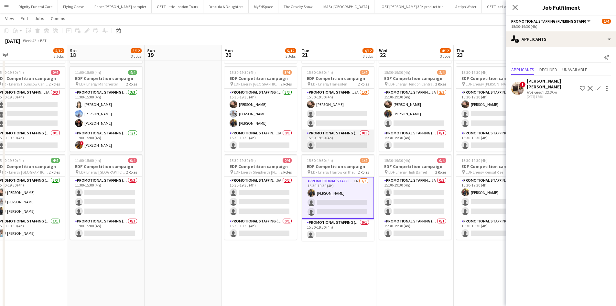
click at [350, 139] on app-card-role "Promotional Staffing (Team Leader) 0/1 15:30-19:30 (4h) single-neutral-actions" at bounding box center [338, 140] width 72 height 22
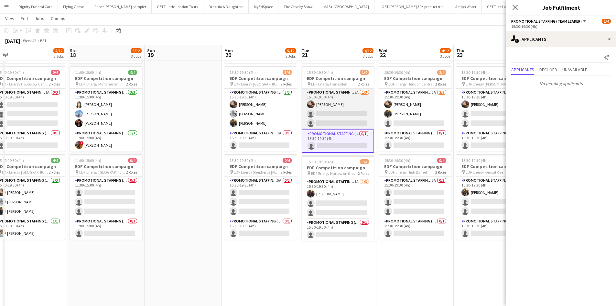
click at [346, 119] on app-card-role "Promotional Staffing (Flyering Staff) 5A 1/3 15:30-19:30 (4h) Anastasiia Melesh…" at bounding box center [338, 109] width 72 height 41
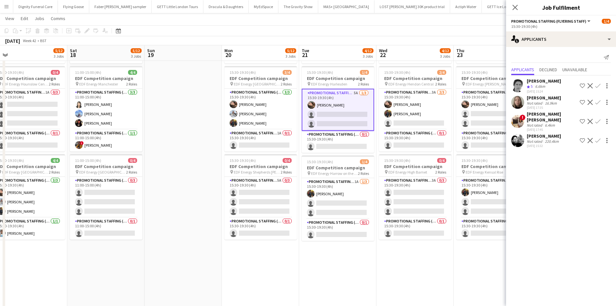
scroll to position [0, 301]
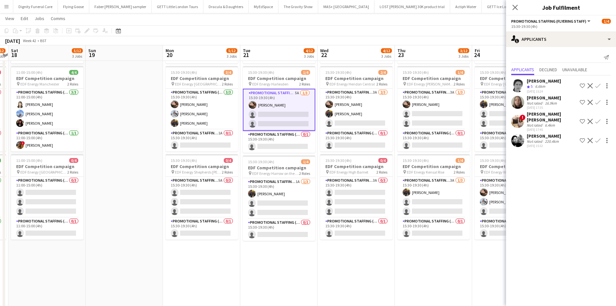
drag, startPoint x: 339, startPoint y: 155, endPoint x: 300, endPoint y: 150, distance: 39.5
click at [300, 150] on app-calendar-viewport "Tue 14 4/12 3 Jobs Wed 15 4/12 3 Jobs Thu 16 6/12 3 Jobs Fri 17 5/12 3 Jobs Sat…" at bounding box center [308, 146] width 616 height 437
click at [355, 124] on app-card-role "Promotional Staffing (Flyering Staff) 3A 2/3 15:30-19:30 (4h) Anastasiia Melesh…" at bounding box center [356, 109] width 72 height 41
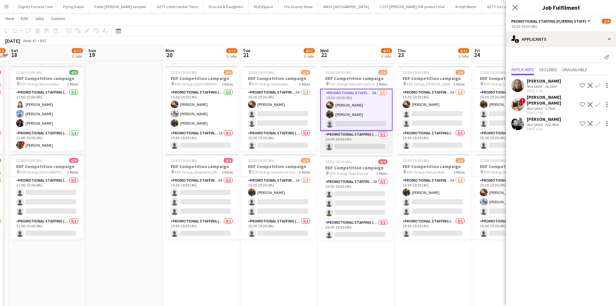
click at [369, 142] on app-card-role "Promotional Staffing (Team Leader) 0/1 15:30-19:30 (4h) single-neutral-actions" at bounding box center [356, 142] width 72 height 22
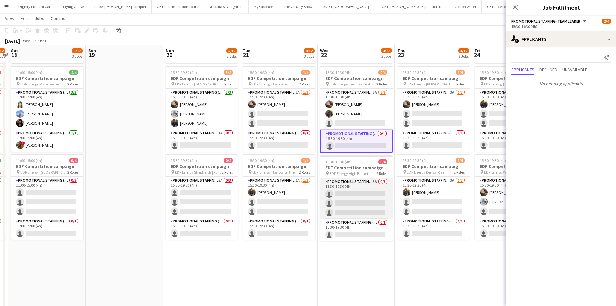
click at [358, 198] on app-card-role "Promotional Staffing (Flyering Staff) 3A 0/3 15:30-19:30 (4h) single-neutral-ac…" at bounding box center [356, 198] width 72 height 41
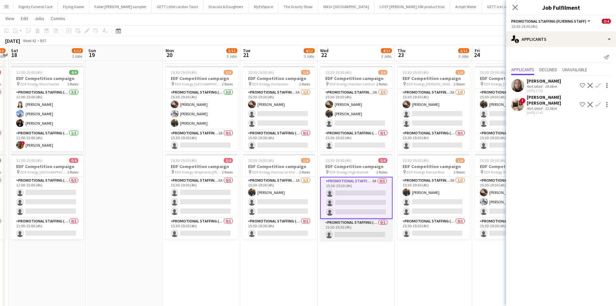
click at [359, 231] on app-card-role "Promotional Staffing (Team Leader) 0/1 15:30-19:30 (4h) single-neutral-actions" at bounding box center [356, 230] width 72 height 22
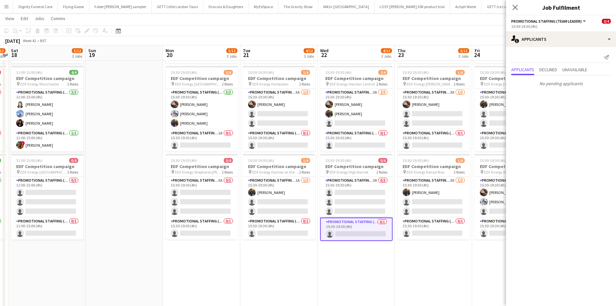
drag, startPoint x: 409, startPoint y: 272, endPoint x: 369, endPoint y: 261, distance: 40.9
click at [366, 266] on app-calendar-viewport "Tue 14 4/12 3 Jobs Wed 15 4/12 3 Jobs Thu 16 6/12 3 Jobs Fri 17 5/12 3 Jobs Sat…" at bounding box center [308, 146] width 616 height 437
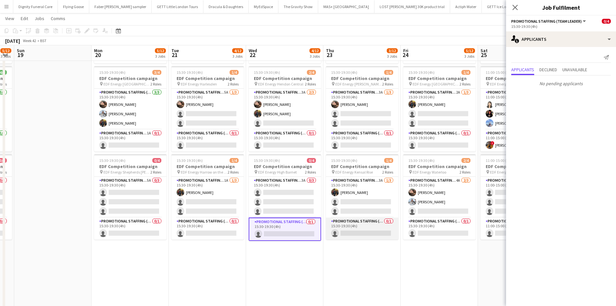
click at [382, 232] on app-card-role "Promotional Staffing (Team Leader) 0/1 15:30-19:30 (4h) single-neutral-actions" at bounding box center [362, 228] width 72 height 22
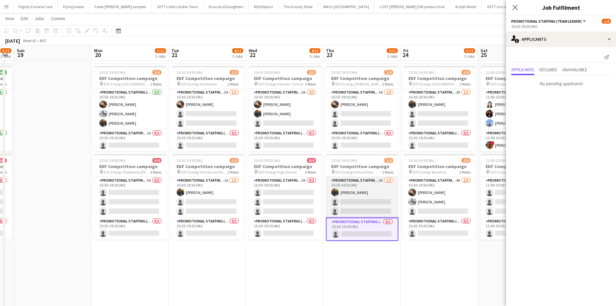
click at [359, 205] on app-card-role "Promotional Staffing (Flyering Staff) 3A 1/3 15:30-19:30 (4h) Martin Brady sing…" at bounding box center [362, 197] width 72 height 41
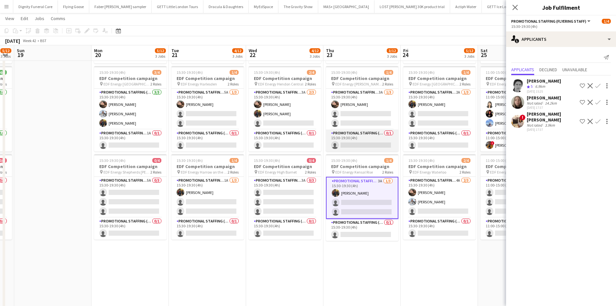
click at [365, 144] on app-card-role "Promotional Staffing (Team Leader) 0/1 15:30-19:30 (4h) single-neutral-actions" at bounding box center [362, 140] width 72 height 22
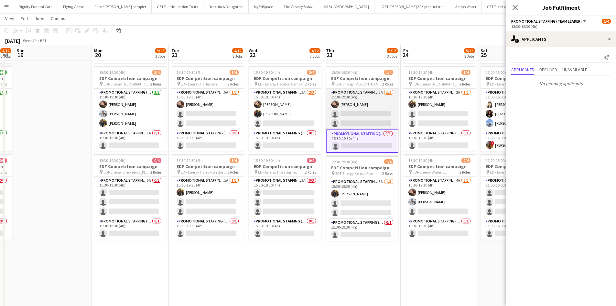
click at [371, 117] on app-card-role "Promotional Staffing (Flyering Staff) 3A 1/3 15:30-19:30 (4h) Anastasiia Melesh…" at bounding box center [362, 109] width 72 height 41
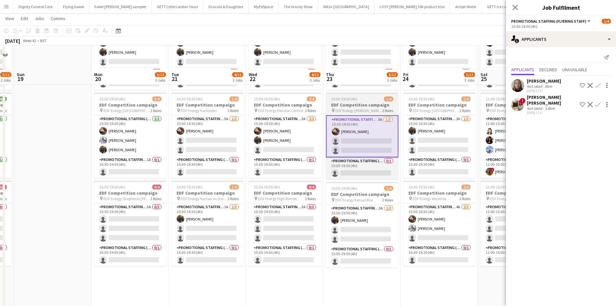
scroll to position [0, 0]
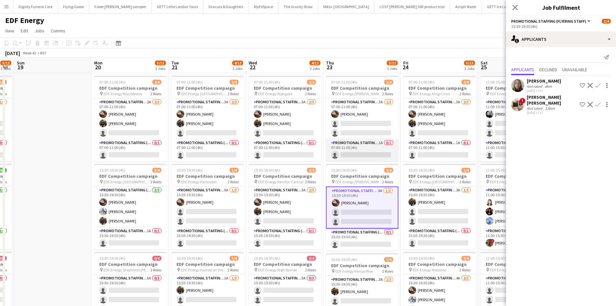
click at [364, 152] on app-card-role "Promotional Staffing (Team Leader) 1A 0/1 07:00-11:00 (4h) single-neutral-actio…" at bounding box center [362, 150] width 72 height 22
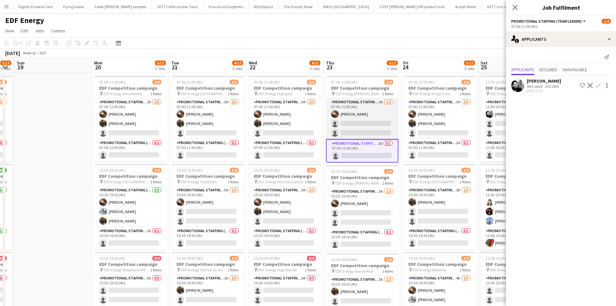
click at [367, 117] on app-card-role "Promotional Staffing (Flyering Staff) 3A 1/3 07:00-11:00 (4h) Anastasiia Melesh…" at bounding box center [362, 118] width 72 height 41
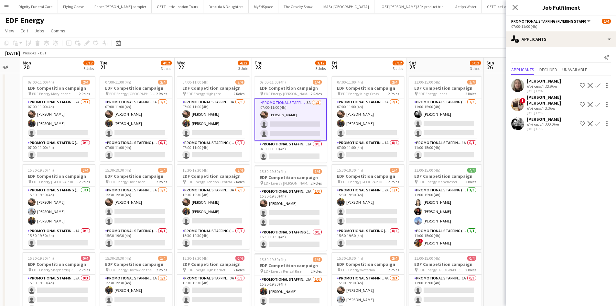
drag, startPoint x: 377, startPoint y: 162, endPoint x: 304, endPoint y: 158, distance: 72.3
click at [304, 158] on app-calendar-viewport "Thu 16 6/12 3 Jobs Fri 17 5/12 3 Jobs Sat 18 5/12 3 Jobs Sun 19 Mon 20 5/12 3 J…" at bounding box center [308, 261] width 616 height 406
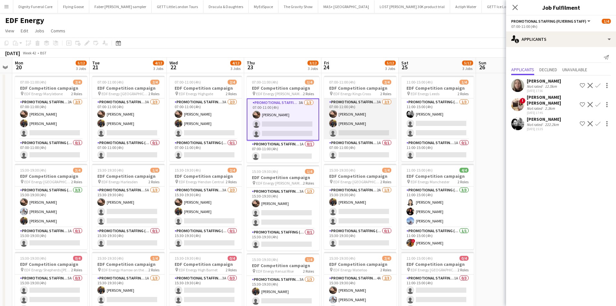
click at [359, 131] on app-card-role "Promotional Staffing (Flyering Staff) 3A 2/3 07:00-11:00 (4h) Anastasiia Melesh…" at bounding box center [360, 118] width 72 height 41
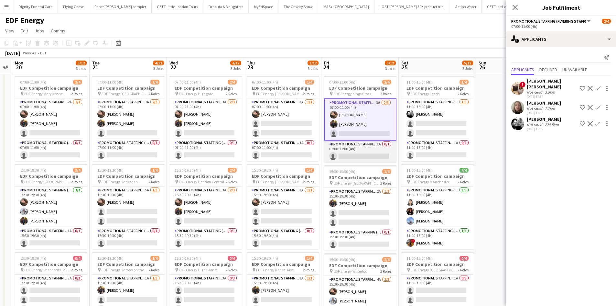
click at [361, 153] on app-card-role "Promotional Staffing (Team Leader) 1A 0/1 07:00-11:00 (4h) single-neutral-actio…" at bounding box center [360, 151] width 72 height 22
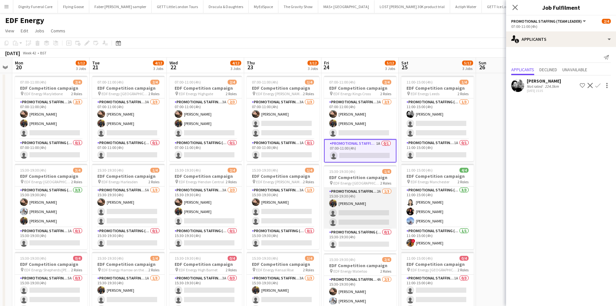
click at [368, 218] on app-card-role "Promotional Staffing (Flyering Staff) 2A 1/3 15:30-19:30 (4h) Martin Brady sing…" at bounding box center [360, 208] width 72 height 41
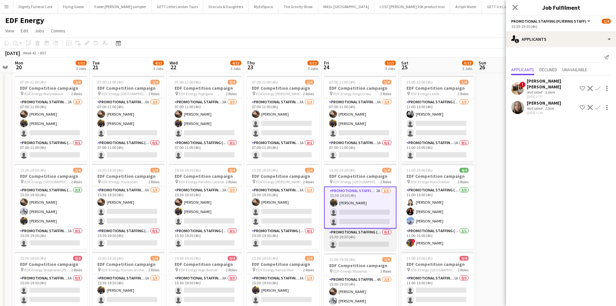
click at [366, 242] on app-card-role "Promotional Staffing (Team Leader) 0/1 15:30-19:30 (4h) single-neutral-actions" at bounding box center [360, 239] width 72 height 22
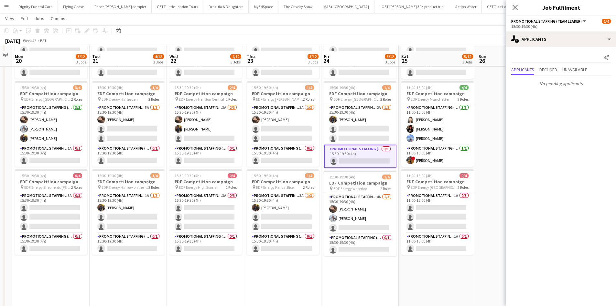
scroll to position [97, 0]
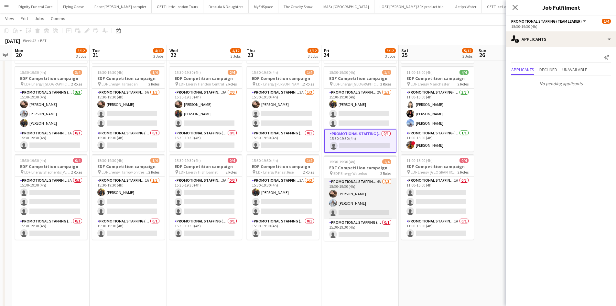
click at [366, 213] on app-card-role "Promotional Staffing (Flyering Staff) 4A 2/3 15:30-19:30 (4h) Anastasiia Melesh…" at bounding box center [360, 198] width 72 height 41
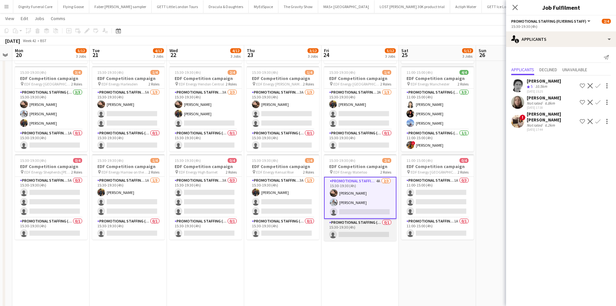
click at [369, 232] on app-card-role "Promotional Staffing (Team Leader) 0/1 15:30-19:30 (4h) single-neutral-actions" at bounding box center [360, 230] width 72 height 22
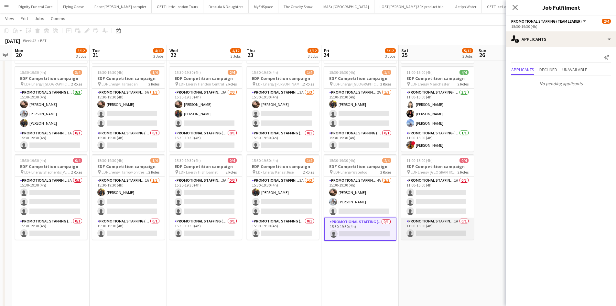
click at [435, 235] on app-card-role "Promotional Staffing (Team Leader) 1A 0/1 11:00-15:00 (4h) single-neutral-actio…" at bounding box center [438, 228] width 72 height 22
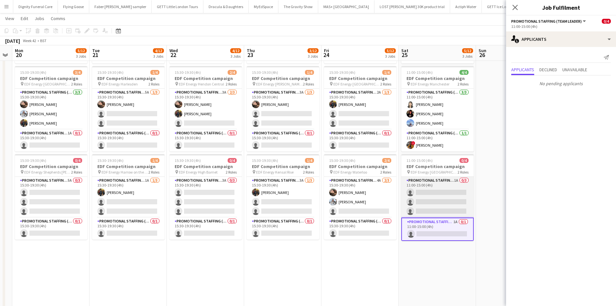
click at [435, 198] on app-card-role "Promotional Staffing (Flyering Staff) 1A 0/3 11:00-15:00 (4h) single-neutral-ac…" at bounding box center [438, 197] width 72 height 41
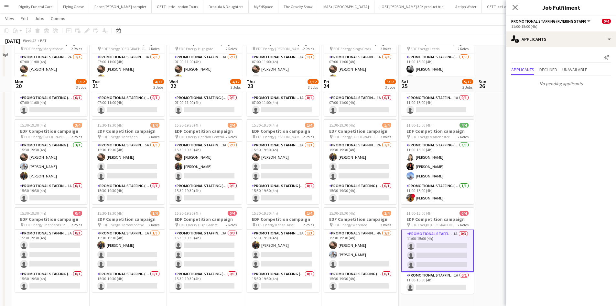
scroll to position [0, 0]
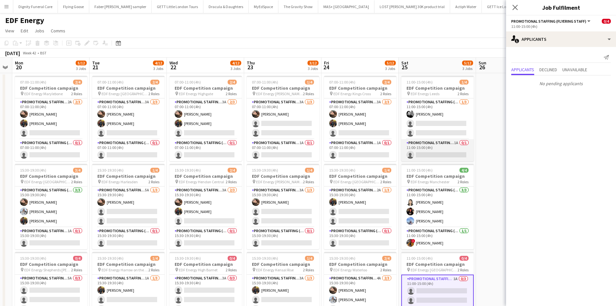
click at [441, 157] on app-card-role "Promotional Staffing (Team Leader) 1A 0/1 11:00-15:00 (4h) single-neutral-actio…" at bounding box center [438, 150] width 72 height 22
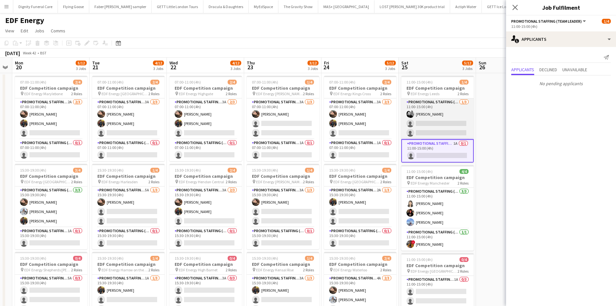
click at [446, 128] on app-card-role "Promotional Staffing (Flyering Staff) 1/3 11:00-15:00 (4h) Dan Vasey single-neu…" at bounding box center [438, 118] width 72 height 41
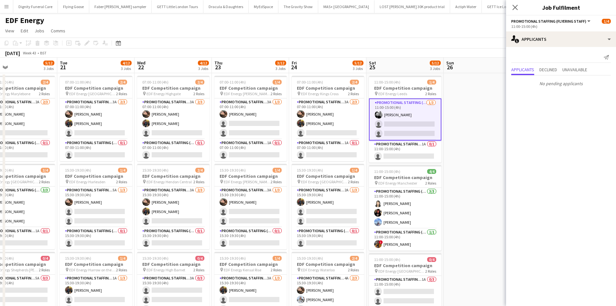
drag, startPoint x: 483, startPoint y: 185, endPoint x: 450, endPoint y: 187, distance: 32.4
click at [450, 187] on app-calendar-viewport "Thu 16 6/12 3 Jobs Fri 17 5/12 3 Jobs Sat 18 5/12 3 Jobs Sun 19 Mon 20 5/12 3 J…" at bounding box center [308, 261] width 616 height 406
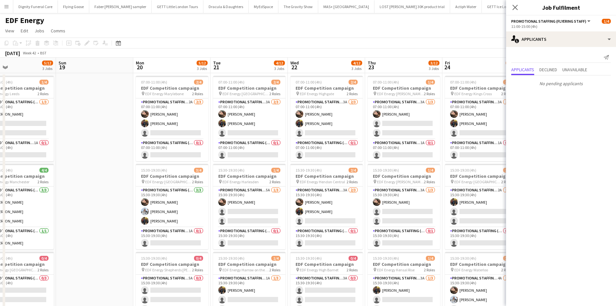
drag, startPoint x: 273, startPoint y: 163, endPoint x: 494, endPoint y: 161, distance: 221.0
click at [494, 161] on app-calendar-viewport "Thu 16 6/12 3 Jobs Fri 17 5/12 3 Jobs Sat 18 5/12 3 Jobs Sun 19 Mon 20 5/12 3 J…" at bounding box center [308, 261] width 616 height 406
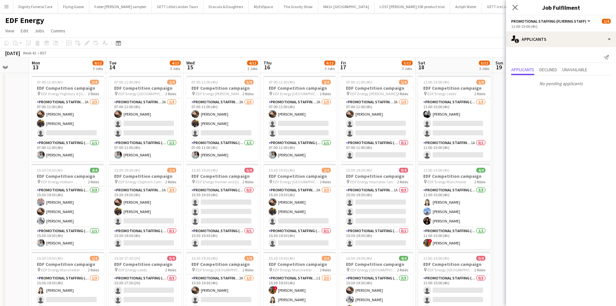
drag, startPoint x: 182, startPoint y: 159, endPoint x: 448, endPoint y: 159, distance: 265.6
click at [448, 159] on app-calendar-viewport "Sat 11 4/12 3 Jobs Sun 12 Mon 13 8/12 3 Jobs Tue 14 4/12 3 Jobs Wed 15 4/12 3 J…" at bounding box center [308, 261] width 616 height 406
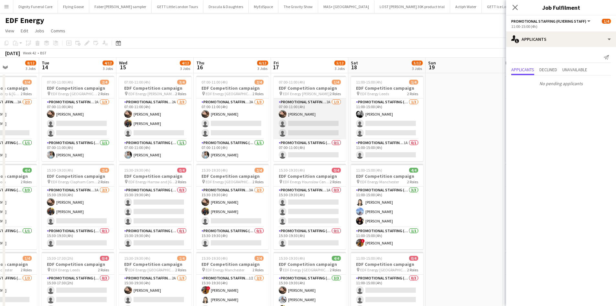
click at [290, 129] on app-card-role "Promotional Staffing (Flyering Staff) 2A 1/3 07:00-11:00 (4h) Anastasiia Melesh…" at bounding box center [310, 118] width 72 height 41
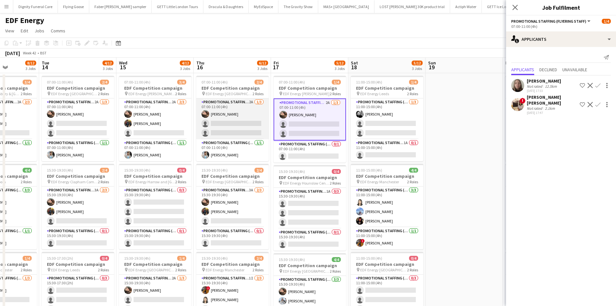
click at [228, 126] on app-card-role "Promotional Staffing (Flyering Staff) 2A 1/3 07:00-11:00 (4h) Anastasiia Melesh…" at bounding box center [232, 118] width 72 height 41
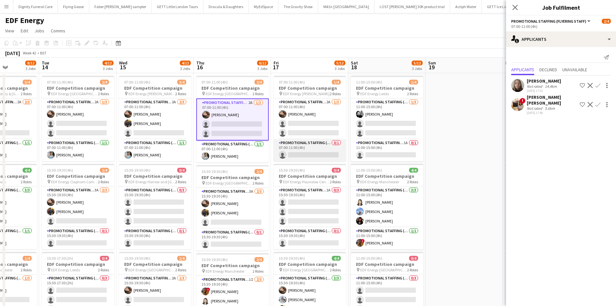
click at [312, 152] on app-card-role "Promotional Staffing (Team Leader) 0/1 07:00-11:00 (4h) single-neutral-actions" at bounding box center [310, 150] width 72 height 22
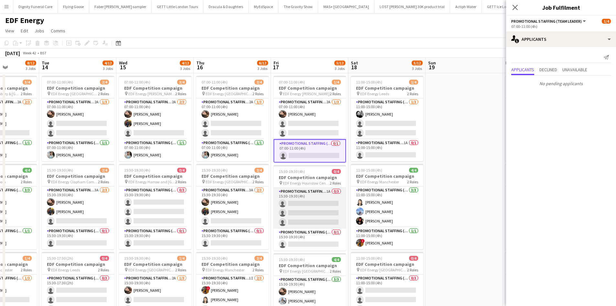
click at [309, 215] on app-card-role "Promotional Staffing (Flyering Staff) 1A 0/3 15:30-19:30 (4h) single-neutral-ac…" at bounding box center [310, 208] width 72 height 41
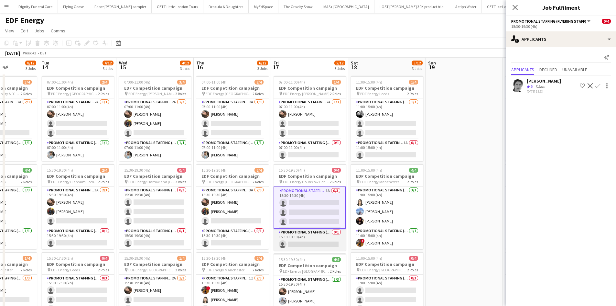
click at [315, 245] on app-card-role "Promotional Staffing (Team Leader) 0/1 15:30-19:30 (4h) single-neutral-actions" at bounding box center [310, 239] width 72 height 22
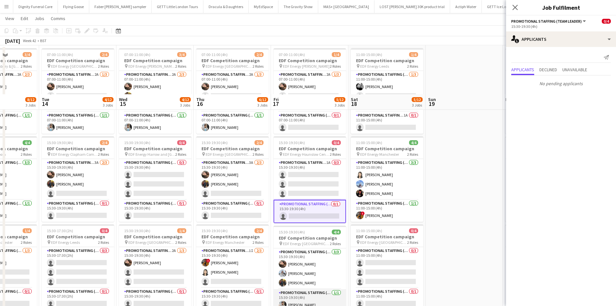
scroll to position [97, 0]
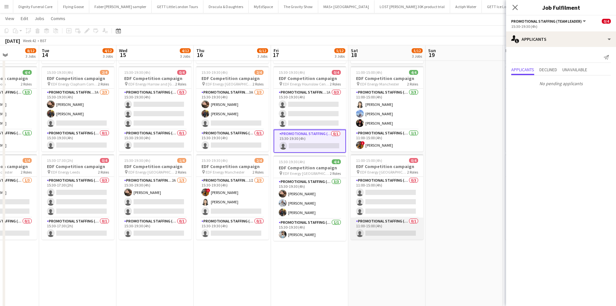
click at [382, 228] on app-card-role "Promotional Staffing (Team Leader) 0/1 11:00-15:00 (4h) single-neutral-actions" at bounding box center [387, 228] width 72 height 22
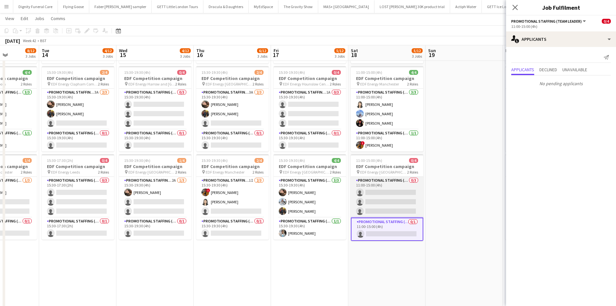
click at [384, 199] on app-card-role "Promotional Staffing (Flyering Staff) 0/3 11:00-15:00 (4h) single-neutral-actio…" at bounding box center [387, 197] width 72 height 41
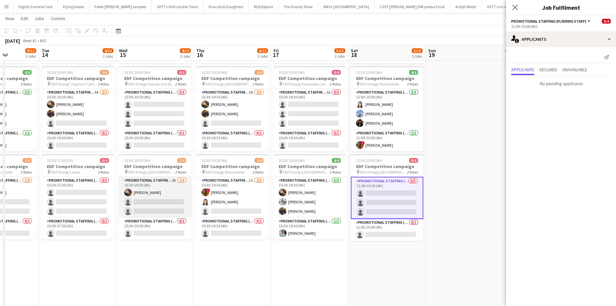
click at [172, 206] on app-card-role "Promotional Staffing (Flyering Staff) 2A 1/3 15:30-19:30 (4h) Anastasiia Melesh…" at bounding box center [155, 197] width 72 height 41
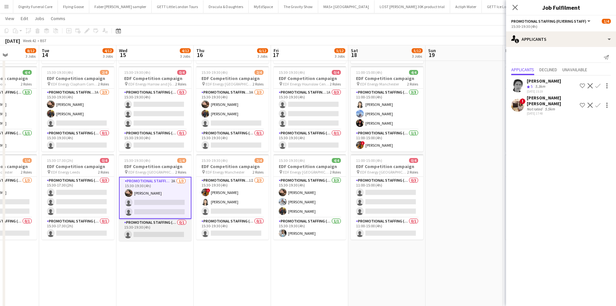
click at [166, 232] on app-card-role "Promotional Staffing (Team Leader) 0/1 15:30-19:30 (4h) single-neutral-actions" at bounding box center [155, 230] width 72 height 22
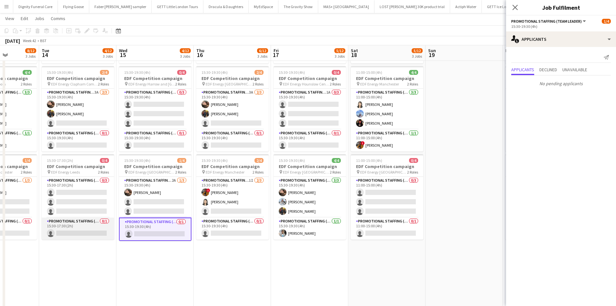
click at [88, 231] on app-card-role "Promotional Staffing (Team Leader) 0/1 15:30-17:30 (2h) single-neutral-actions" at bounding box center [78, 228] width 72 height 22
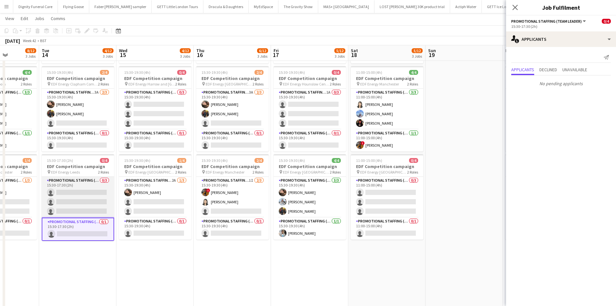
click at [84, 206] on app-card-role "Promotional Staffing (Flyering Staff) 0/3 15:30-17:30 (2h) single-neutral-actio…" at bounding box center [78, 197] width 72 height 41
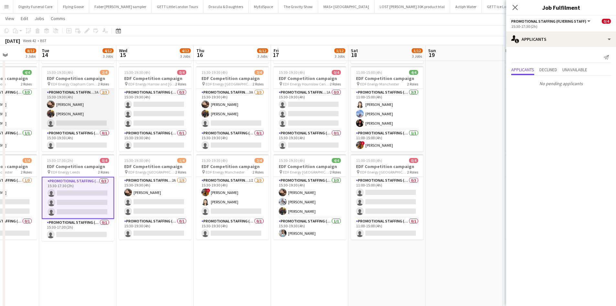
click at [84, 122] on app-card-role "Promotional Staffing (Flyering Staff) 3A 2/3 15:30-19:30 (4h) Anastasiia Melesh…" at bounding box center [78, 109] width 72 height 41
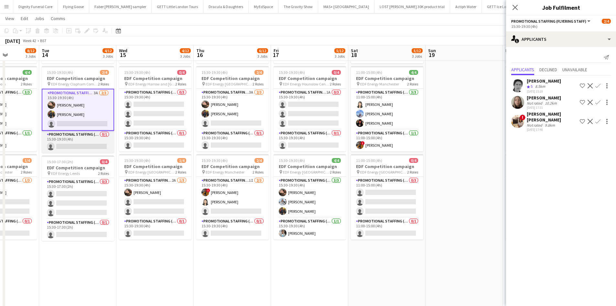
click at [83, 147] on app-card-role "Promotional Staffing (Team Leader) 0/1 15:30-19:30 (4h) single-neutral-actions" at bounding box center [78, 142] width 72 height 22
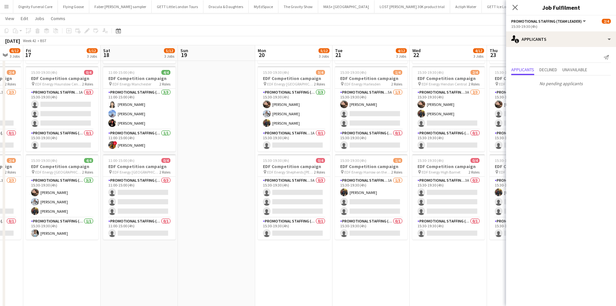
drag, startPoint x: 430, startPoint y: 164, endPoint x: 180, endPoint y: 177, distance: 250.4
click at [180, 177] on app-calendar-viewport "Mon 13 8/12 3 Jobs Tue 14 4/12 3 Jobs Wed 15 4/12 3 Jobs Thu 16 6/12 3 Jobs Fri…" at bounding box center [308, 146] width 616 height 437
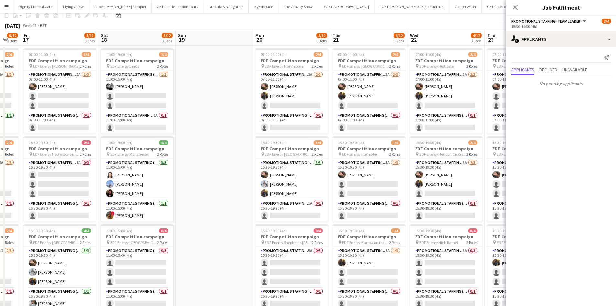
scroll to position [0, 0]
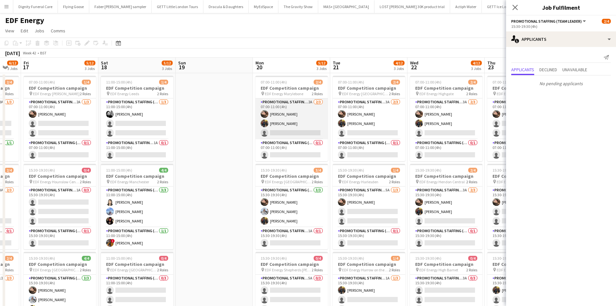
click at [296, 129] on app-card-role "Promotional Staffing (Flyering Staff) 2A 2/3 07:00-11:00 (4h) Anastasiia Melesh…" at bounding box center [292, 118] width 72 height 41
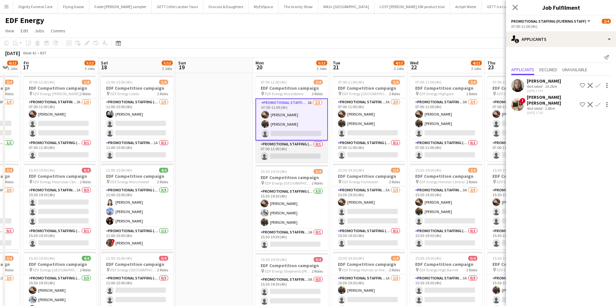
click at [298, 157] on app-card-role "Promotional Staffing (Team Leader) 0/1 07:00-11:00 (4h) single-neutral-actions" at bounding box center [292, 151] width 72 height 22
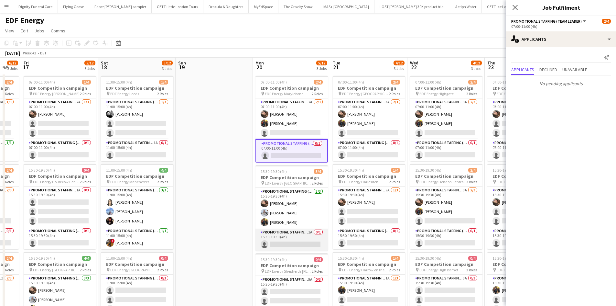
click at [296, 241] on app-card-role "Promotional Staffing (Team Leader) 1A 0/1 15:30-19:30 (4h) single-neutral-actio…" at bounding box center [292, 239] width 72 height 22
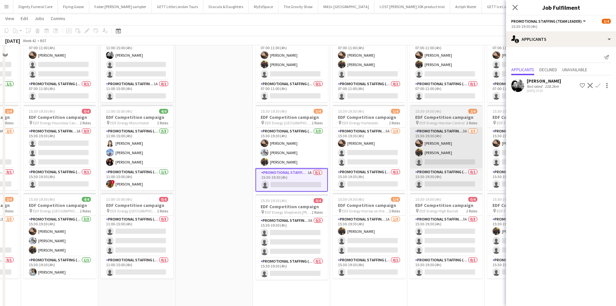
scroll to position [65, 0]
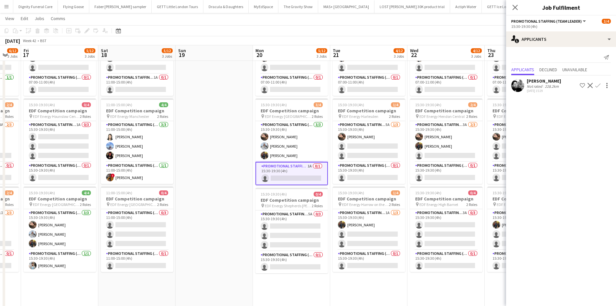
click at [597, 85] on app-icon "Confirm" at bounding box center [598, 85] width 5 height 5
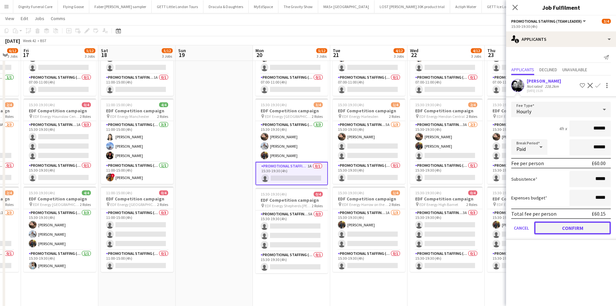
click at [579, 229] on button "Confirm" at bounding box center [572, 227] width 77 height 13
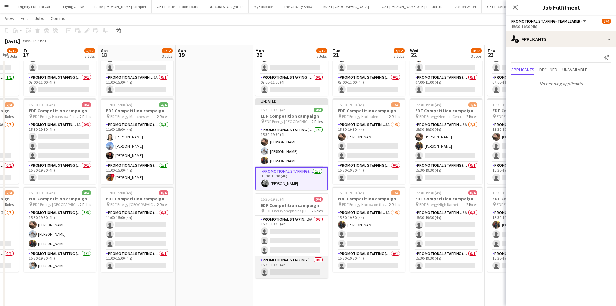
click at [292, 275] on app-card-role "Promotional Staffing (Team Leader) 0/1 15:30-19:30 (4h) single-neutral-actions" at bounding box center [292, 267] width 72 height 22
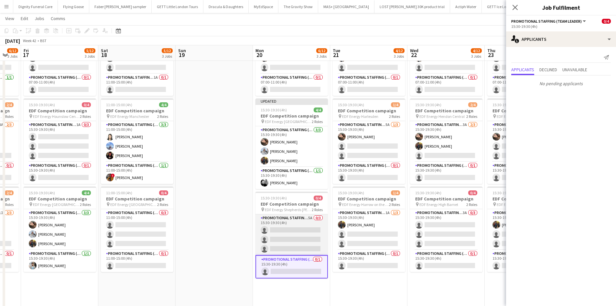
click at [303, 242] on app-card-role "Promotional Staffing (Flyering Staff) 5A 0/3 15:30-19:30 (4h) single-neutral-ac…" at bounding box center [292, 234] width 72 height 41
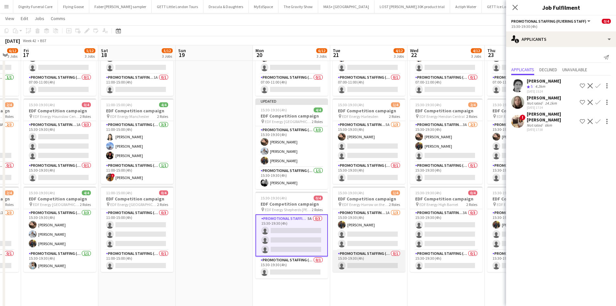
click at [373, 262] on app-card-role "Promotional Staffing (Team Leader) 0/1 15:30-19:30 (4h) single-neutral-actions" at bounding box center [369, 261] width 72 height 22
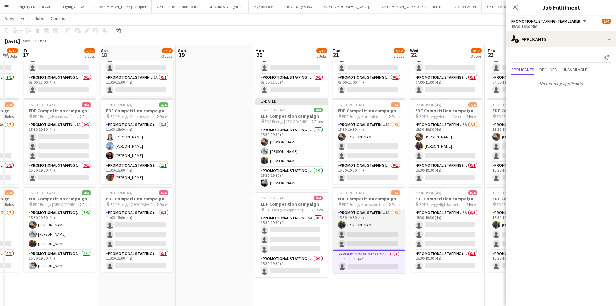
click at [368, 232] on app-card-role "Promotional Staffing (Flyering Staff) 1A 1/3 15:30-19:30 (4h) Martin Brady sing…" at bounding box center [369, 229] width 72 height 41
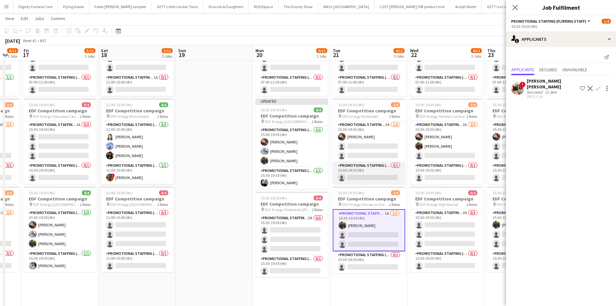
click at [368, 174] on app-card-role "Promotional Staffing (Team Leader) 0/1 15:30-19:30 (4h) single-neutral-actions" at bounding box center [369, 173] width 72 height 22
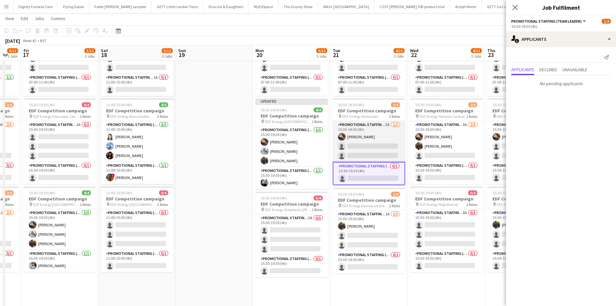
click at [382, 147] on app-card-role "Promotional Staffing (Flyering Staff) 5A 1/3 15:30-19:30 (4h) Anastasiia Melesh…" at bounding box center [369, 141] width 72 height 41
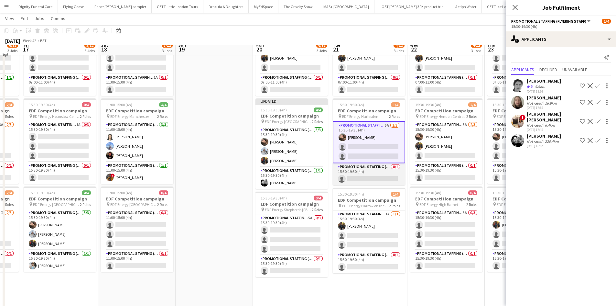
scroll to position [32, 0]
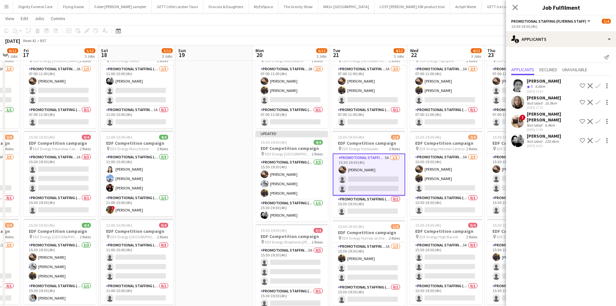
click at [598, 138] on app-icon "Confirm" at bounding box center [598, 140] width 5 height 5
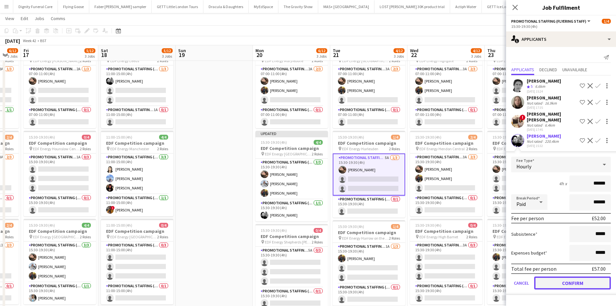
click at [576, 278] on button "Confirm" at bounding box center [572, 282] width 77 height 13
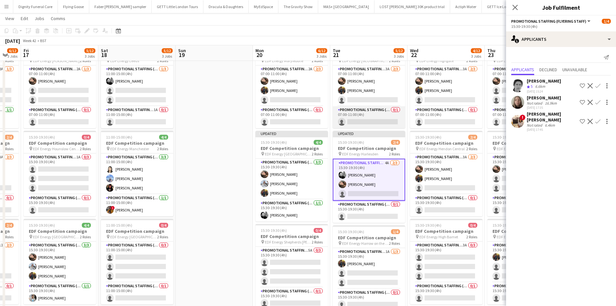
click at [369, 117] on app-card-role "Promotional Staffing (Team Leader) 0/1 07:00-11:00 (4h) single-neutral-actions" at bounding box center [369, 117] width 72 height 22
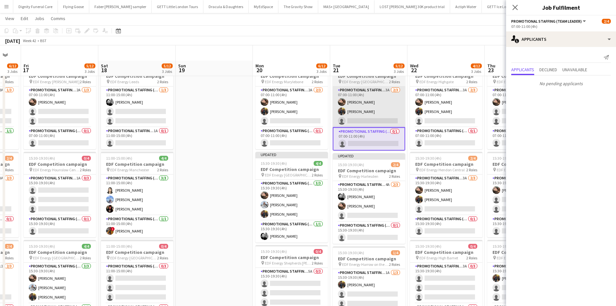
scroll to position [0, 0]
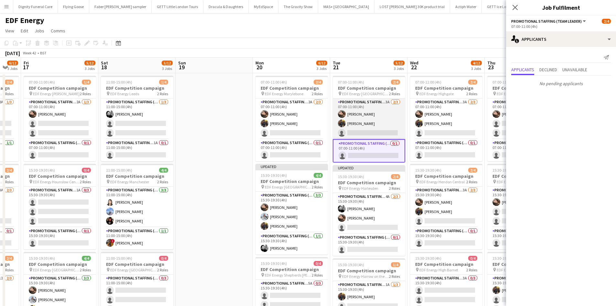
click at [376, 127] on app-card-role "Promotional Staffing (Flyering Staff) 3A 2/3 07:00-11:00 (4h) Anastasiia Melesh…" at bounding box center [369, 118] width 72 height 41
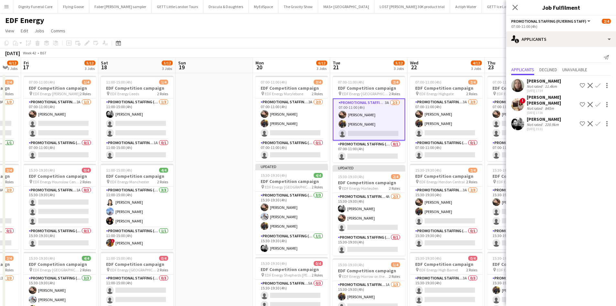
drag, startPoint x: 598, startPoint y: 116, endPoint x: 590, endPoint y: 126, distance: 12.0
click at [598, 121] on app-icon "Confirm" at bounding box center [598, 123] width 5 height 5
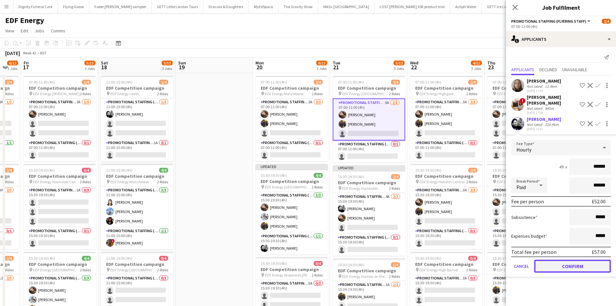
click at [577, 259] on button "Confirm" at bounding box center [572, 265] width 77 height 13
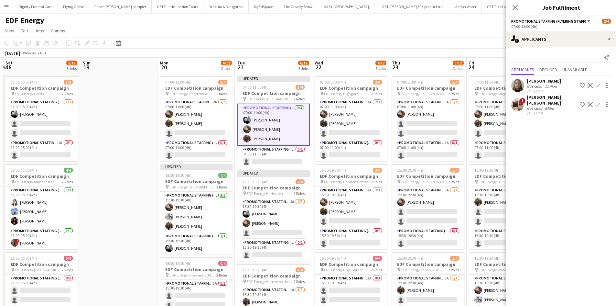
drag, startPoint x: 362, startPoint y: 223, endPoint x: 286, endPoint y: 224, distance: 75.4
click at [286, 224] on app-calendar-viewport "Wed 15 4/12 3 Jobs Thu 16 6/12 3 Jobs Fri 17 5/12 3 Jobs Sat 18 5/12 3 Jobs Sun…" at bounding box center [308, 261] width 616 height 406
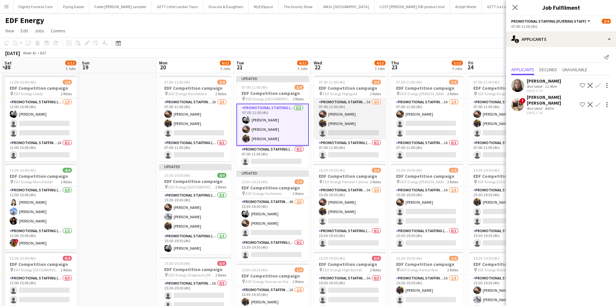
click at [348, 132] on app-card-role "Promotional Staffing (Flyering Staff) 3A 2/3 07:00-11:00 (4h) Anastasiia Melesh…" at bounding box center [350, 118] width 72 height 41
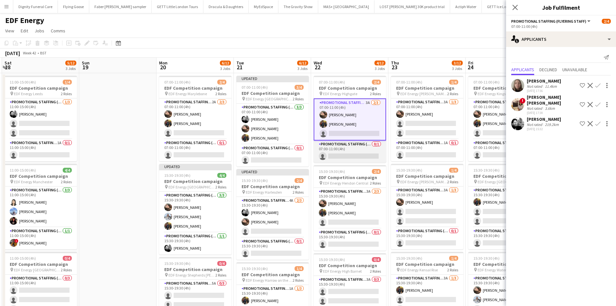
click at [350, 157] on app-card-role "Promotional Staffing (Team Leader) 0/1 07:00-11:00 (4h) single-neutral-actions" at bounding box center [350, 151] width 72 height 22
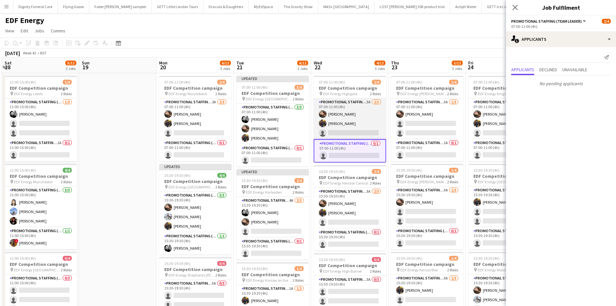
click at [346, 134] on app-card-role "Promotional Staffing (Flyering Staff) 3A 2/3 07:00-11:00 (4h) Anastasiia Melesh…" at bounding box center [350, 118] width 72 height 41
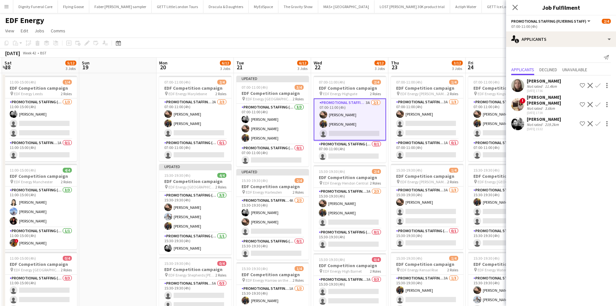
drag, startPoint x: 599, startPoint y: 116, endPoint x: 596, endPoint y: 125, distance: 9.7
click at [599, 121] on app-icon "Confirm" at bounding box center [598, 123] width 5 height 5
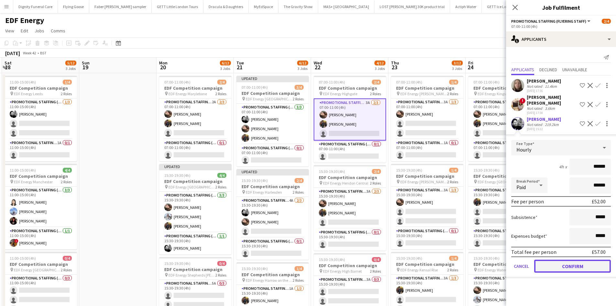
click at [582, 259] on button "Confirm" at bounding box center [572, 265] width 77 height 13
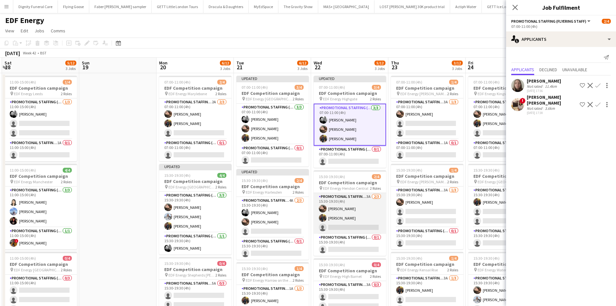
click at [350, 227] on app-card-role "Promotional Staffing (Flyering Staff) 3A 2/3 15:30-19:30 (4h) Anastasiia Melesh…" at bounding box center [350, 213] width 72 height 41
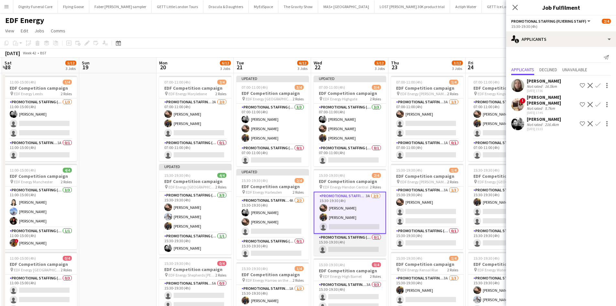
click at [354, 248] on app-card-role "Promotional Staffing (Team Leader) 0/1 15:30-19:30 (4h) single-neutral-actions" at bounding box center [350, 245] width 72 height 22
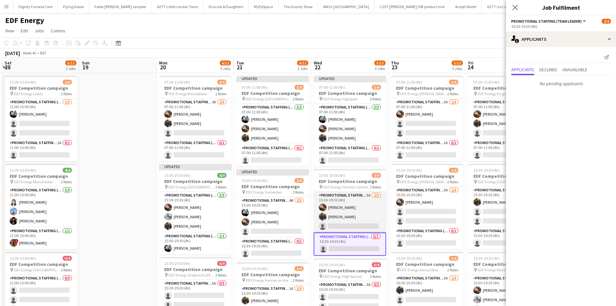
click at [356, 226] on app-card-role "Promotional Staffing (Flyering Staff) 3A 2/3 15:30-19:30 (4h) Anastasiia Melesh…" at bounding box center [350, 212] width 72 height 41
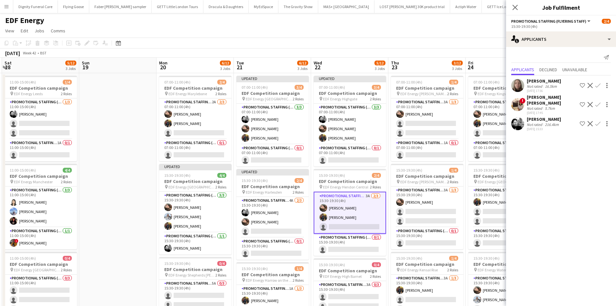
click at [597, 121] on app-icon "Confirm" at bounding box center [598, 123] width 5 height 5
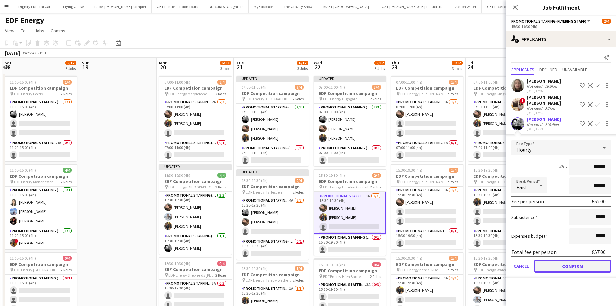
click at [585, 259] on button "Confirm" at bounding box center [572, 265] width 77 height 13
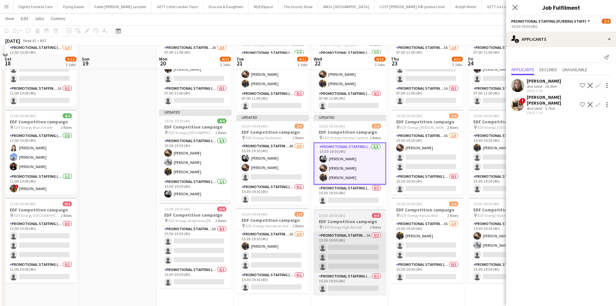
scroll to position [65, 0]
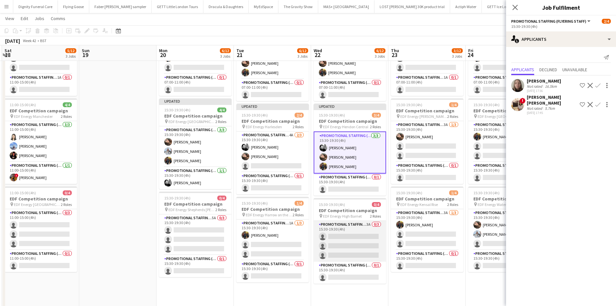
click at [352, 238] on app-card-role "Promotional Staffing (Flyering Staff) 3A 0/3 15:30-19:30 (4h) single-neutral-ac…" at bounding box center [350, 241] width 72 height 41
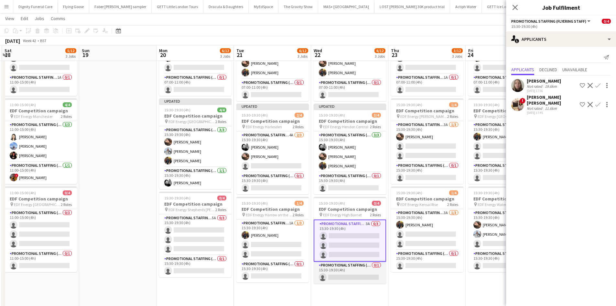
click at [352, 271] on app-card-role "Promotional Staffing (Team Leader) 0/1 15:30-19:30 (4h) single-neutral-actions" at bounding box center [350, 272] width 72 height 22
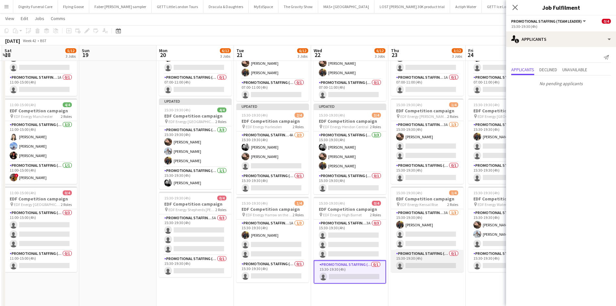
click at [423, 263] on app-card-role "Promotional Staffing (Team Leader) 0/1 15:30-19:30 (4h) single-neutral-actions" at bounding box center [427, 261] width 72 height 22
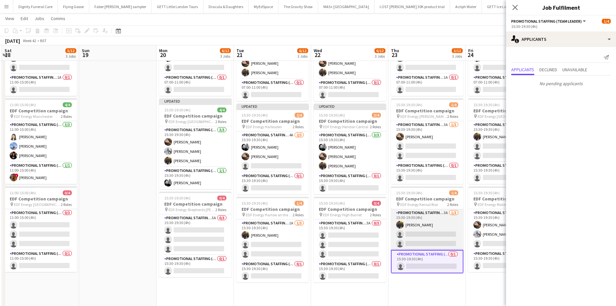
drag, startPoint x: 426, startPoint y: 234, endPoint x: 412, endPoint y: 234, distance: 14.2
click at [426, 234] on app-card-role "Promotional Staffing (Flyering Staff) 3A 1/3 15:30-19:30 (4h) Martin Brady sing…" at bounding box center [427, 229] width 72 height 41
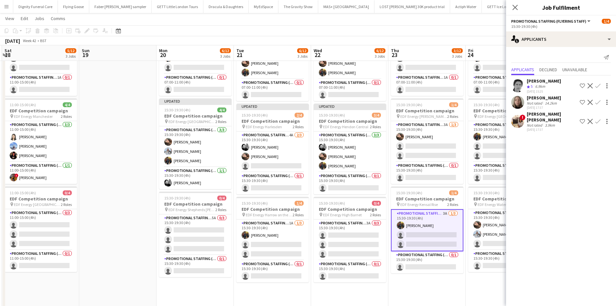
scroll to position [0, 230]
click at [435, 176] on app-card-role "Promotional Staffing (Team Leader) 0/1 15:30-19:30 (4h) single-neutral-actions" at bounding box center [427, 173] width 72 height 22
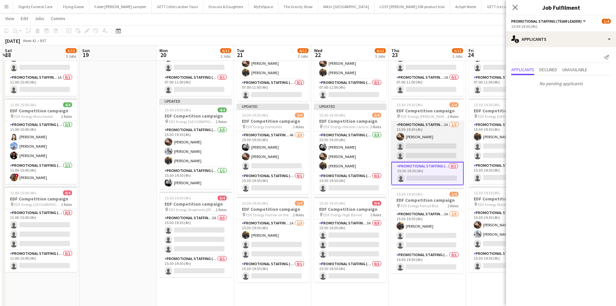
click at [442, 151] on app-card-role "Promotional Staffing (Flyering Staff) 3A 1/3 15:30-19:30 (4h) Anastasiia Melesh…" at bounding box center [427, 141] width 72 height 41
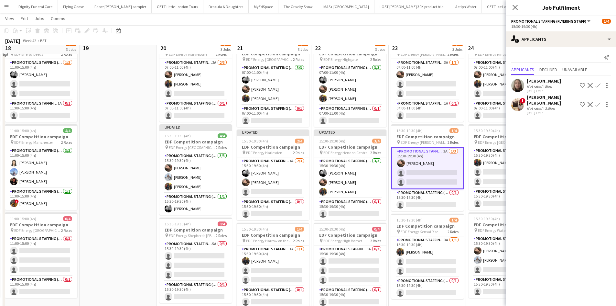
scroll to position [0, 0]
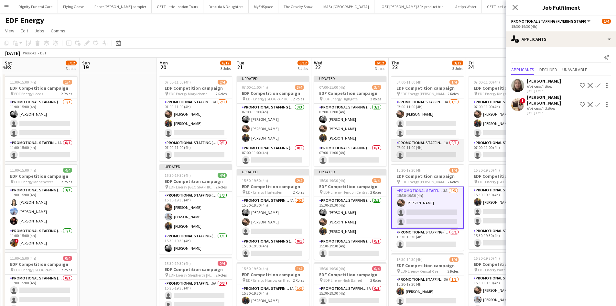
click at [424, 155] on app-card-role "Promotional Staffing (Team Leader) 1A 0/1 07:00-11:00 (4h) single-neutral-actio…" at bounding box center [427, 150] width 72 height 22
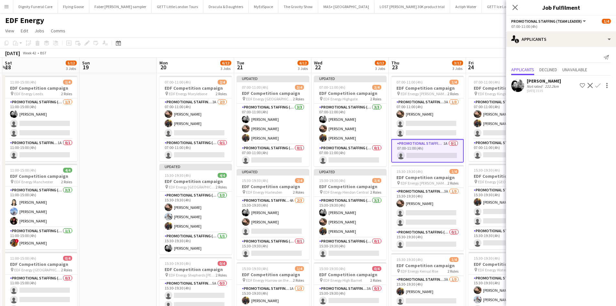
click at [597, 84] on app-icon "Confirm" at bounding box center [598, 85] width 5 height 5
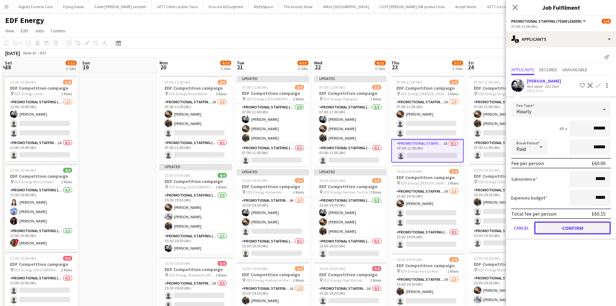
click at [574, 227] on button "Confirm" at bounding box center [572, 227] width 77 height 13
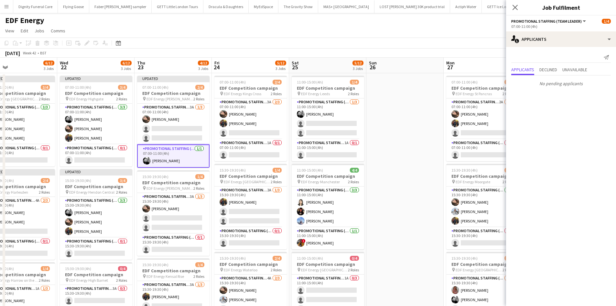
drag, startPoint x: 400, startPoint y: 238, endPoint x: 282, endPoint y: 237, distance: 118.1
click at [282, 237] on app-calendar-viewport "Fri 17 5/12 3 Jobs Sat 18 5/12 3 Jobs Sun 19 Mon 20 6/12 3 Jobs Tue 21 6/12 3 J…" at bounding box center [308, 261] width 616 height 406
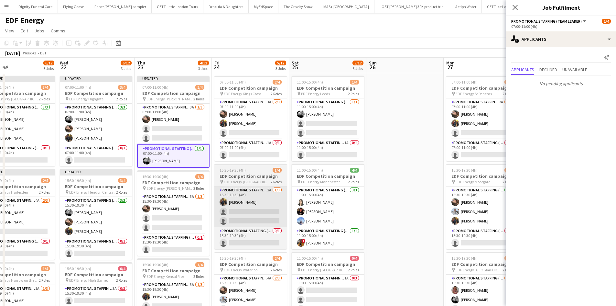
scroll to position [0, 193]
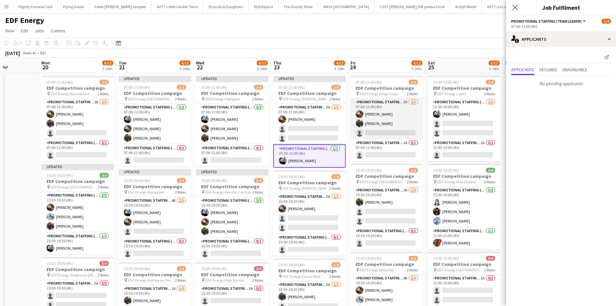
click at [400, 132] on app-card-role "Promotional Staffing (Flyering Staff) 3A 2/3 07:00-11:00 (4h) Anastasiia Melesh…" at bounding box center [387, 118] width 72 height 41
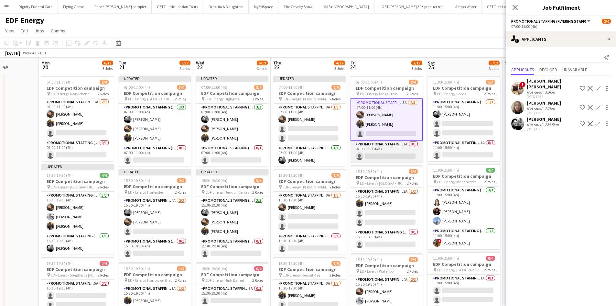
click at [402, 154] on app-card-role "Promotional Staffing (Team Leader) 1A 0/1 07:00-11:00 (4h) single-neutral-actio…" at bounding box center [387, 151] width 72 height 22
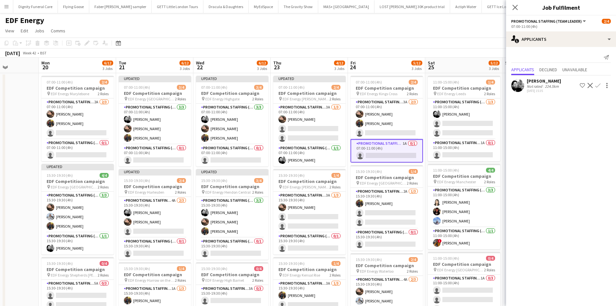
click at [597, 85] on app-icon "Confirm" at bounding box center [598, 85] width 5 height 5
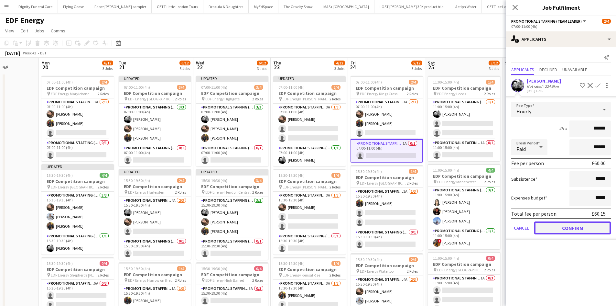
click at [580, 227] on button "Confirm" at bounding box center [572, 227] width 77 height 13
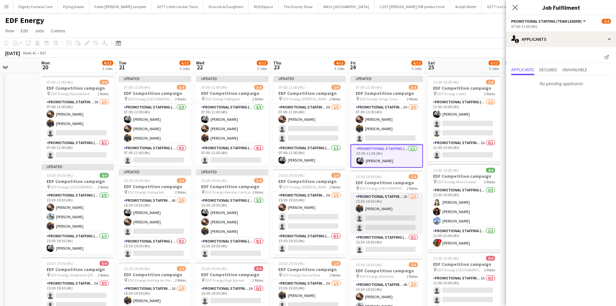
click at [387, 221] on app-card-role "Promotional Staffing (Flyering Staff) 2A 1/3 15:30-19:30 (4h) Martin Brady sing…" at bounding box center [387, 213] width 72 height 41
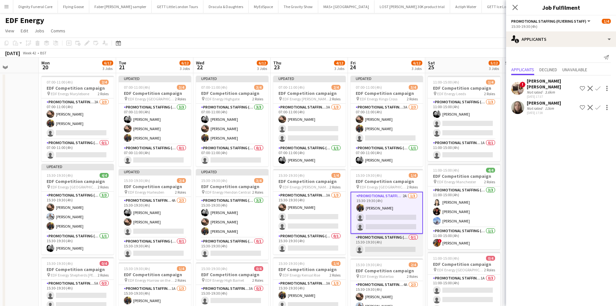
drag, startPoint x: 388, startPoint y: 247, endPoint x: 383, endPoint y: 237, distance: 11.4
click at [390, 247] on app-card-role "Promotional Staffing (Team Leader) 0/1 15:30-19:30 (4h) single-neutral-actions" at bounding box center [387, 245] width 72 height 22
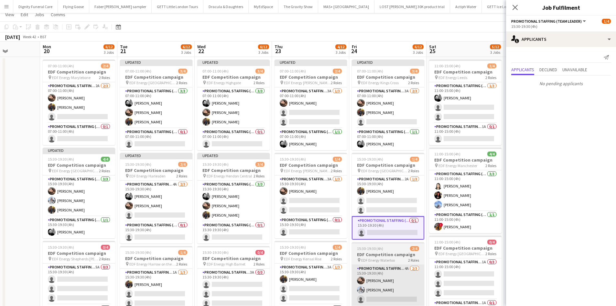
scroll to position [65, 0]
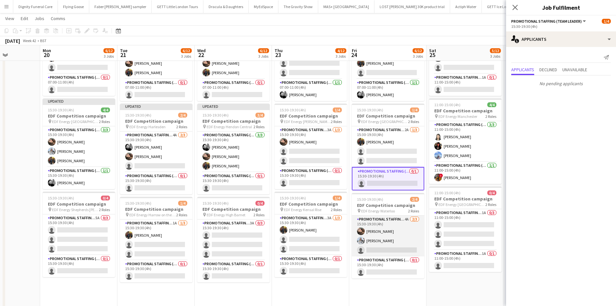
click at [394, 250] on app-card-role "Promotional Staffing (Flyering Staff) 4A 2/3 15:30-19:30 (4h) Anastasiia Melesh…" at bounding box center [388, 235] width 72 height 41
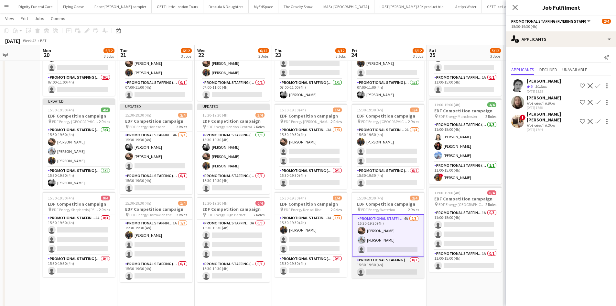
click at [386, 271] on app-card-role "Promotional Staffing (Team Leader) 0/1 15:30-19:30 (4h) single-neutral-actions" at bounding box center [388, 267] width 72 height 22
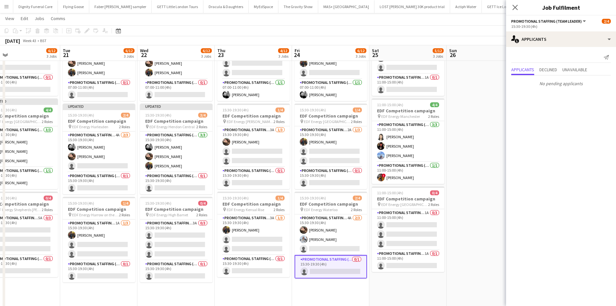
drag, startPoint x: 427, startPoint y: 303, endPoint x: 380, endPoint y: 302, distance: 46.9
click at [379, 302] on app-calendar-viewport "Fri 17 5/12 3 Jobs Sat 18 5/12 3 Jobs Sun 19 Mon 20 6/12 3 Jobs Tue 21 6/12 3 J…" at bounding box center [308, 179] width 616 height 437
click at [409, 260] on app-card-role "Promotional Staffing (Team Leader) 1A 0/1 11:00-15:00 (4h) single-neutral-actio…" at bounding box center [408, 261] width 72 height 22
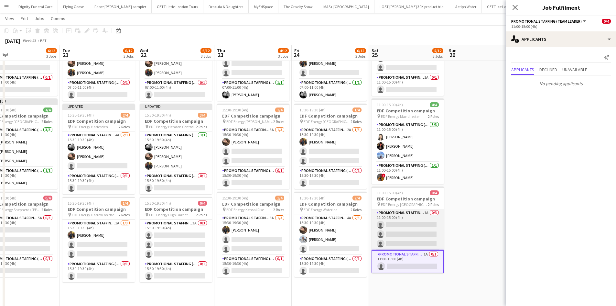
click at [414, 230] on app-card-role "Promotional Staffing (Flyering Staff) 1A 0/3 11:00-15:00 (4h) single-neutral-ac…" at bounding box center [408, 229] width 72 height 41
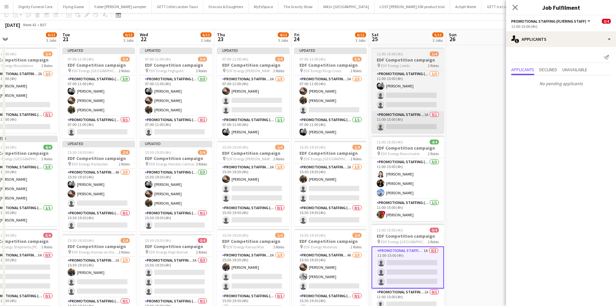
scroll to position [0, 0]
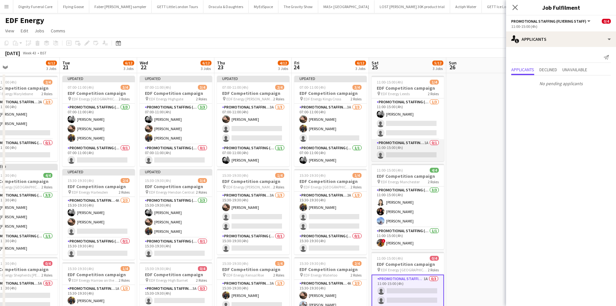
click at [415, 147] on app-card-role "Promotional Staffing (Team Leader) 1A 0/1 11:00-15:00 (4h) single-neutral-actio…" at bounding box center [408, 150] width 72 height 22
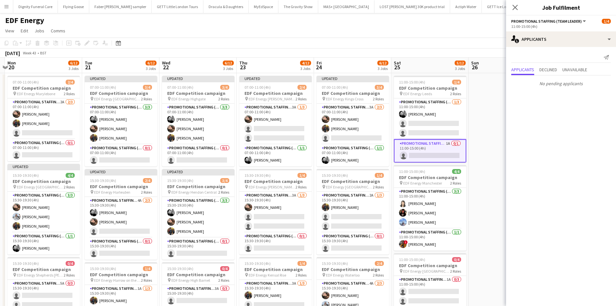
drag, startPoint x: 420, startPoint y: 168, endPoint x: 300, endPoint y: 168, distance: 119.7
click at [300, 168] on app-calendar-viewport "Fri 17 5/12 3 Jobs Sat 18 5/12 3 Jobs Sun 19 Mon 20 6/12 3 Jobs Tue 21 6/12 3 J…" at bounding box center [308, 261] width 616 height 406
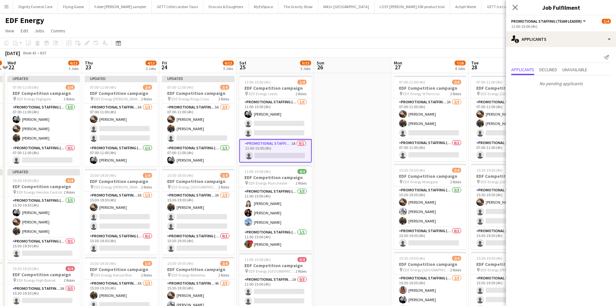
scroll to position [0, 256]
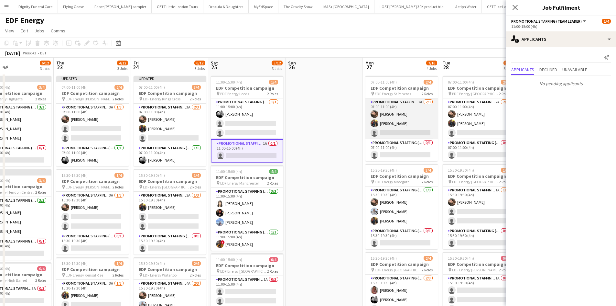
click at [414, 135] on app-card-role "Promotional Staffing (Flyering Staff) 2A 2/3 07:00-11:00 (4h) Anastasiia Melesh…" at bounding box center [402, 118] width 72 height 41
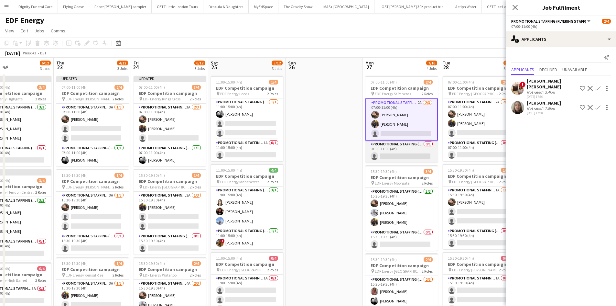
click at [411, 154] on app-card-role "Promotional Staffing (Team Leader) 0/1 07:00-11:00 (4h) single-neutral-actions" at bounding box center [402, 151] width 72 height 22
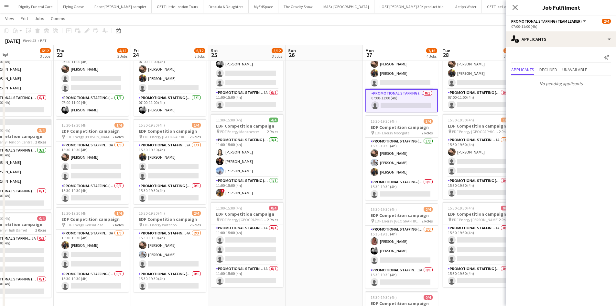
scroll to position [65, 0]
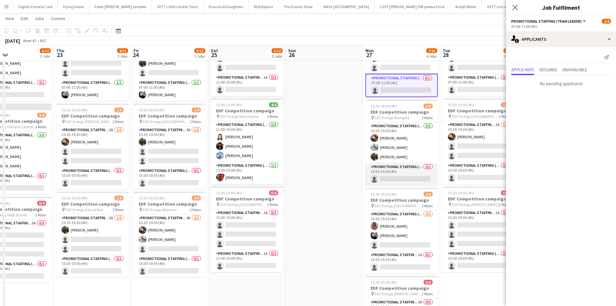
click at [405, 181] on app-card-role "Promotional Staffing (Team Leader) 0/1 15:30-19:30 (4h) single-neutral-actions" at bounding box center [402, 174] width 72 height 22
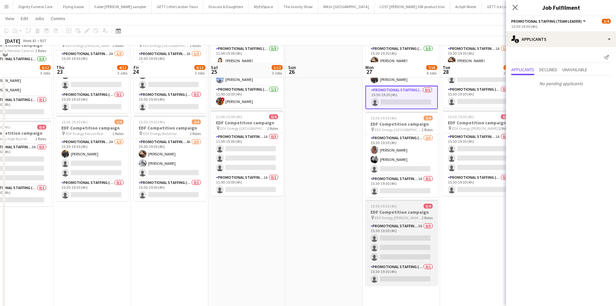
scroll to position [162, 0]
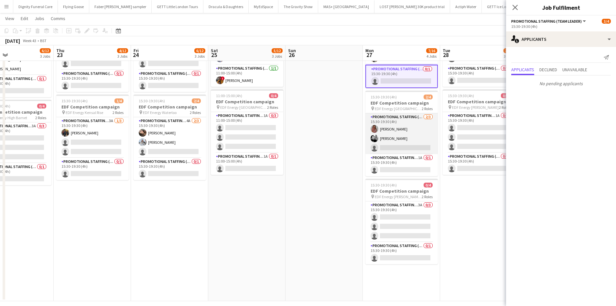
click at [410, 148] on app-card-role "Promotional Staffing (Flyering Staff) 2/3 15:30-19:30 (4h) Sally Whitworth Dan …" at bounding box center [402, 133] width 72 height 41
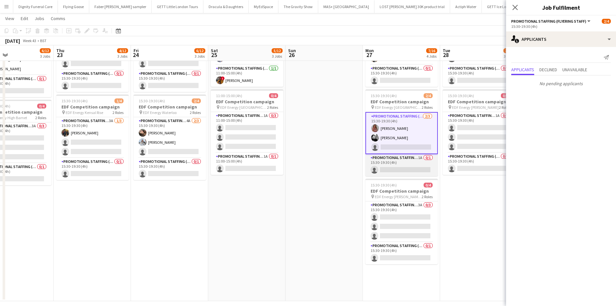
click at [409, 166] on app-card-role "Promotional Staffing (Team Leader) 1A 0/1 15:30-19:30 (4h) single-neutral-actio…" at bounding box center [402, 165] width 72 height 22
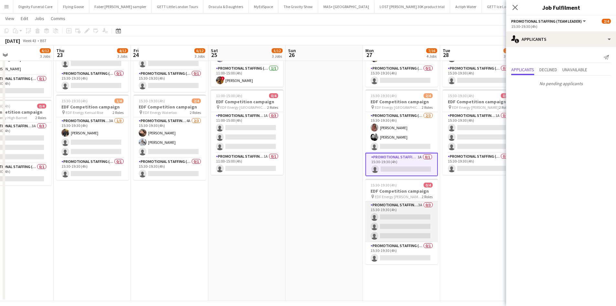
click at [402, 220] on app-card-role "Promotional Staffing (Flyering Staff) 3A 0/3 15:30-19:30 (4h) single-neutral-ac…" at bounding box center [402, 221] width 72 height 41
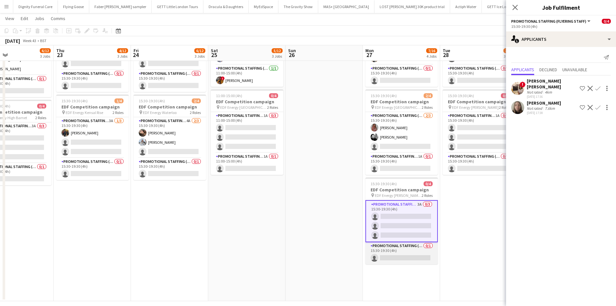
click at [413, 256] on app-card-role "Promotional Staffing (Team Leader) 0/1 15:30-19:30 (4h) single-neutral-actions" at bounding box center [402, 253] width 72 height 22
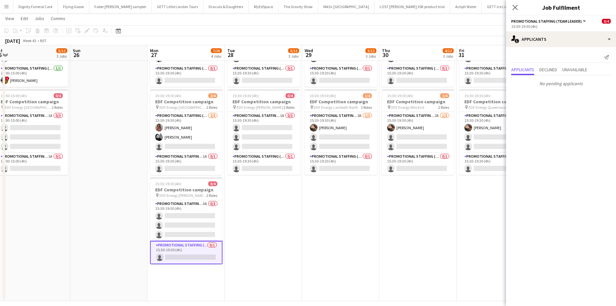
drag, startPoint x: 468, startPoint y: 251, endPoint x: 356, endPoint y: 202, distance: 123.3
click at [333, 247] on app-calendar-viewport "Tue 21 6/12 3 Jobs Wed 22 6/12 3 Jobs Thu 23 4/12 3 Jobs Fri 24 6/12 3 Jobs Sat…" at bounding box center [308, 81] width 616 height 437
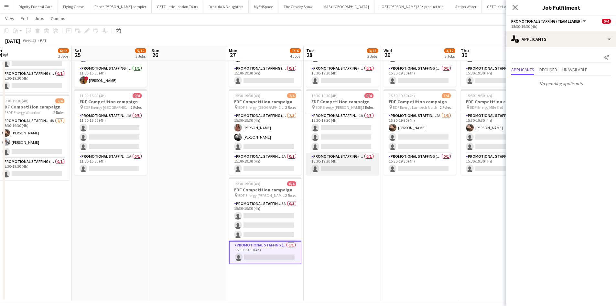
click at [365, 170] on app-card-role "Promotional Staffing (Team Leader) 0/1 15:30-19:30 (4h) single-neutral-actions" at bounding box center [342, 164] width 72 height 22
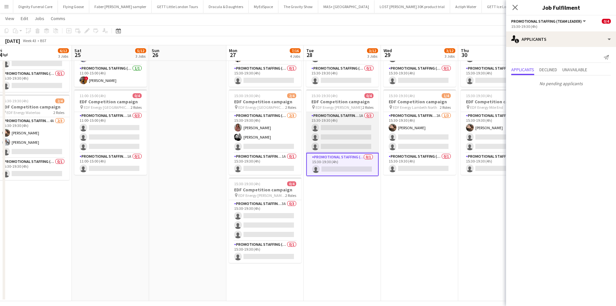
click at [357, 137] on app-card-role "Promotional Staffing (Flyering Staff) 1A 0/3 15:30-19:30 (4h) single-neutral-ac…" at bounding box center [342, 132] width 72 height 41
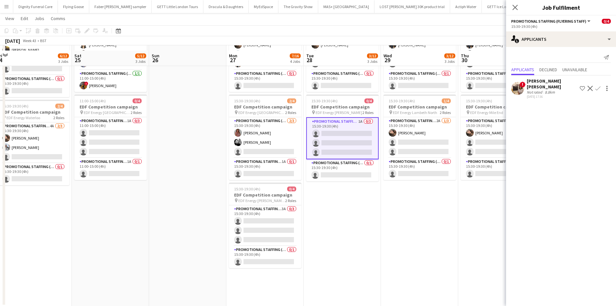
scroll to position [129, 0]
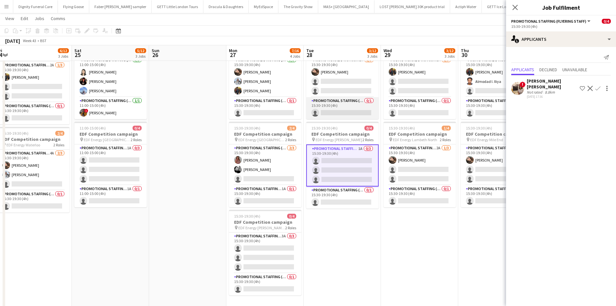
click at [346, 108] on app-card-role "Promotional Staffing (Team Leader) 0/1 15:30-19:30 (4h) single-neutral-actions" at bounding box center [342, 108] width 72 height 22
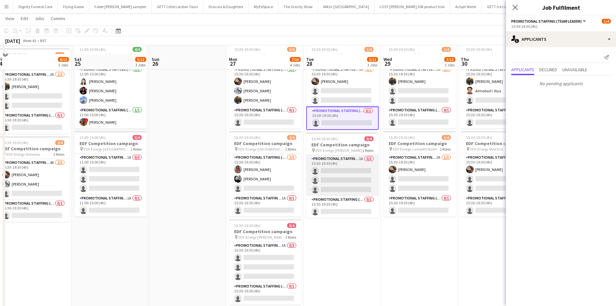
scroll to position [65, 0]
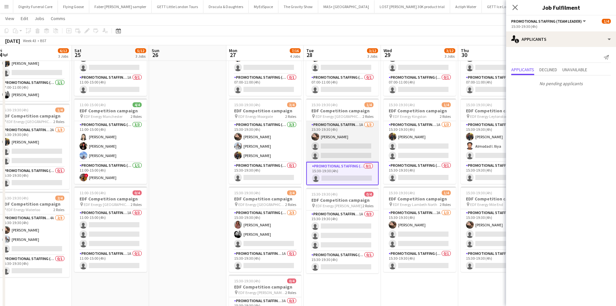
click at [348, 152] on app-card-role "Promotional Staffing (Flyering Staff) 1A 1/3 15:30-19:30 (4h) Anastasiia Melesh…" at bounding box center [342, 141] width 72 height 41
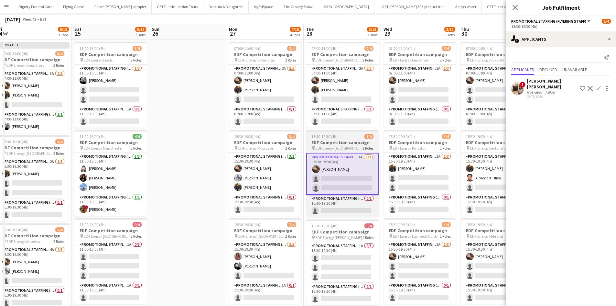
scroll to position [0, 0]
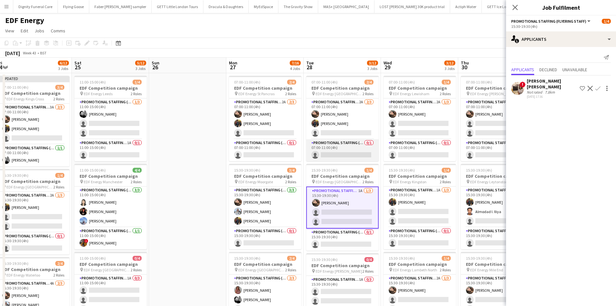
click at [354, 155] on app-card-role "Promotional Staffing (Team Leader) 0/1 07:00-11:00 (4h) single-neutral-actions" at bounding box center [342, 150] width 72 height 22
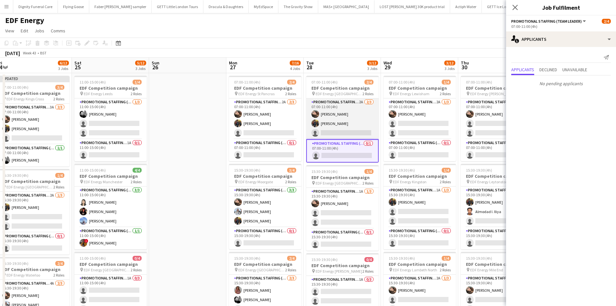
click at [356, 131] on app-card-role "Promotional Staffing (Flyering Staff) 2A 2/3 07:00-11:00 (4h) Anastasiia Melesh…" at bounding box center [342, 118] width 72 height 41
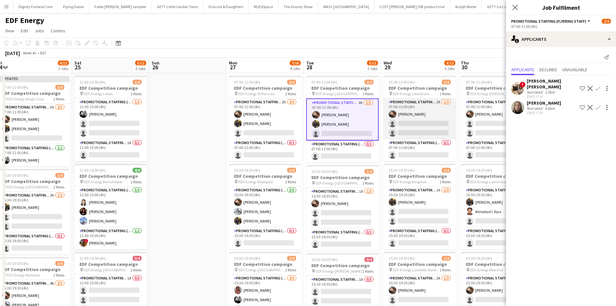
click at [434, 128] on app-card-role "Promotional Staffing (Flyering Staff) 2A 1/3 07:00-11:00 (4h) Anastasiia Melesh…" at bounding box center [420, 118] width 72 height 41
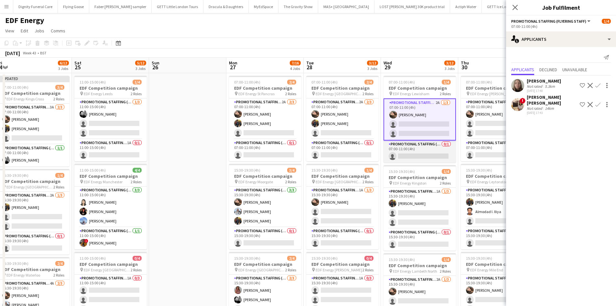
click at [441, 153] on app-card-role "Promotional Staffing (Team Leader) 0/1 07:00-11:00 (4h) single-neutral-actions" at bounding box center [420, 151] width 72 height 22
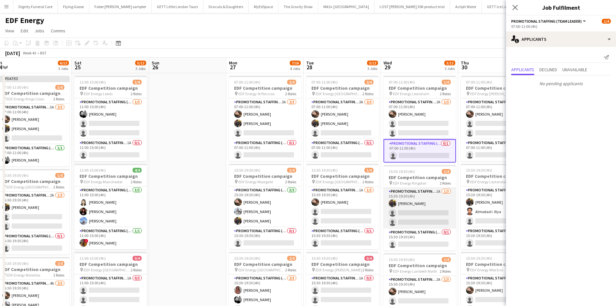
click at [432, 214] on app-card-role "Promotional Staffing (Flyering Staff) 1A 1/3 15:30-19:30 (4h) Martin Brady sing…" at bounding box center [420, 208] width 72 height 41
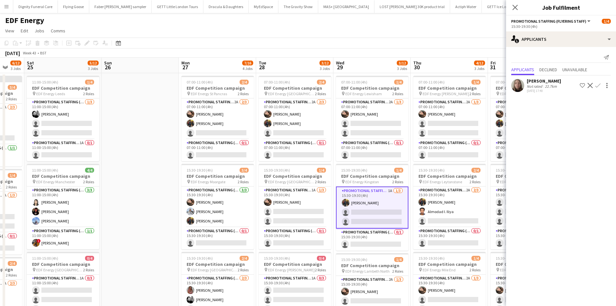
drag, startPoint x: 342, startPoint y: 187, endPoint x: 225, endPoint y: 179, distance: 117.4
click at [225, 179] on app-calendar-viewport "Tue 21 6/12 3 Jobs Wed 22 6/12 3 Jobs Thu 23 4/12 3 Jobs Fri 24 6/12 3 Jobs Sat…" at bounding box center [308, 261] width 616 height 406
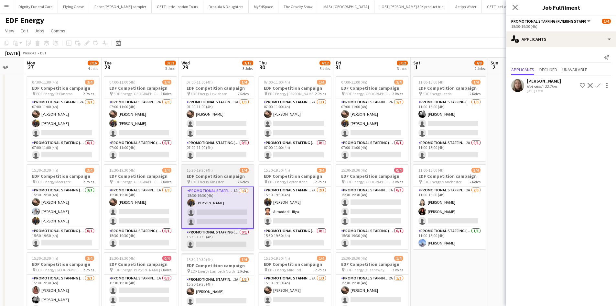
scroll to position [0, 211]
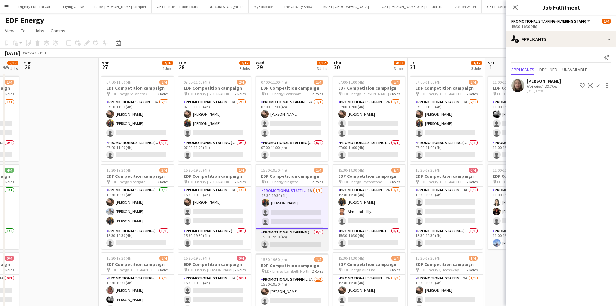
click at [300, 244] on app-card-role "Promotional Staffing (Team Leader) 0/1 15:30-19:30 (4h) single-neutral-actions" at bounding box center [292, 239] width 72 height 22
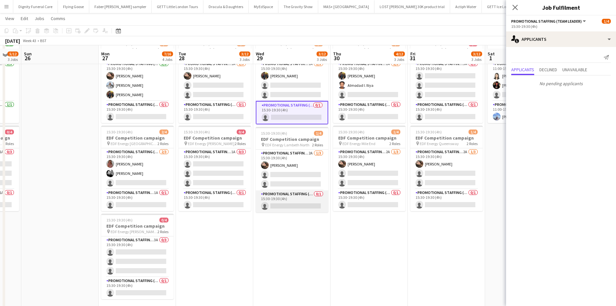
scroll to position [129, 0]
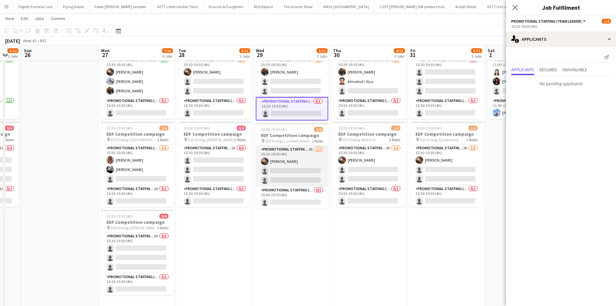
click at [309, 173] on app-card-role "Promotional Staffing (Flyering Staff) 2A 1/3 15:30-19:30 (4h) Anastasiia Melesh…" at bounding box center [292, 166] width 72 height 41
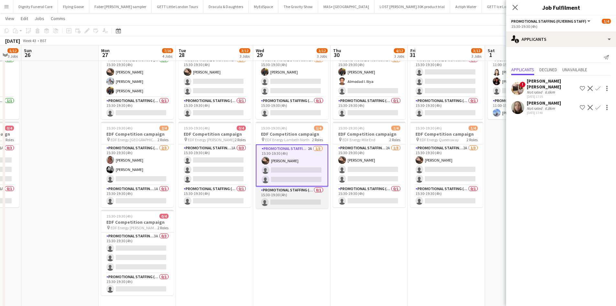
click at [306, 196] on app-card-role "Promotional Staffing (Team Leader) 0/1 15:30-19:30 (4h) single-neutral-actions" at bounding box center [292, 197] width 72 height 22
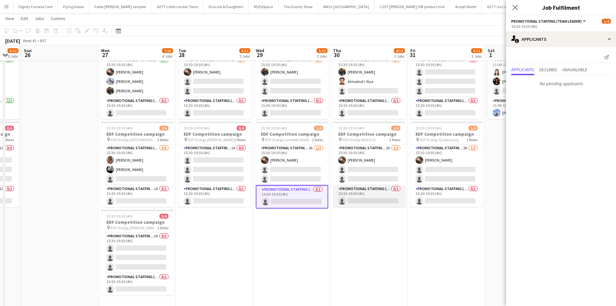
click at [384, 198] on app-card-role "Promotional Staffing (Team Leader) 0/1 15:30-19:30 (4h) single-neutral-actions" at bounding box center [369, 196] width 72 height 22
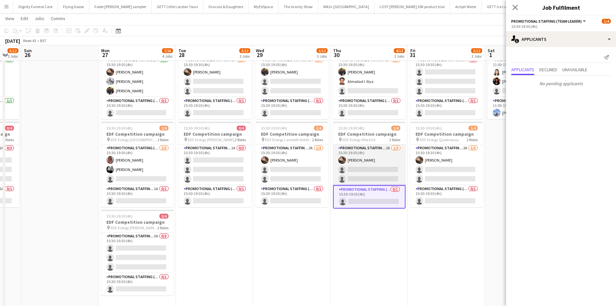
click at [391, 171] on app-card-role "Promotional Staffing (Flyering Staff) 2A 1/3 15:30-19:30 (4h) Anastasiia Melesh…" at bounding box center [369, 164] width 72 height 41
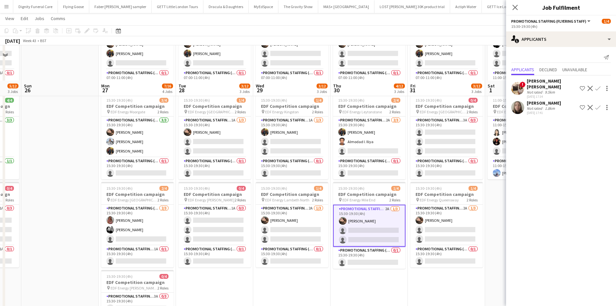
scroll to position [65, 0]
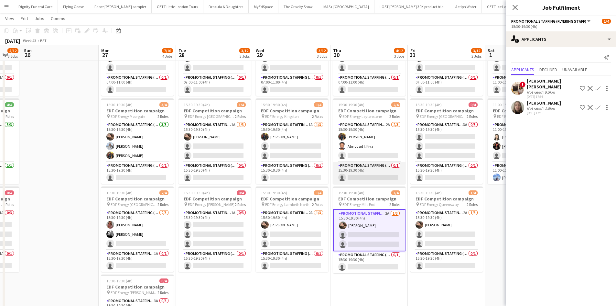
click at [381, 172] on app-card-role "Promotional Staffing (Team Leader) 0/1 15:30-19:30 (4h) single-neutral-actions" at bounding box center [369, 173] width 72 height 22
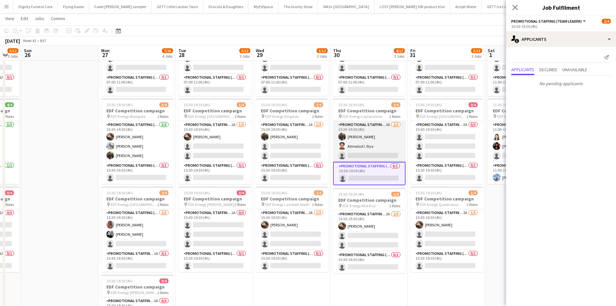
click at [390, 156] on app-card-role "Promotional Staffing (Flyering Staff) 2A 2/3 15:30-19:30 (4h) Martin Brady Almo…" at bounding box center [369, 141] width 72 height 41
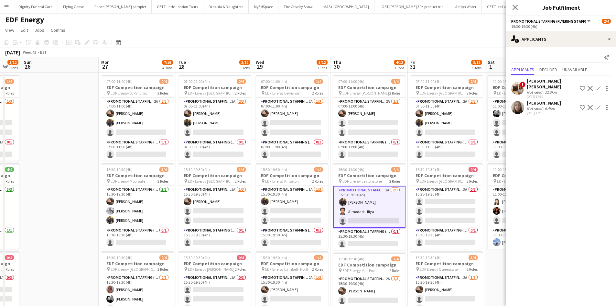
scroll to position [0, 0]
click at [381, 153] on app-card-role "Promotional Staffing (Team Leader) 0/1 07:00-11:00 (4h) single-neutral-actions" at bounding box center [369, 150] width 72 height 22
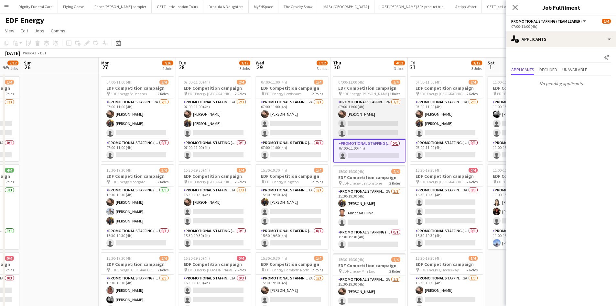
click at [381, 128] on app-card-role "Promotional Staffing (Flyering Staff) 2A 1/3 07:00-11:00 (4h) Anastasiia Melesh…" at bounding box center [369, 118] width 72 height 41
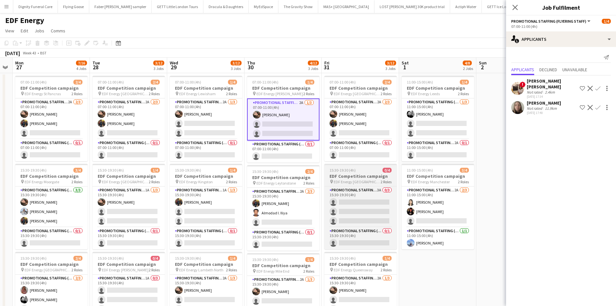
drag, startPoint x: 345, startPoint y: 176, endPoint x: 325, endPoint y: 164, distance: 23.8
click at [298, 174] on app-calendar-viewport "Thu 23 4/12 3 Jobs Fri 24 6/12 3 Jobs Sat 25 5/12 3 Jobs Sun 26 Mon 27 7/16 4 J…" at bounding box center [308, 261] width 616 height 406
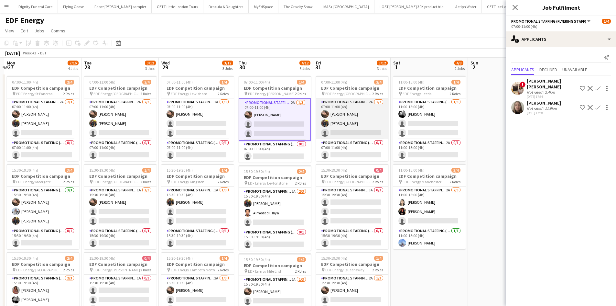
click at [363, 130] on app-card-role "Promotional Staffing (Flyering Staff) 2A 2/3 07:00-11:00 (4h) Anastasiia Melesh…" at bounding box center [352, 118] width 72 height 41
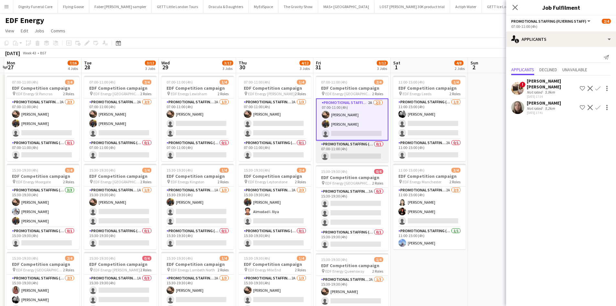
click at [361, 152] on app-card-role "Promotional Staffing (Team Leader) 0/1 07:00-11:00 (4h) single-neutral-actions" at bounding box center [352, 151] width 72 height 22
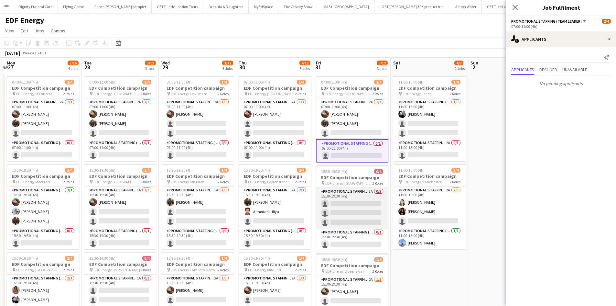
click at [366, 209] on app-card-role "Promotional Staffing (Flyering Staff) 3A 0/3 15:30-19:30 (4h) single-neutral-ac…" at bounding box center [352, 208] width 72 height 41
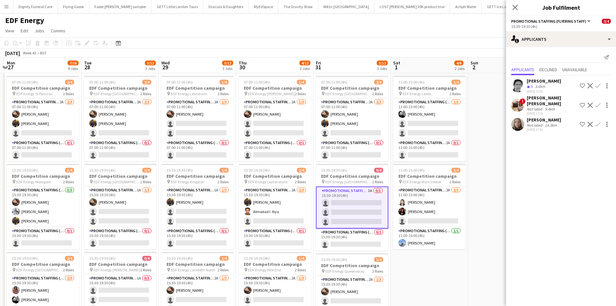
scroll to position [32, 0]
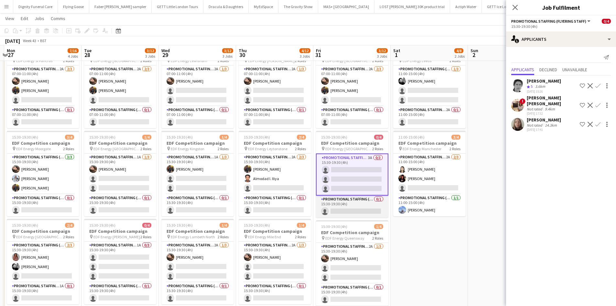
drag, startPoint x: 361, startPoint y: 208, endPoint x: 372, endPoint y: 215, distance: 13.5
click at [361, 208] on app-card-role "Promotional Staffing (Team Leader) 0/1 15:30-19:30 (4h) single-neutral-actions" at bounding box center [352, 206] width 72 height 22
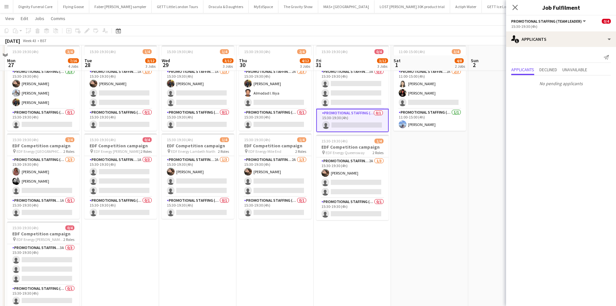
scroll to position [129, 0]
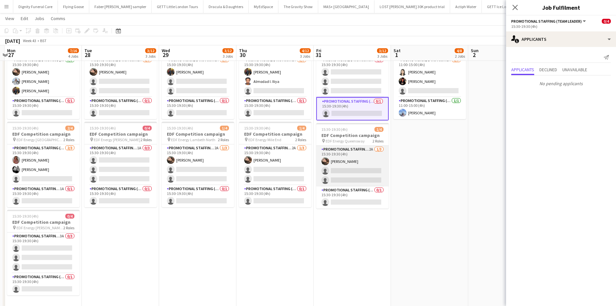
click at [361, 169] on app-card-role "Promotional Staffing (Flyering Staff) 2A 1/3 15:30-19:30 (4h) Anastasiia Melesh…" at bounding box center [352, 166] width 72 height 41
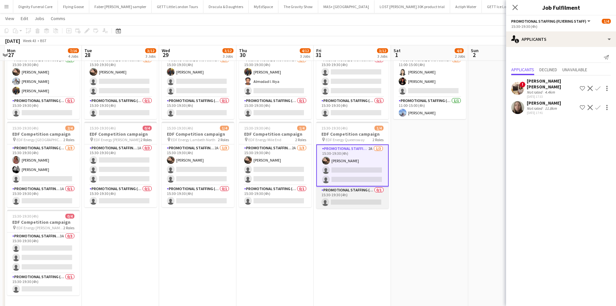
click at [357, 201] on app-card-role "Promotional Staffing (Team Leader) 0/1 15:30-19:30 (4h) single-neutral-actions" at bounding box center [352, 197] width 72 height 22
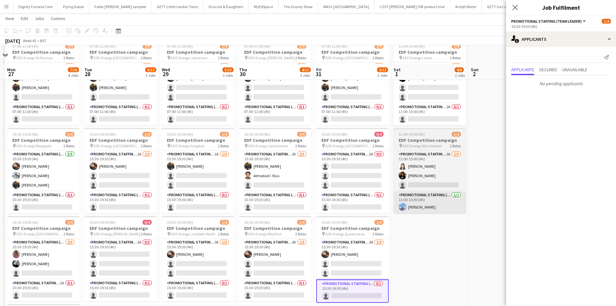
scroll to position [32, 0]
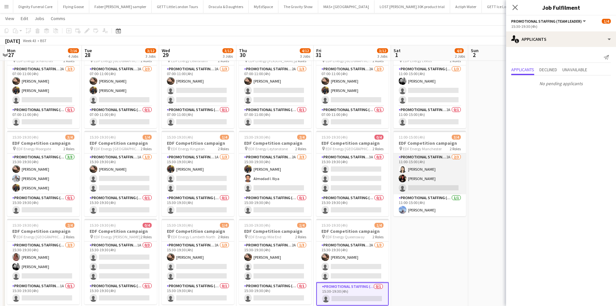
click at [438, 187] on app-card-role "Promotional Staffing (Flyering Staff) 2A 2/3 11:00-15:00 (4h) Winnie Wong Phoeb…" at bounding box center [430, 173] width 72 height 41
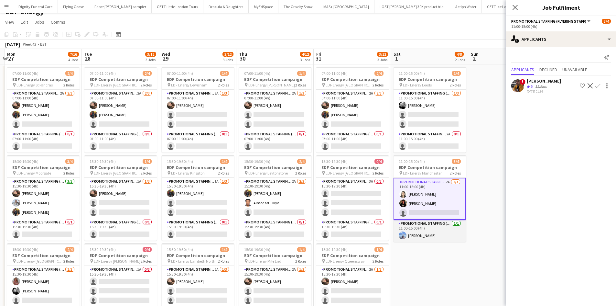
scroll to position [0, 0]
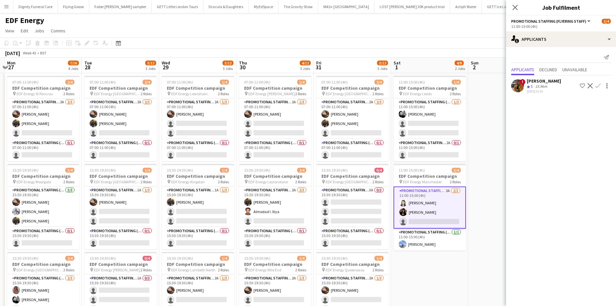
click at [597, 85] on app-icon "Confirm" at bounding box center [598, 85] width 5 height 5
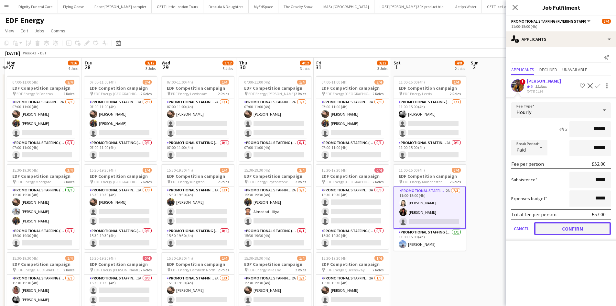
click at [584, 228] on button "Confirm" at bounding box center [572, 228] width 77 height 13
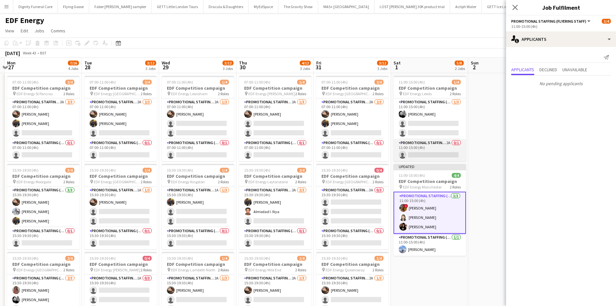
click at [445, 152] on app-card-role "Promotional Staffing (Team Leader) 2A 0/1 11:00-15:00 (4h) single-neutral-actio…" at bounding box center [430, 150] width 72 height 22
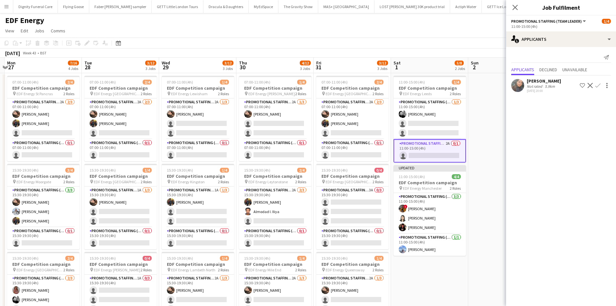
click at [598, 84] on app-icon "Confirm" at bounding box center [598, 85] width 5 height 5
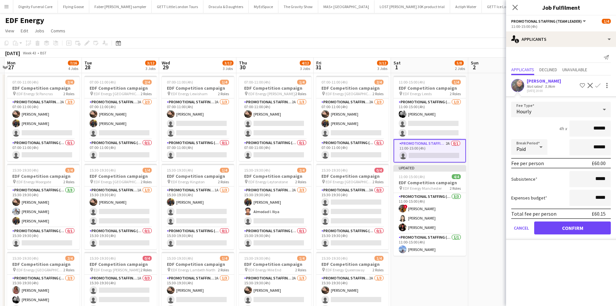
click at [589, 221] on form "Fee Type Hourly 4h x ****** Break Period Paid ****** Fee per person £60.00 Subs…" at bounding box center [561, 171] width 110 height 138
click at [583, 229] on button "Confirm" at bounding box center [572, 227] width 77 height 13
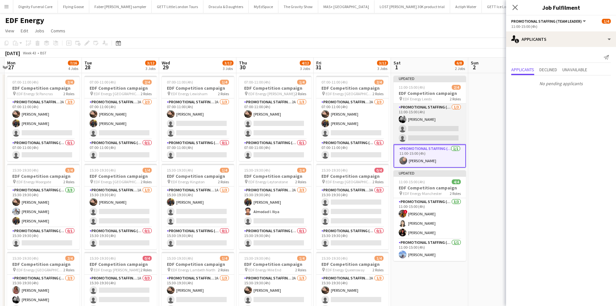
click at [439, 134] on app-card-role "Promotional Staffing (Flyering Staff) 1/3 11:00-15:00 (4h) Dan Vasey single-neu…" at bounding box center [430, 124] width 72 height 41
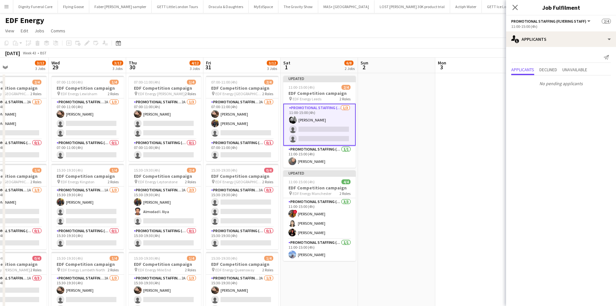
scroll to position [0, 300]
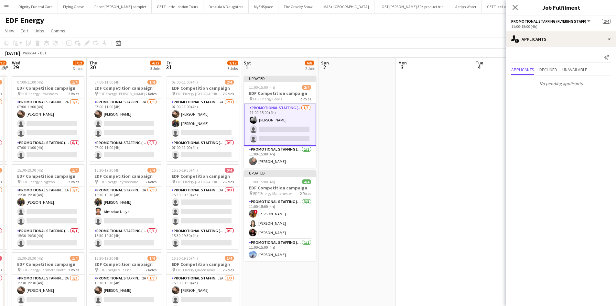
drag, startPoint x: 483, startPoint y: 138, endPoint x: 392, endPoint y: 142, distance: 91.0
click at [334, 142] on app-calendar-viewport "Sat 25 5/12 3 Jobs Sun 26 Mon 27 7/16 4 Jobs Tue 28 3/12 3 Jobs Wed 29 3/12 3 J…" at bounding box center [308, 261] width 616 height 406
click at [423, 131] on app-date-cell at bounding box center [434, 268] width 77 height 390
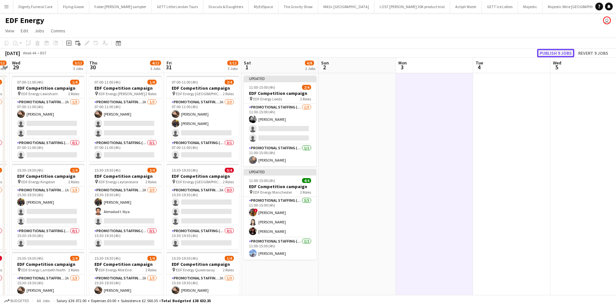
click at [561, 51] on button "Publish 9 jobs" at bounding box center [555, 53] width 37 height 8
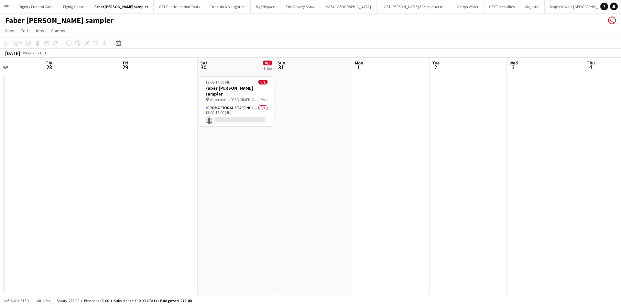
scroll to position [0, 207]
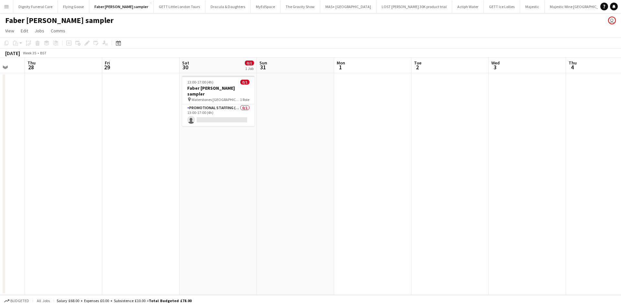
drag, startPoint x: 383, startPoint y: 138, endPoint x: 214, endPoint y: 139, distance: 169.5
click at [214, 139] on app-calendar-viewport "Mon 25 Tue 26 Wed 27 Thu 28 Fri 29 Sat 30 0/1 1 Job Sun 31 Mon 1 Tue 2 Wed 3 Th…" at bounding box center [310, 176] width 621 height 237
click at [221, 110] on app-card-role "Promotional Staffing (Character Staff) 0/1 13:00-17:00 (4h) single-neutral-acti…" at bounding box center [218, 115] width 72 height 22
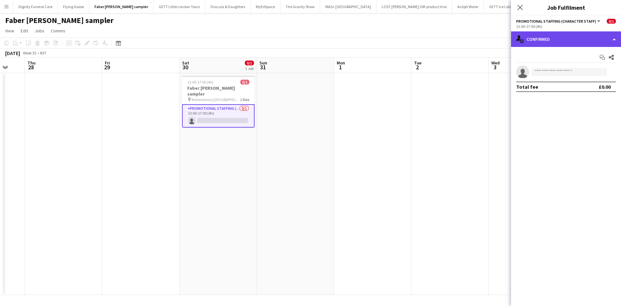
click at [572, 38] on div "single-neutral-actions-check-2 Confirmed" at bounding box center [566, 39] width 110 height 16
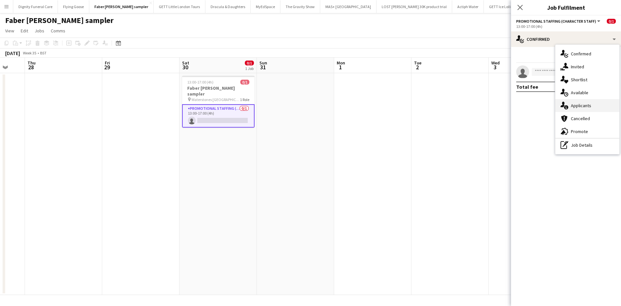
click at [586, 107] on div "single-neutral-actions-information Applicants" at bounding box center [588, 105] width 64 height 13
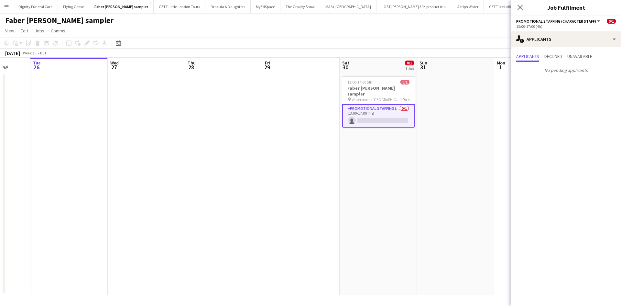
drag, startPoint x: 252, startPoint y: 169, endPoint x: 352, endPoint y: 99, distance: 122.4
click at [428, 142] on app-calendar-viewport "Sun 24 Mon 25 Tue 26 Wed 27 Thu 28 Fri 29 Sat 30 0/1 1 Job Sun 31 Mon 1 Tue 2 W…" at bounding box center [310, 176] width 621 height 237
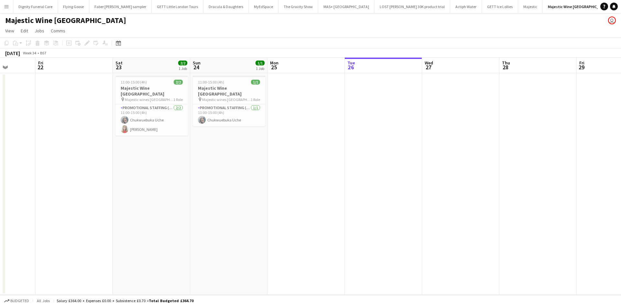
scroll to position [0, 196]
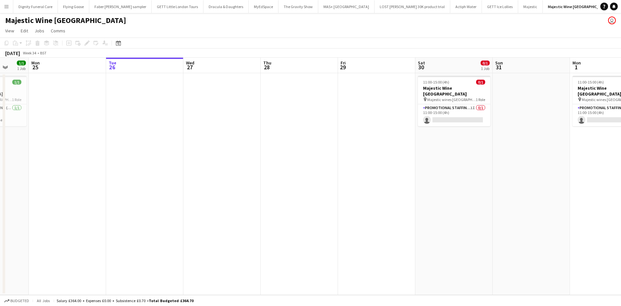
drag, startPoint x: 208, startPoint y: 162, endPoint x: 246, endPoint y: 144, distance: 42.4
click at [233, 147] on app-calendar-viewport "Fri 22 Sat 23 2/2 1 Job Sun 24 1/1 1 Job Mon 25 Tue 26 Wed 27 Thu 28 Fri 29 Sat…" at bounding box center [310, 176] width 621 height 237
click at [448, 115] on app-card-role "Promotional Staffing (Flyering Staff) 1I 0/1 11:00-15:00 (4h) single-neutral-ac…" at bounding box center [456, 115] width 72 height 22
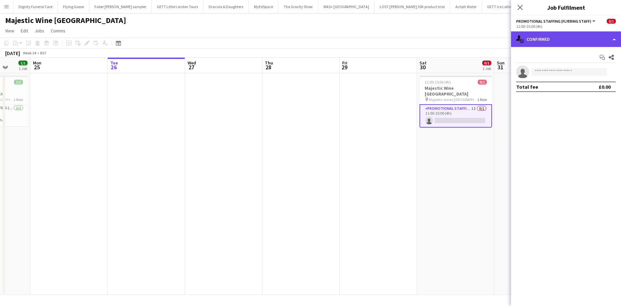
click at [583, 37] on div "single-neutral-actions-check-2 Confirmed" at bounding box center [566, 39] width 110 height 16
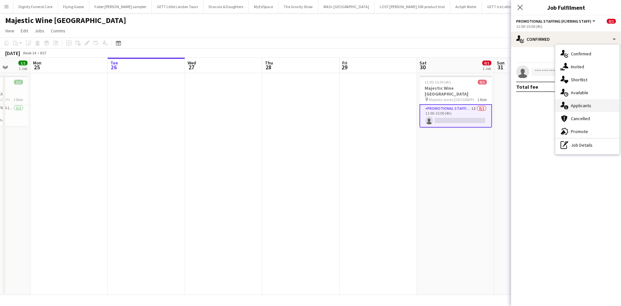
click at [574, 107] on div "single-neutral-actions-information Applicants" at bounding box center [588, 105] width 64 height 13
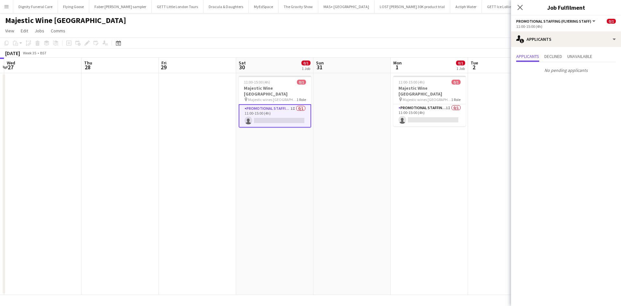
drag, startPoint x: 417, startPoint y: 181, endPoint x: 157, endPoint y: 189, distance: 260.6
click at [157, 189] on app-calendar-viewport "Sun 24 1/1 1 Job Mon 25 Tue 26 Wed 27 Thu 28 Fri 29 Sat 30 0/1 1 Job Sun 31 Mon…" at bounding box center [310, 176] width 621 height 237
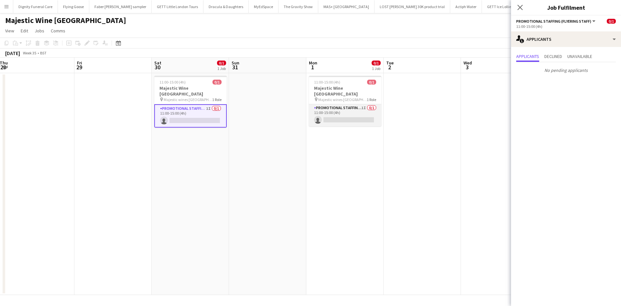
click at [352, 108] on app-card-role "Promotional Staffing (Flyering Staff) 1I 0/1 11:00-15:00 (4h) single-neutral-ac…" at bounding box center [345, 115] width 72 height 22
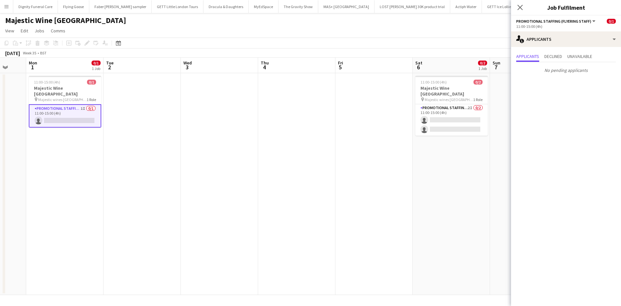
drag, startPoint x: 442, startPoint y: 171, endPoint x: 138, endPoint y: 172, distance: 303.8
click at [137, 173] on app-calendar-viewport "Thu 28 Fri 29 Sat 30 0/1 1 Job Sun 31 Mon 1 0/1 1 Job Tue 2 Wed 3 Thu 4 Fri 5 S…" at bounding box center [310, 176] width 621 height 237
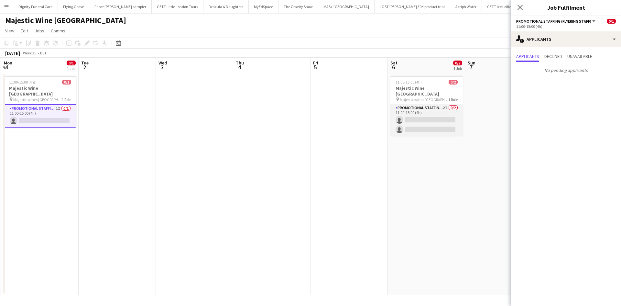
click at [438, 115] on app-card-role "Promotional Staffing (Flyering Staff) 2I 0/2 11:00-15:00 (4h) single-neutral-ac…" at bounding box center [427, 119] width 72 height 31
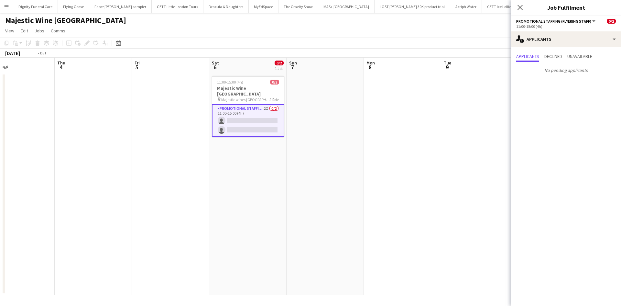
drag, startPoint x: 424, startPoint y: 194, endPoint x: 505, endPoint y: 177, distance: 82.0
click at [506, 179] on app-calendar-viewport "Mon 1 0/1 1 Job Tue 2 Wed 3 Thu 4 Fri 5 Sat 6 0/2 1 Job Sun 7 Mon 8 Tue 9 Wed 1…" at bounding box center [310, 176] width 621 height 237
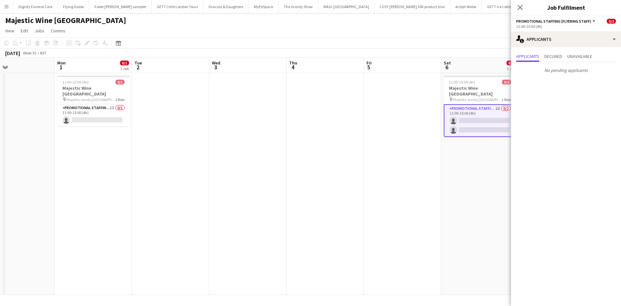
scroll to position [0, 149]
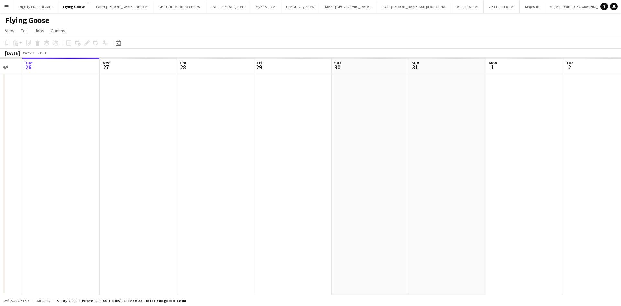
drag, startPoint x: 318, startPoint y: 140, endPoint x: 332, endPoint y: 151, distance: 17.2
click at [171, 141] on app-calendar-viewport "Sat 23 Sun 24 Mon 25 Tue 26 Wed 27 Thu 28 Fri 29 Sat 30 Sun 31 Mon 1 Tue 2 Wed …" at bounding box center [310, 176] width 621 height 237
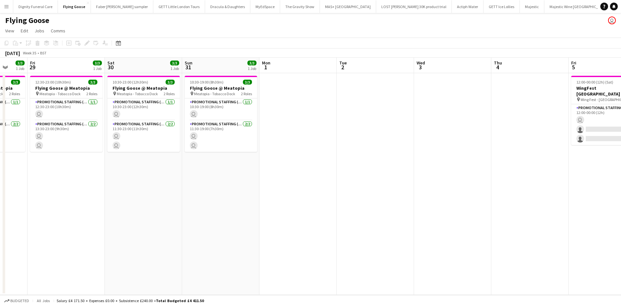
drag, startPoint x: 383, startPoint y: 153, endPoint x: 121, endPoint y: 147, distance: 261.5
click at [121, 147] on app-calendar-viewport "Tue 26 Wed 27 Thu 28 3/3 1 Job Fri 29 3/3 1 Job Sat 30 3/3 1 Job Sun 31 3/3 1 J…" at bounding box center [310, 176] width 621 height 237
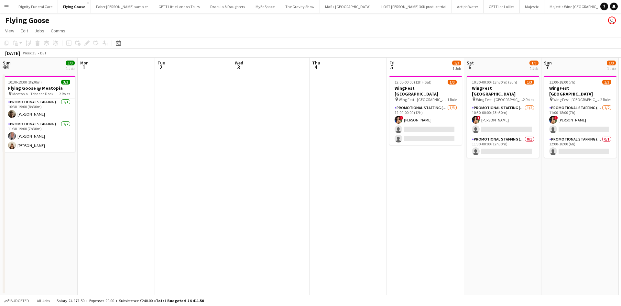
drag, startPoint x: 121, startPoint y: 147, endPoint x: 209, endPoint y: 154, distance: 88.2
click at [208, 154] on app-calendar-viewport "Wed 27 Thu 28 3/3 1 Job Fri 29 3/3 1 Job Sat 30 3/3 1 Job Sun 31 3/3 1 Job Mon …" at bounding box center [310, 176] width 621 height 237
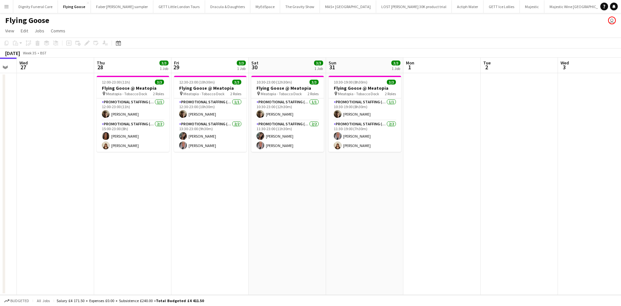
scroll to position [0, 137]
drag, startPoint x: 329, startPoint y: 155, endPoint x: 544, endPoint y: 149, distance: 215.6
click at [544, 149] on app-calendar-viewport "Mon 25 Tue 26 Wed 27 Thu 28 3/3 1 Job Fri 29 3/3 1 Job Sat 30 3/3 1 Job Sun 31 …" at bounding box center [310, 176] width 621 height 237
click at [116, 123] on app-card-role "Promotional Staffing (Brand Ambassadors) [DATE] 15:00-23:00 (8h) Jazz [PERSON_N…" at bounding box center [134, 135] width 72 height 31
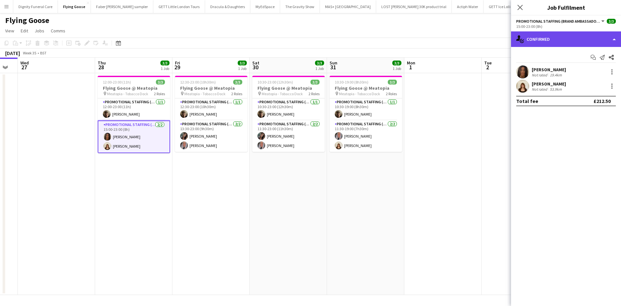
click at [561, 41] on div "single-neutral-actions-check-2 Confirmed" at bounding box center [566, 39] width 110 height 16
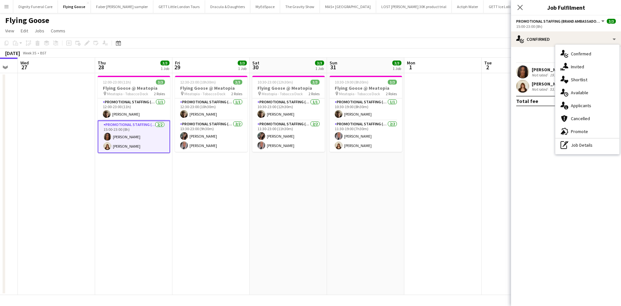
click at [578, 105] on div "single-neutral-actions-information Applicants" at bounding box center [588, 105] width 64 height 13
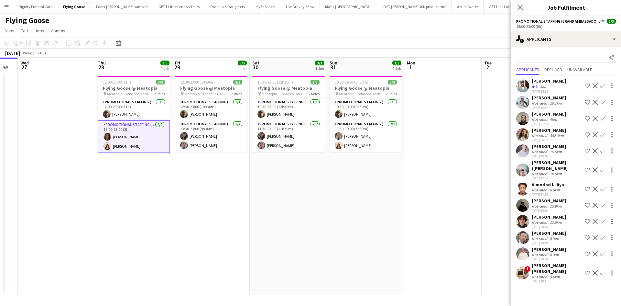
scroll to position [0, 0]
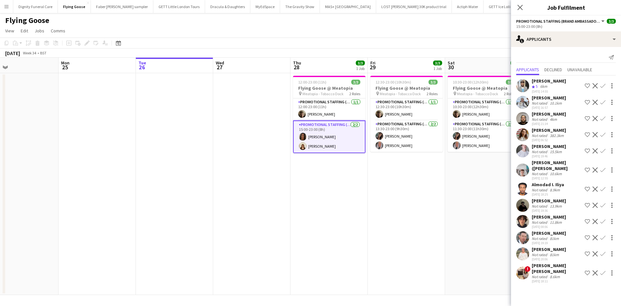
drag, startPoint x: 258, startPoint y: 201, endPoint x: 440, endPoint y: 195, distance: 182.6
click at [454, 193] on app-calendar-viewport "Fri 22 Sat 23 Sun 24 Mon 25 Tue 26 Wed 27 Thu 28 3/3 1 Job Fri 29 3/3 1 Job Sat…" at bounding box center [310, 176] width 621 height 237
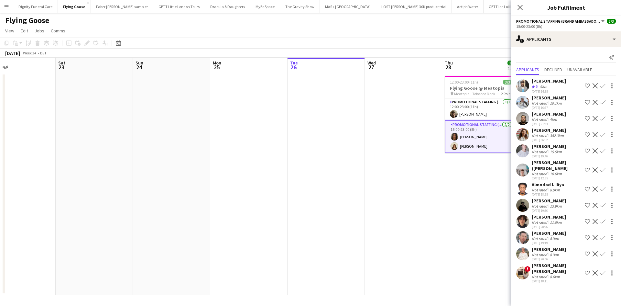
drag, startPoint x: 380, startPoint y: 198, endPoint x: 447, endPoint y: 198, distance: 67.6
click at [535, 198] on body "Menu Boards Boards Boards All jobs Status Workforce Workforce My Workforce Recr…" at bounding box center [310, 153] width 621 height 306
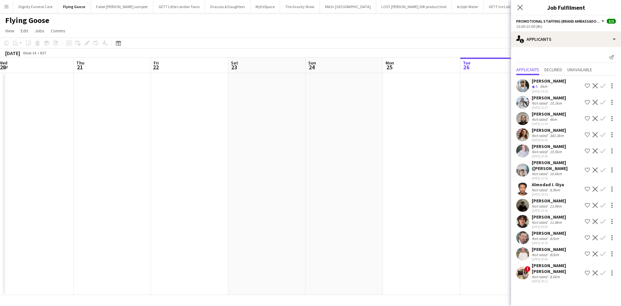
drag, startPoint x: 260, startPoint y: 197, endPoint x: 594, endPoint y: 197, distance: 333.6
click at [599, 197] on body "Menu Boards Boards Boards All jobs Status Workforce Workforce My Workforce Recr…" at bounding box center [310, 153] width 621 height 306
drag, startPoint x: 248, startPoint y: 186, endPoint x: 583, endPoint y: 184, distance: 334.2
click at [583, 184] on body "Menu Boards Boards Boards All jobs Status Workforce Workforce My Workforce Recr…" at bounding box center [310, 153] width 621 height 306
drag, startPoint x: 298, startPoint y: 183, endPoint x: 333, endPoint y: 174, distance: 36.2
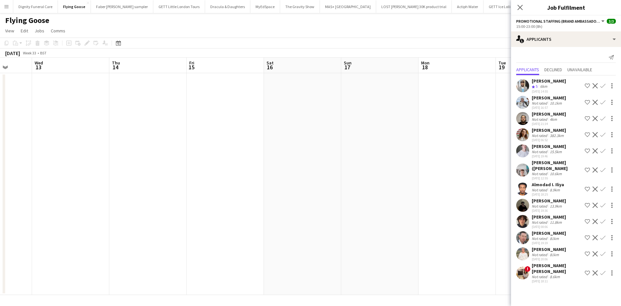
click at [528, 187] on body "Menu Boards Boards Boards All jobs Status Workforce Workforce My Workforce Recr…" at bounding box center [310, 153] width 621 height 306
drag, startPoint x: 291, startPoint y: 165, endPoint x: 462, endPoint y: 169, distance: 171.5
click at [478, 169] on app-calendar-viewport "Sat 9 Sun 10 Mon 11 Tue 12 Wed 13 Thu 14 Fri 15 Sat 16 Sun 17 Mon 18 Tue 19 Wed…" at bounding box center [310, 176] width 621 height 237
drag, startPoint x: 148, startPoint y: 155, endPoint x: 430, endPoint y: 159, distance: 281.8
click at [430, 159] on app-calendar-viewport "Wed 6 Thu 7 Fri 8 Sat 9 Sun 10 Mon 11 Tue 12 Wed 13 Thu 14 Fri 15 Sat 16 Sun 17…" at bounding box center [310, 176] width 621 height 237
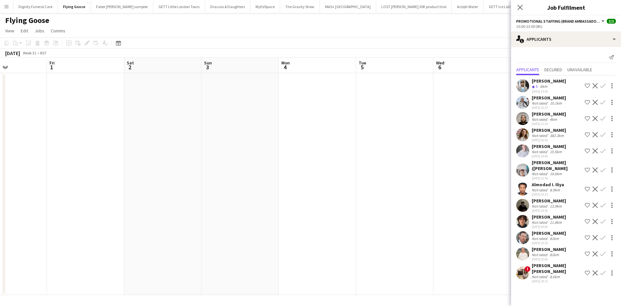
drag, startPoint x: 179, startPoint y: 155, endPoint x: 232, endPoint y: 156, distance: 52.8
click at [443, 165] on app-calendar-viewport "Wed 30 Thu 31 Fri 1 Sat 2 Sun 3 Mon 4 Tue 5 Wed 6 Thu 7 Fri 8 Sat 9 Sun 10 Mon …" at bounding box center [310, 176] width 621 height 237
drag, startPoint x: 305, startPoint y: 151, endPoint x: 334, endPoint y: 156, distance: 29.1
click at [446, 155] on app-calendar-viewport "Mon 28 Tue 29 Wed 30 Thu 31 Fri 1 Sat 2 Sun 3 Mon 4 Tue 5 Wed 6 Thu 7 Fri 8 Sat…" at bounding box center [310, 176] width 621 height 237
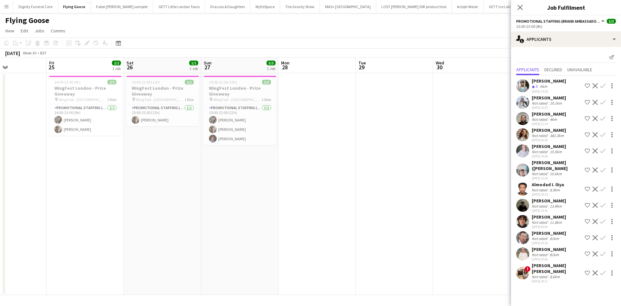
drag, startPoint x: 152, startPoint y: 148, endPoint x: 394, endPoint y: 153, distance: 242.0
click at [394, 153] on app-calendar-viewport "Tue 22 Wed 23 Thu 24 Fri 25 2/2 1 Job Sat 26 1/1 1 Job Sun 27 3/3 1 Job Mon 28 …" at bounding box center [310, 176] width 621 height 237
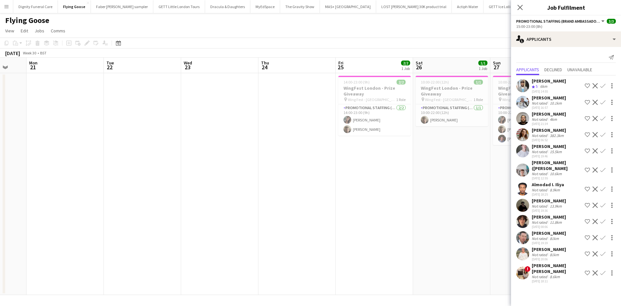
drag, startPoint x: 180, startPoint y: 168, endPoint x: 467, endPoint y: 142, distance: 287.4
click at [467, 142] on app-calendar-viewport "Fri 18 Sat 19 Sun 20 Mon 21 Tue 22 Wed 23 Thu 24 Fri 25 2/2 1 Job Sat 26 1/1 1 …" at bounding box center [310, 176] width 621 height 237
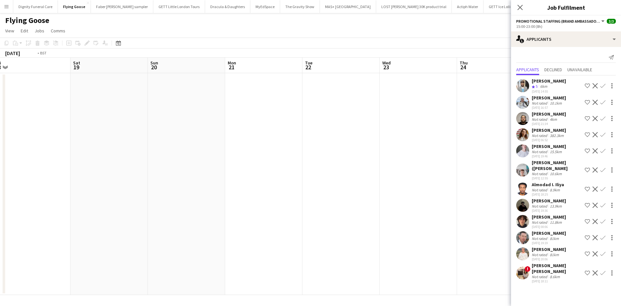
drag, startPoint x: 250, startPoint y: 162, endPoint x: 143, endPoint y: 150, distance: 108.4
click at [143, 151] on app-calendar-viewport "Tue 15 Wed 16 Thu 17 Fri 18 Sat 19 Sun 20 Mon 21 Tue 22 Wed 23 Thu 24 Fri 25 2/…" at bounding box center [310, 176] width 621 height 237
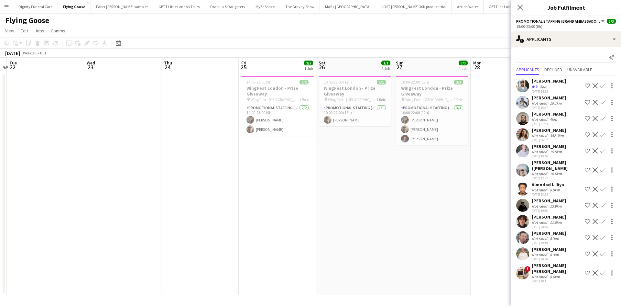
drag, startPoint x: 297, startPoint y: 150, endPoint x: 104, endPoint y: 147, distance: 192.8
click at [98, 149] on app-calendar-viewport "Sat 19 Sun 20 Mon 21 Tue 22 Wed 23 Thu 24 Fri 25 2/2 1 Job Sat 26 1/1 1 Job Sun…" at bounding box center [310, 176] width 621 height 237
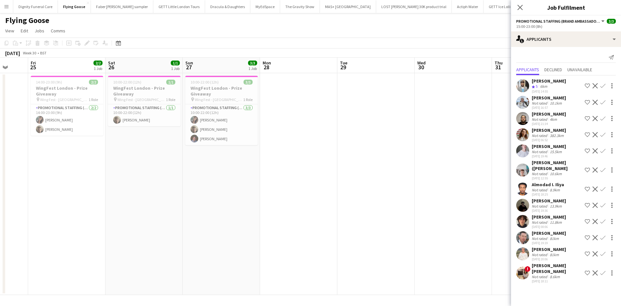
drag, startPoint x: 193, startPoint y: 151, endPoint x: 131, endPoint y: 147, distance: 61.6
click at [131, 147] on app-calendar-viewport "Mon 21 Tue 22 Wed 23 Thu 24 Fri 25 2/2 1 Job Sat 26 1/1 1 Job Sun 27 3/3 1 Job …" at bounding box center [310, 176] width 621 height 237
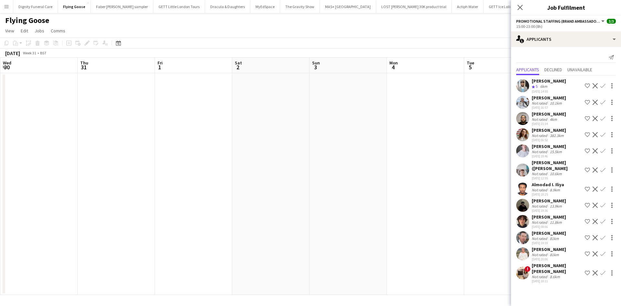
drag, startPoint x: 326, startPoint y: 147, endPoint x: 219, endPoint y: 136, distance: 106.9
click at [122, 145] on app-calendar-viewport "Sun 27 3/3 1 Job Mon 28 Tue 29 Wed 30 Thu 31 Fri 1 Sat 2 Sun 3 Mon 4 Tue 5 Wed …" at bounding box center [310, 176] width 621 height 237
drag, startPoint x: 269, startPoint y: 144, endPoint x: 108, endPoint y: 143, distance: 161.1
click at [103, 144] on app-calendar-viewport "Sun 27 3/3 1 Job Mon 28 Tue 29 Wed 30 Thu 31 Fri 1 Sat 2 Sun 3 Mon 4 Tue 5 Wed …" at bounding box center [310, 176] width 621 height 237
drag, startPoint x: 233, startPoint y: 151, endPoint x: 171, endPoint y: 150, distance: 62.4
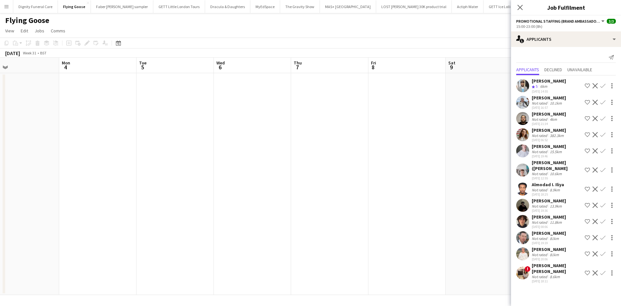
click at [171, 150] on app-calendar-viewport "Thu 31 Fri 1 Sat 2 Sun 3 Mon 4 Tue 5 Wed 6 Thu 7 Fri 8 Sat 9 Sun 10 Mon 11 Tue …" at bounding box center [310, 176] width 621 height 237
drag, startPoint x: 305, startPoint y: 149, endPoint x: 173, endPoint y: 147, distance: 132.0
click at [172, 149] on app-calendar-viewport "Thu 31 Fri 1 Sat 2 Sun 3 Mon 4 Tue 5 Wed 6 Thu 7 Fri 8 Sat 9 Sun 10 Mon 11 Tue …" at bounding box center [310, 176] width 621 height 237
drag, startPoint x: 334, startPoint y: 145, endPoint x: 180, endPoint y: 141, distance: 153.7
click at [151, 146] on app-calendar-viewport "Mon 4 Tue 5 Wed 6 Thu 7 Fri 8 Sat 9 Sun 10 Mon 11 Tue 12 Wed 13 Thu 14 Fri 15 S…" at bounding box center [310, 176] width 621 height 237
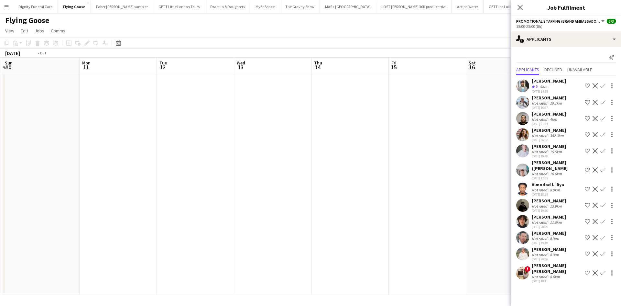
drag, startPoint x: 231, startPoint y: 143, endPoint x: 67, endPoint y: 136, distance: 164.5
click at [69, 137] on app-calendar-viewport "Wed 6 Thu 7 Fri 8 Sat 9 Sun 10 Mon 11 Tue 12 Wed 13 Thu 14 Fri 15 Sat 16 Sun 17…" at bounding box center [310, 176] width 621 height 237
drag, startPoint x: 138, startPoint y: 146, endPoint x: 69, endPoint y: 141, distance: 69.0
click at [64, 143] on app-calendar-viewport "Tue 12 Wed 13 Thu 14 Fri 15 Sat 16 Sun 17 Mon 18 Tue 19 Wed 20 Thu 21 Fri 22 Sa…" at bounding box center [310, 176] width 621 height 237
drag, startPoint x: 355, startPoint y: 150, endPoint x: 183, endPoint y: 151, distance: 171.8
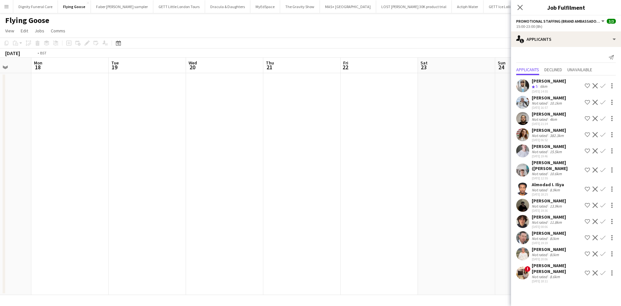
click at [118, 147] on app-calendar-viewport "Thu 14 Fri 15 Sat 16 Sun 17 Mon 18 Tue 19 Wed 20 Thu 21 Fri 22 Sat 23 Sun 24 Mo…" at bounding box center [310, 176] width 621 height 237
drag, startPoint x: 377, startPoint y: 165, endPoint x: 151, endPoint y: 155, distance: 226.4
click at [128, 156] on app-calendar-viewport "Sat 16 Sun 17 Mon 18 Tue 19 Wed 20 Thu 21 Fri 22 Sat 23 Sun 24 Mon 25 Tue 26 We…" at bounding box center [310, 176] width 621 height 237
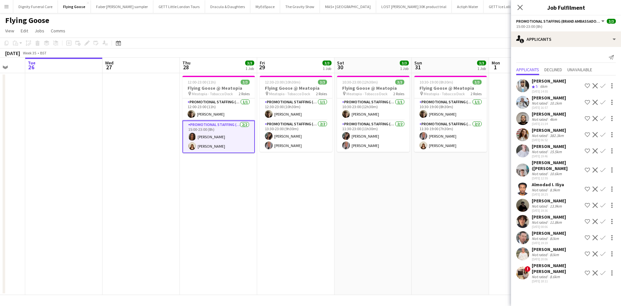
drag, startPoint x: 265, startPoint y: 160, endPoint x: 170, endPoint y: 156, distance: 95.9
click at [170, 156] on app-calendar-viewport "Fri 22 Sat 23 Sun 24 Mon 25 Tue 26 Wed 27 Thu 28 3/3 1 Job Fri 29 3/3 1 Job Sat…" at bounding box center [310, 176] width 621 height 237
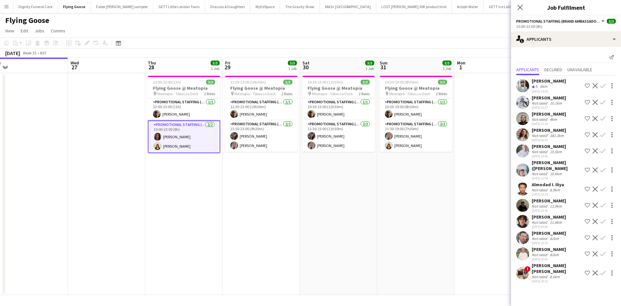
drag, startPoint x: 297, startPoint y: 182, endPoint x: 231, endPoint y: 179, distance: 65.7
click at [227, 179] on app-calendar-viewport "Fri 22 Sat 23 Sun 24 Mon 25 Tue 26 Wed 27 Thu 28 3/3 1 Job Fri 29 3/3 1 Job Sat…" at bounding box center [310, 176] width 621 height 237
click at [171, 137] on app-card-role "Promotional Staffing (Brand Ambassadors) [DATE] 15:00-23:00 (8h) Jazz [PERSON_N…" at bounding box center [183, 136] width 72 height 33
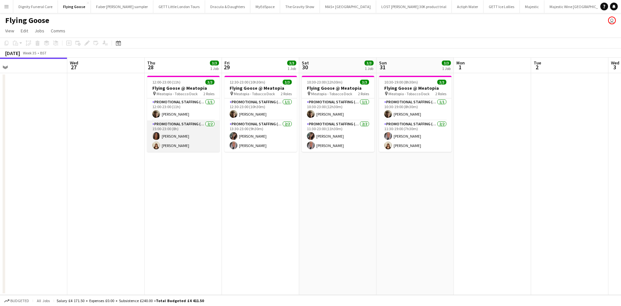
click at [171, 137] on app-card-role "Promotional Staffing (Brand Ambassadors) [DATE] 15:00-23:00 (8h) Jazz [PERSON_N…" at bounding box center [183, 135] width 72 height 31
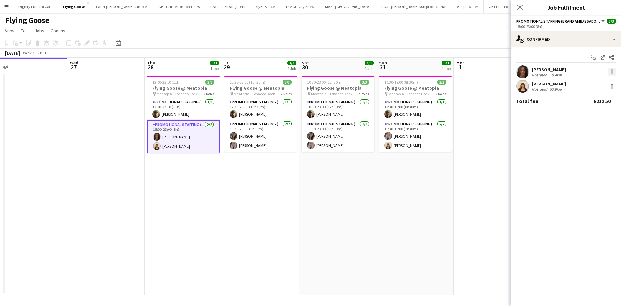
click at [612, 70] on div at bounding box center [611, 69] width 1 height 1
click at [579, 145] on span "Remove" at bounding box center [580, 146] width 19 height 6
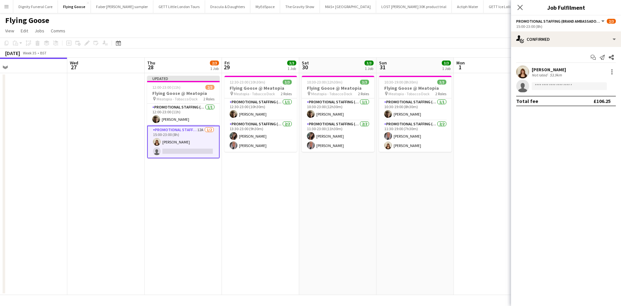
click at [202, 150] on app-card-role "Promotional Staffing (Brand Ambassadors) 12A [DATE] 15:00-23:00 (8h) [PERSON_NA…" at bounding box center [183, 142] width 72 height 33
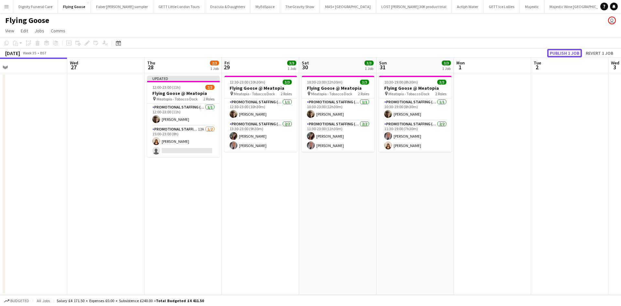
click at [559, 54] on button "Publish 1 job" at bounding box center [564, 53] width 35 height 8
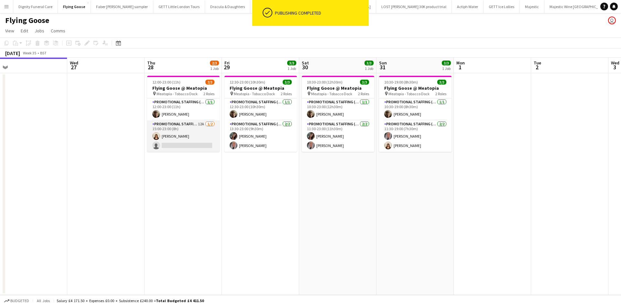
click at [194, 146] on app-card-role "Promotional Staffing (Brand Ambassadors) 12A [DATE] 15:00-23:00 (8h) [PERSON_NA…" at bounding box center [183, 135] width 72 height 31
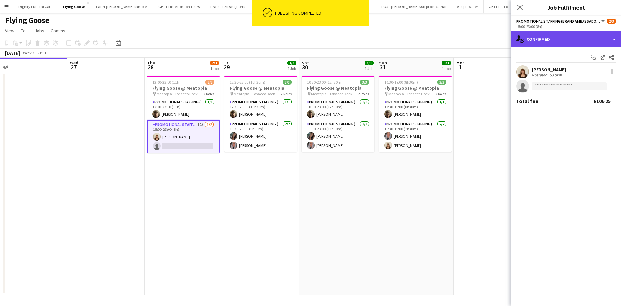
click at [553, 41] on div "single-neutral-actions-check-2 Confirmed" at bounding box center [566, 39] width 110 height 16
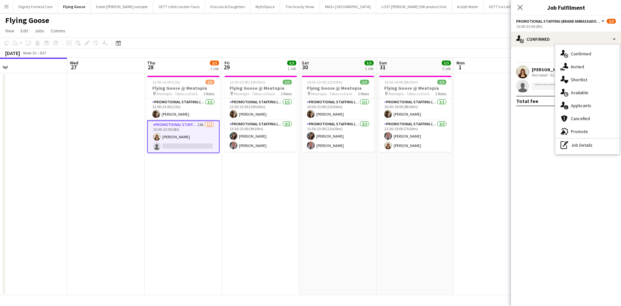
click at [583, 106] on div "single-neutral-actions-information Applicants" at bounding box center [588, 105] width 64 height 13
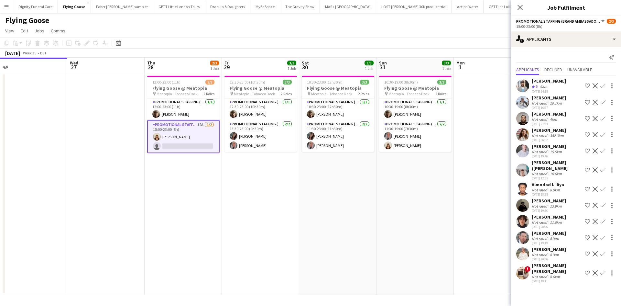
click at [600, 134] on app-icon "Confirm" at bounding box center [602, 134] width 5 height 5
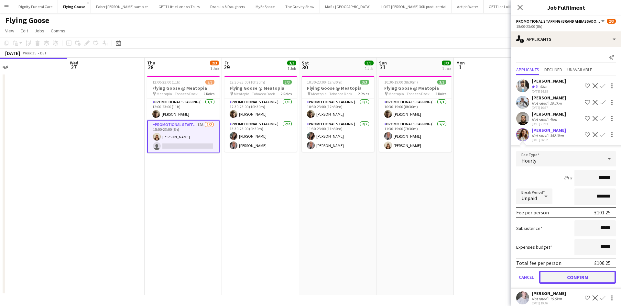
click at [571, 275] on button "Confirm" at bounding box center [577, 276] width 77 height 13
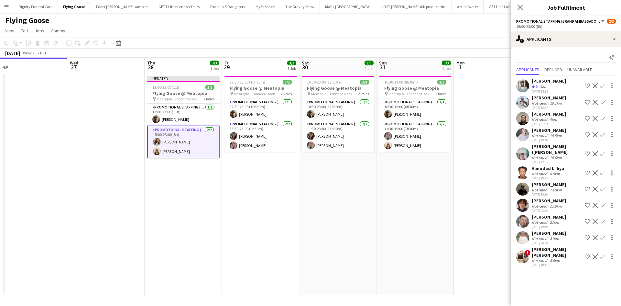
click at [470, 179] on app-date-cell at bounding box center [492, 184] width 77 height 222
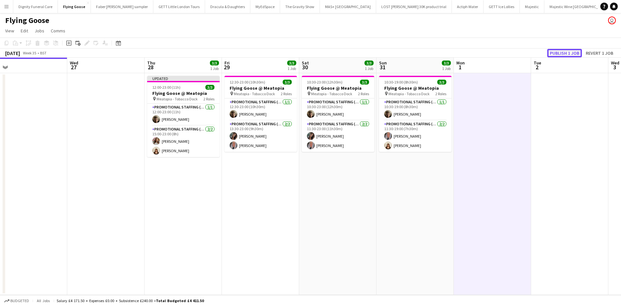
click at [572, 53] on button "Publish 1 job" at bounding box center [564, 53] width 35 height 8
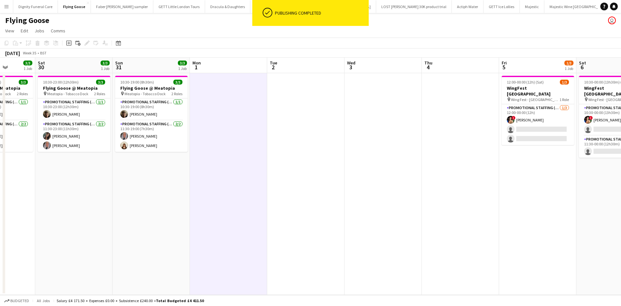
drag, startPoint x: 546, startPoint y: 160, endPoint x: 344, endPoint y: 165, distance: 202.3
click at [271, 157] on app-calendar-viewport "Tue 26 Wed 27 Thu 28 3/3 1 Job Fri 29 3/3 1 Job Sat 30 3/3 1 Job Sun 31 3/3 1 J…" at bounding box center [310, 176] width 621 height 237
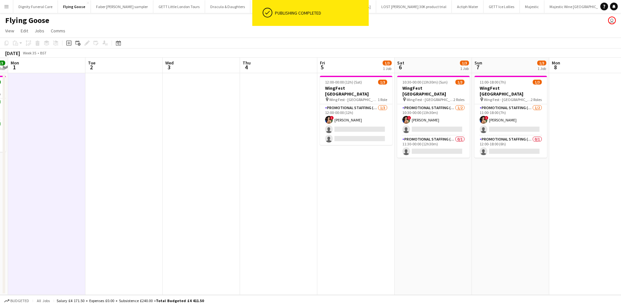
drag, startPoint x: 281, startPoint y: 162, endPoint x: 271, endPoint y: 164, distance: 9.4
click at [252, 162] on app-calendar-viewport "Thu 28 3/3 1 Job Fri 29 3/3 1 Job Sat 30 3/3 1 Job Sun 31 3/3 1 Job Mon 1 Tue 2…" at bounding box center [310, 176] width 621 height 237
